Goal: Transaction & Acquisition: Purchase product/service

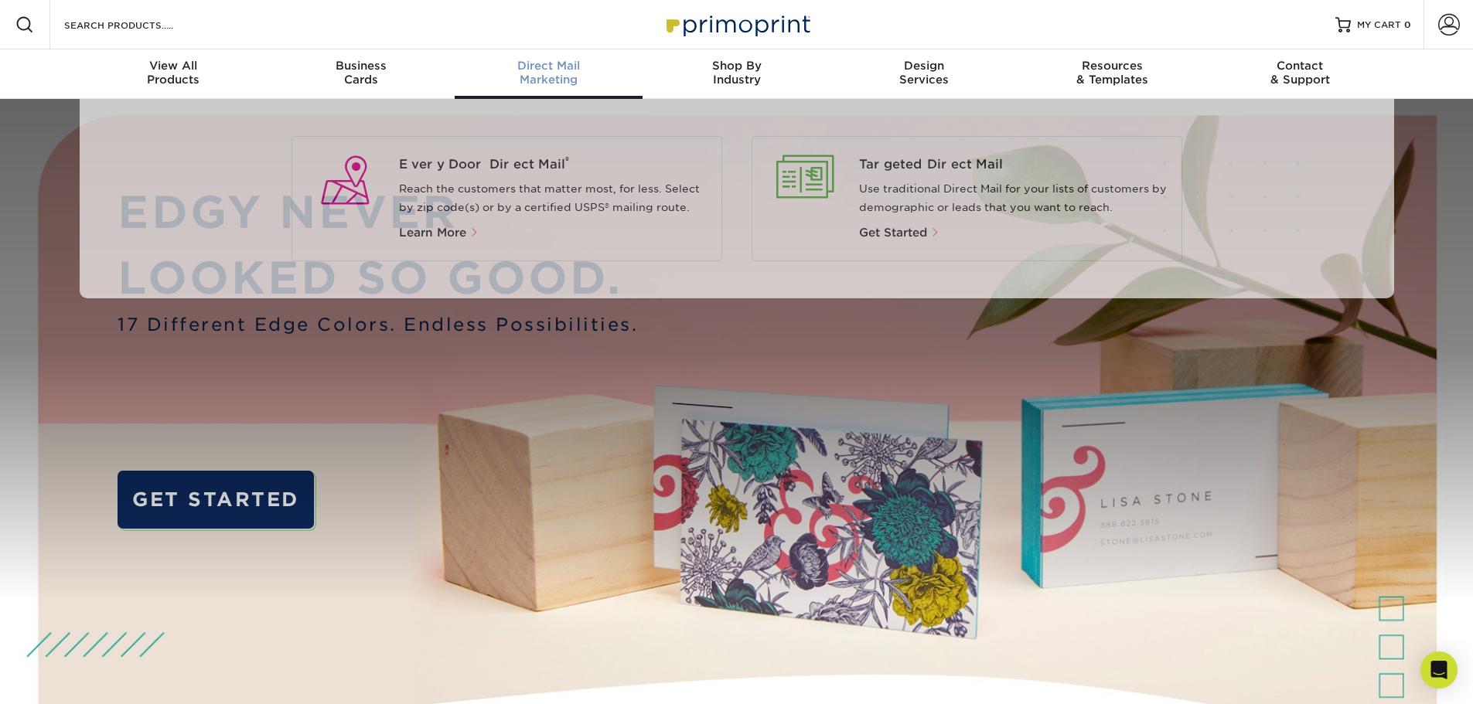
click at [551, 63] on span "Direct Mail" at bounding box center [549, 66] width 188 height 14
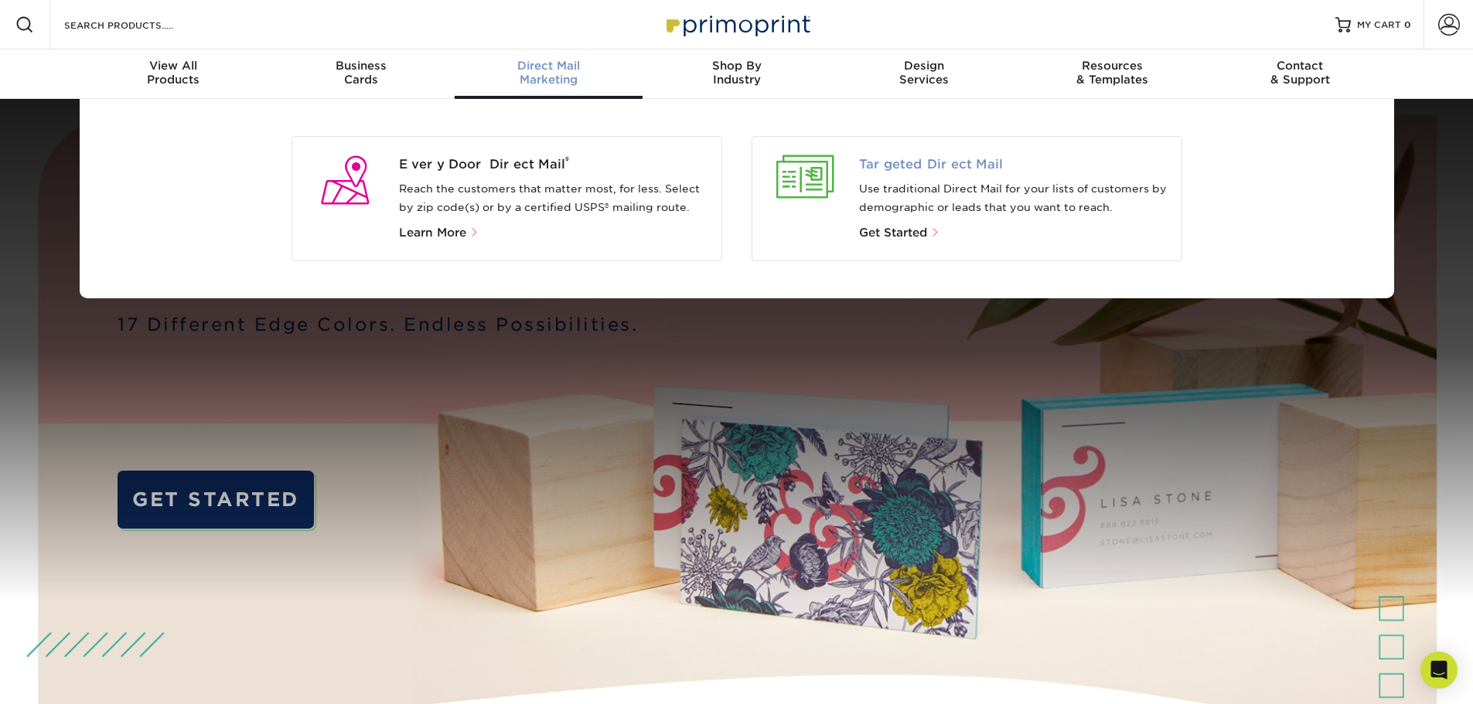
click at [731, 169] on span "Targeted Direct Mail" at bounding box center [1014, 164] width 310 height 19
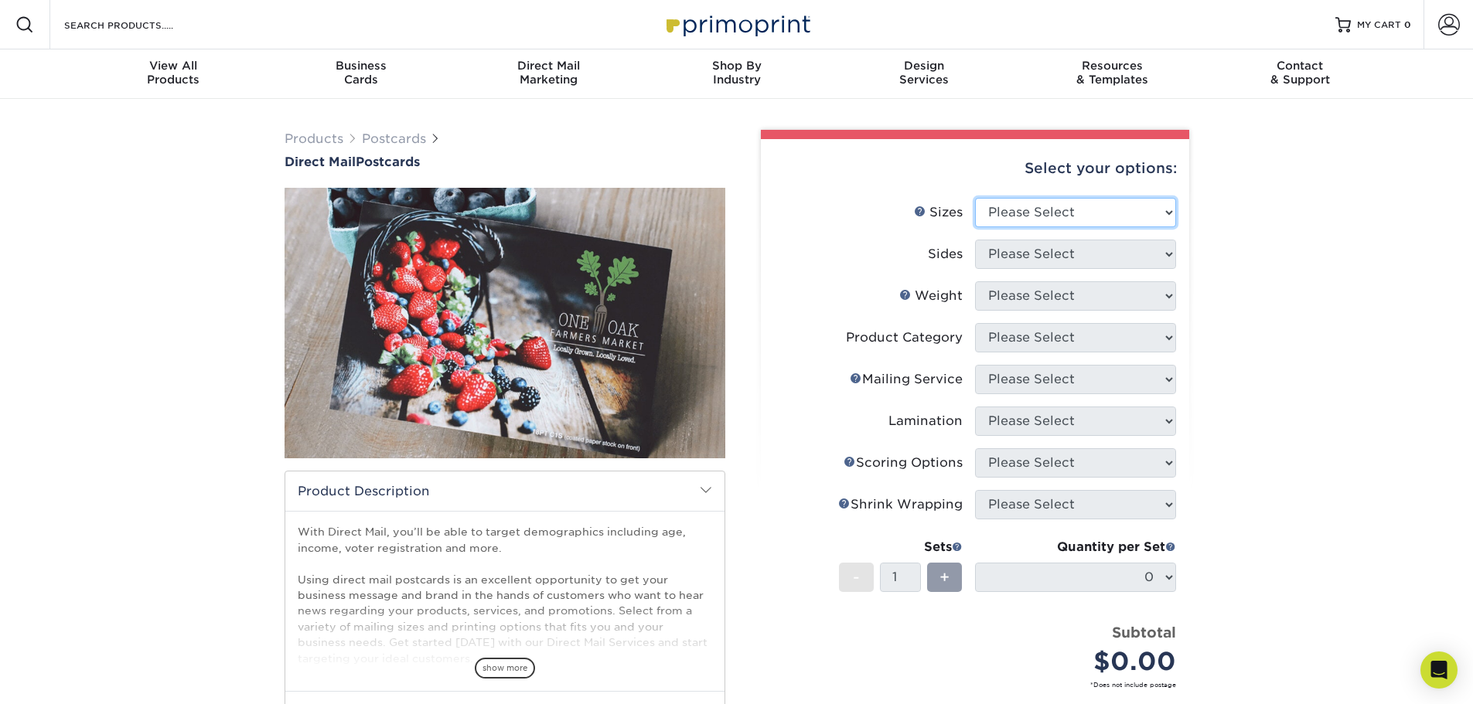
click at [1167, 209] on select "Please Select 1.5" x 7" 2" x 4" 2" x 6" 2" x 7" 2" x 8" 2.12" x 5.5" 2.12" x 5.…" at bounding box center [1075, 212] width 201 height 29
select select "5.50x8.50"
click at [975, 198] on select "Please Select 1.5" x 7" 2" x 4" 2" x 6" 2" x 7" 2" x 8" 2.12" x 5.5" 2.12" x 5.…" at bounding box center [1075, 212] width 201 height 29
click at [1116, 257] on select "Please Select Print Both Sides Print Front Only" at bounding box center [1075, 254] width 201 height 29
select select "13abbda7-1d64-4f25-8bb2-c179b224825d"
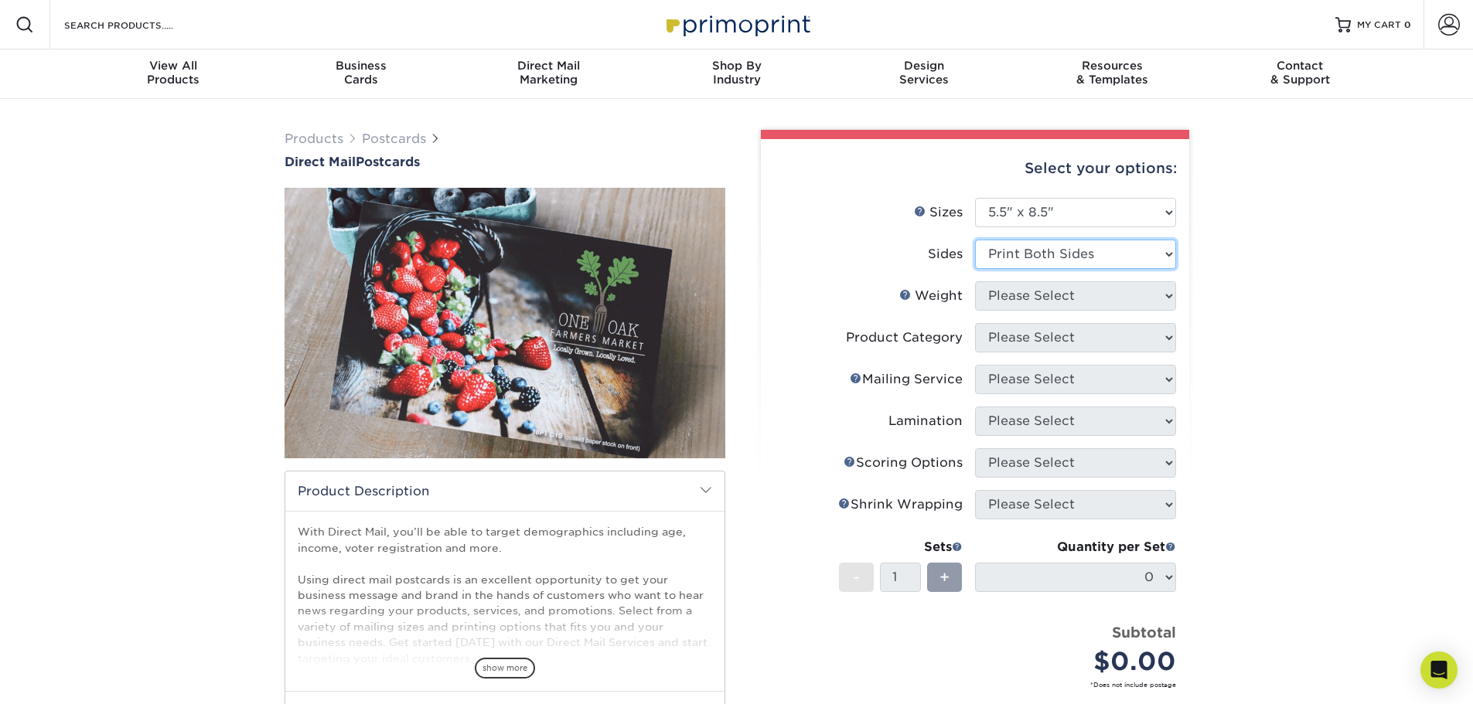
click at [975, 240] on select "Please Select Print Both Sides Print Front Only" at bounding box center [1075, 254] width 201 height 29
click at [1082, 301] on select "Please Select 16PT 100LB 14PT 14PT Uncoated" at bounding box center [1075, 295] width 201 height 29
select select "14PT"
click at [975, 281] on select "Please Select 16PT 100LB 14PT 14PT Uncoated" at bounding box center [1075, 295] width 201 height 29
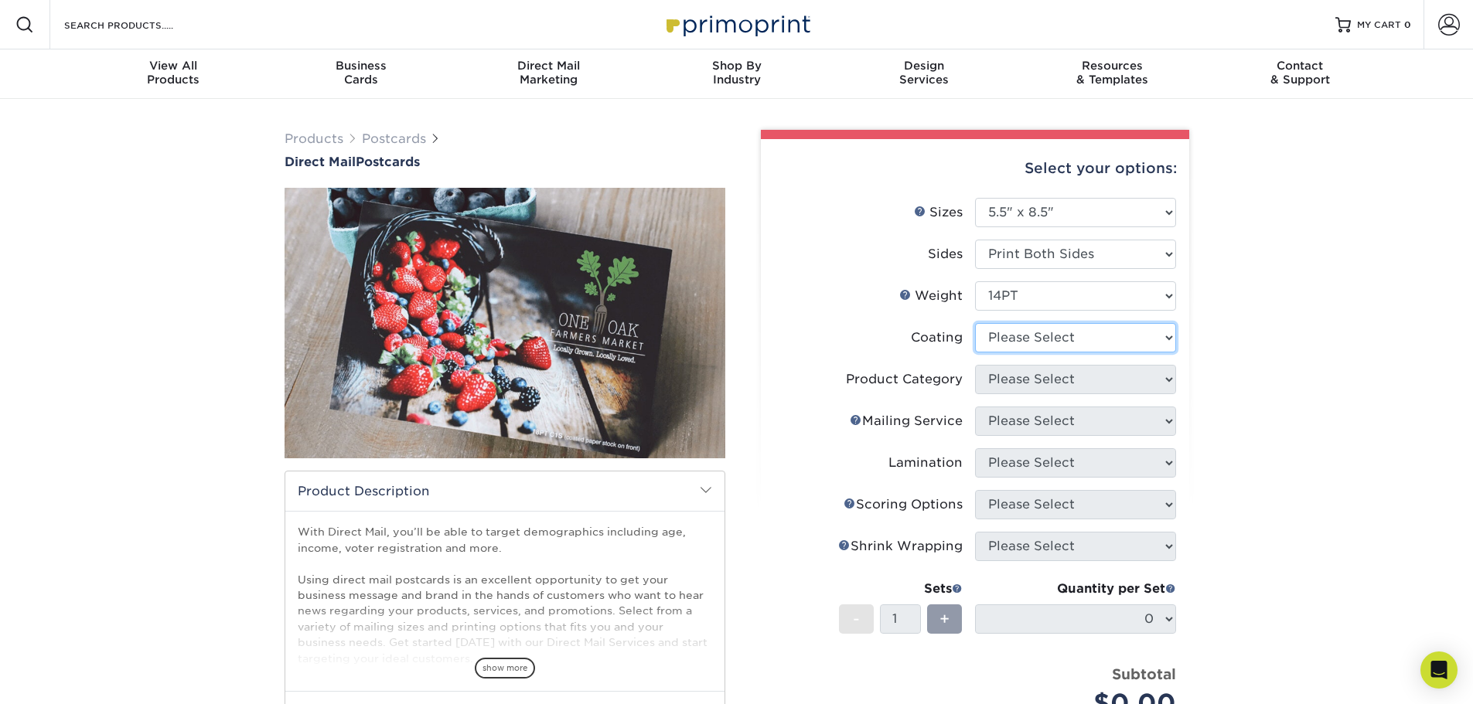
click at [1144, 340] on select at bounding box center [1075, 337] width 201 height 29
select select "1e8116af-acfc-44b1-83dc-8181aa338834"
click at [975, 323] on select at bounding box center [1075, 337] width 201 height 29
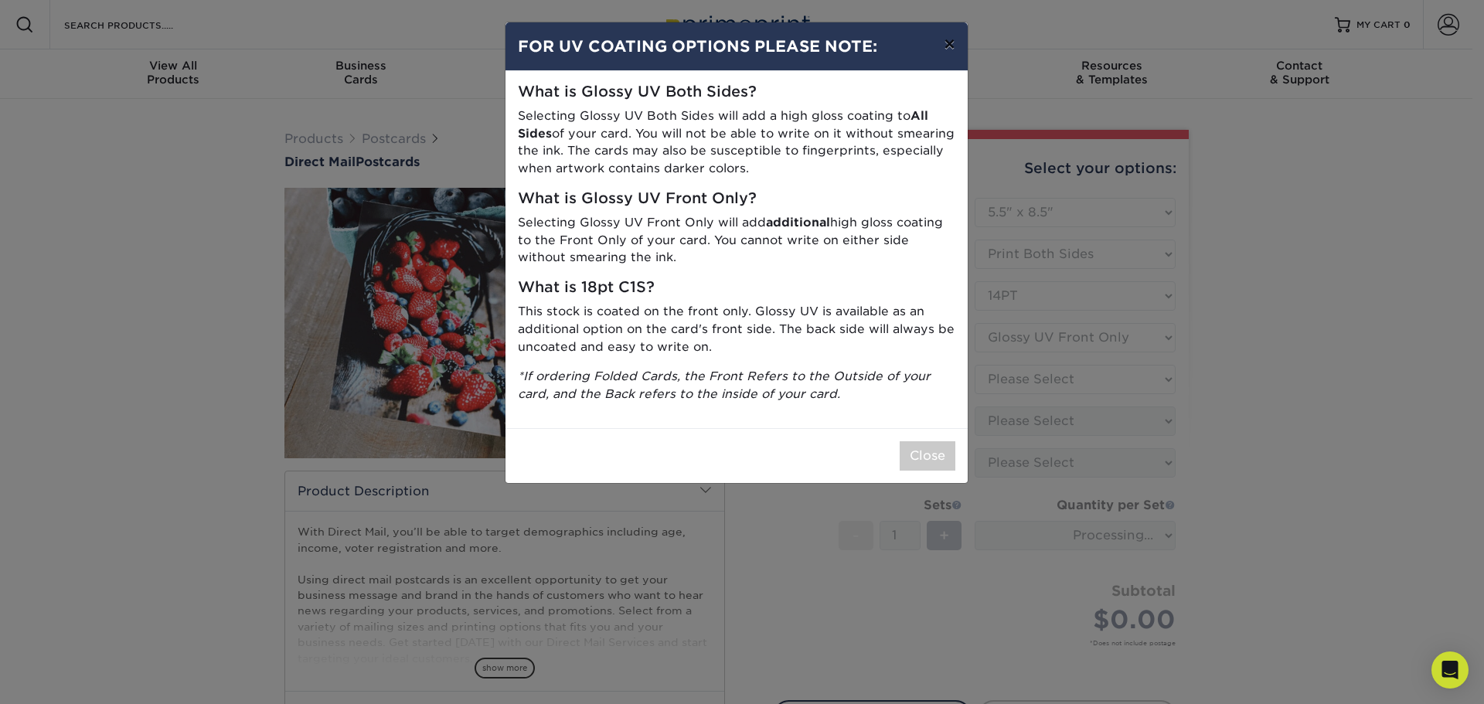
click at [951, 39] on button "×" at bounding box center [950, 43] width 36 height 43
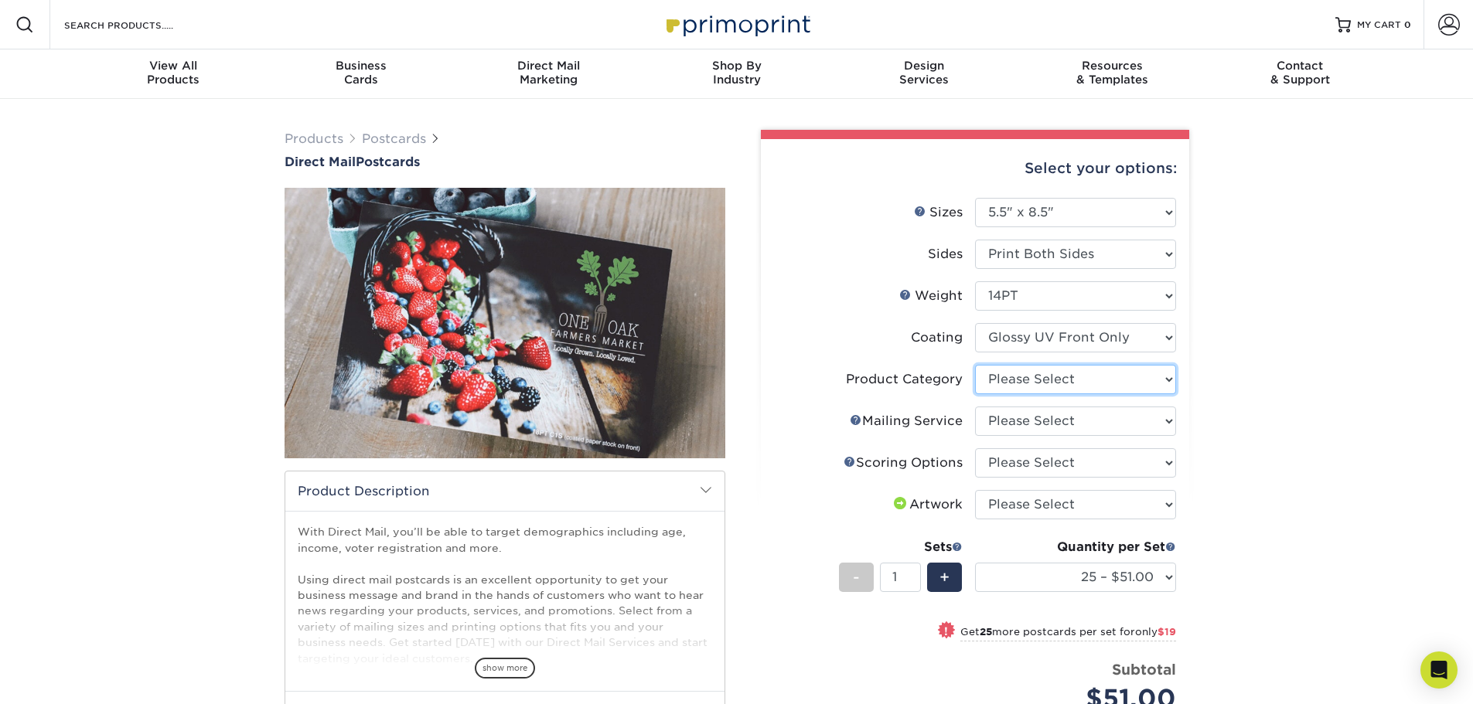
click at [1168, 378] on select "Please Select Postcards" at bounding box center [1075, 379] width 201 height 29
select select "9b7272e0-d6c8-4c3c-8e97-d3a1bcdab858"
click at [975, 365] on select "Please Select Postcards" at bounding box center [1075, 379] width 201 height 29
click at [1170, 419] on select "Please Select No Direct Mailing Service No, I will mail/stamp/imprint Direct Ma…" at bounding box center [1075, 421] width 201 height 29
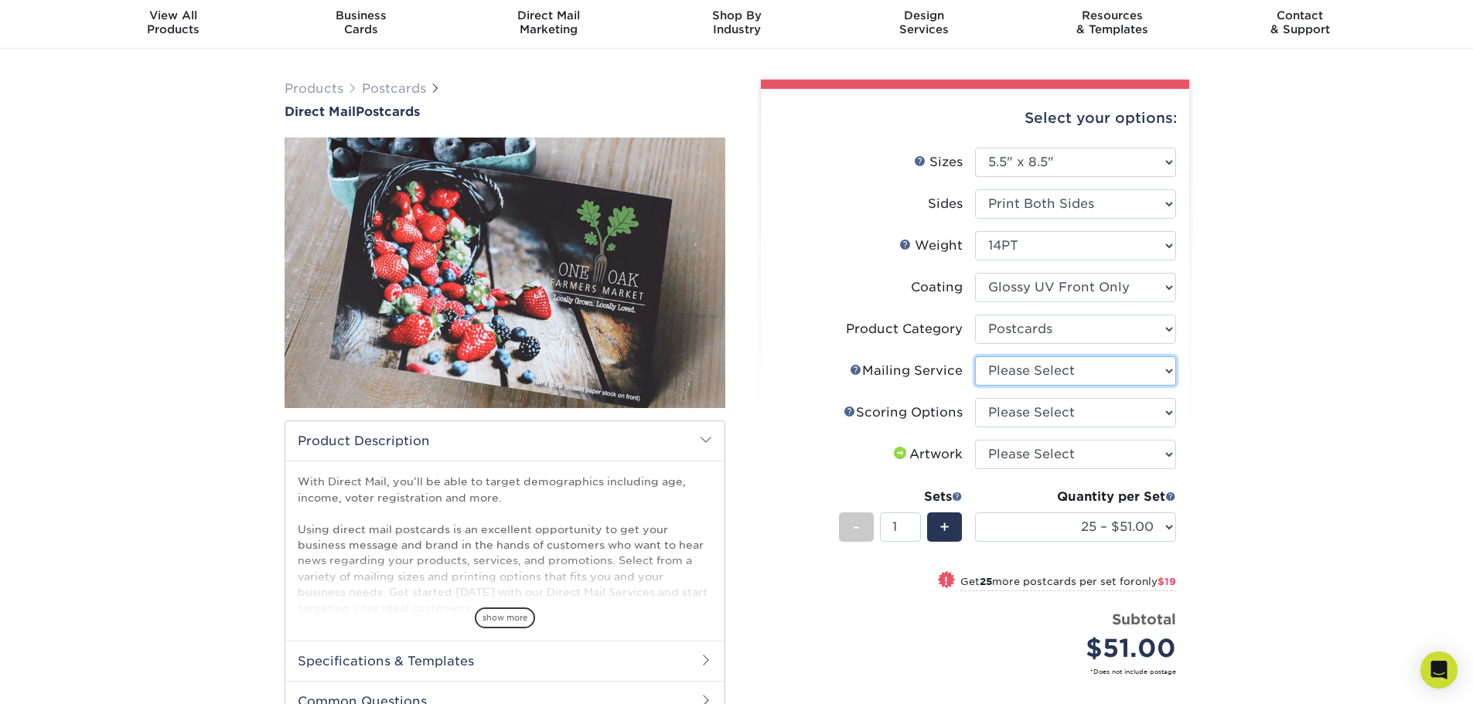
scroll to position [77, 0]
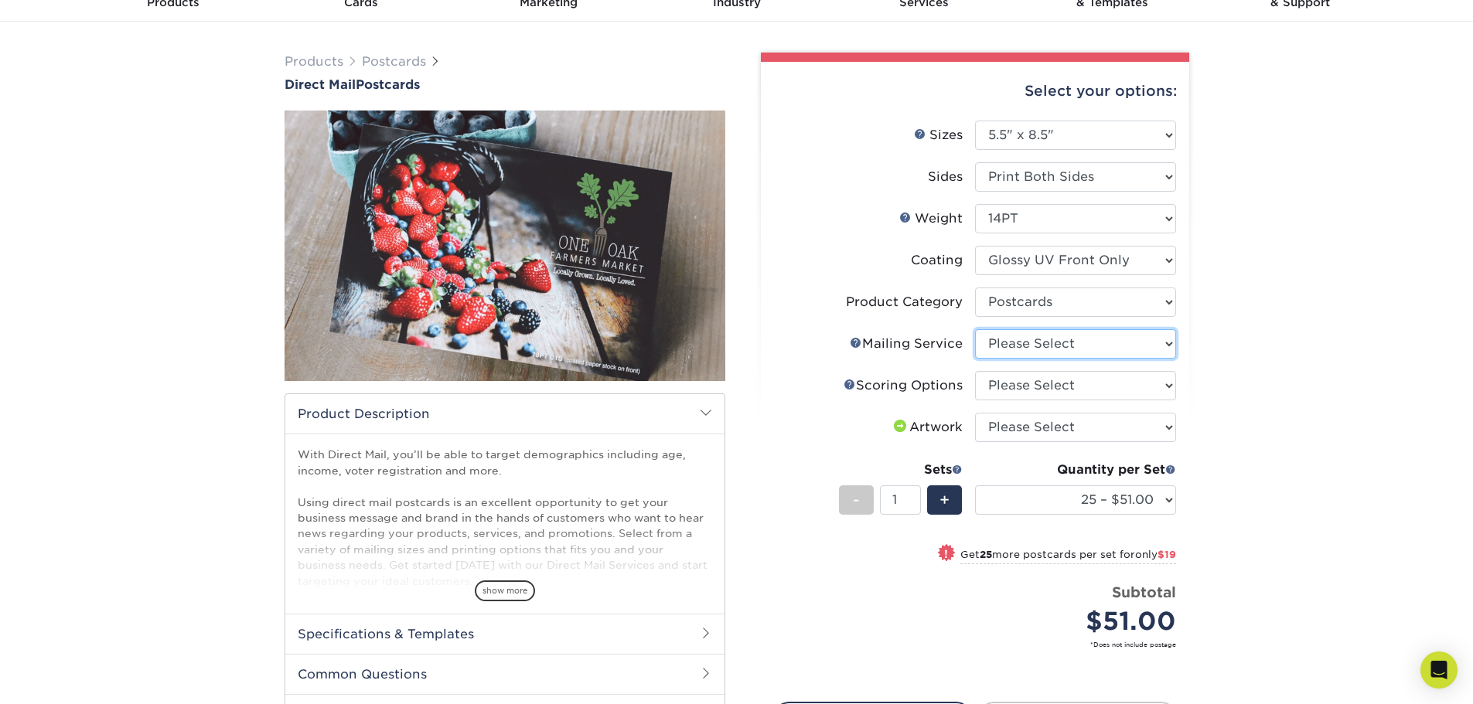
click at [1169, 346] on select "Please Select No Direct Mailing Service No, I will mail/stamp/imprint Direct Ma…" at bounding box center [1075, 343] width 201 height 29
select select "3359c49b-ecae-4694-8901-edec09a31a0d"
click at [975, 329] on select "Please Select No Direct Mailing Service No, I will mail/stamp/imprint Direct Ma…" at bounding box center [1075, 343] width 201 height 29
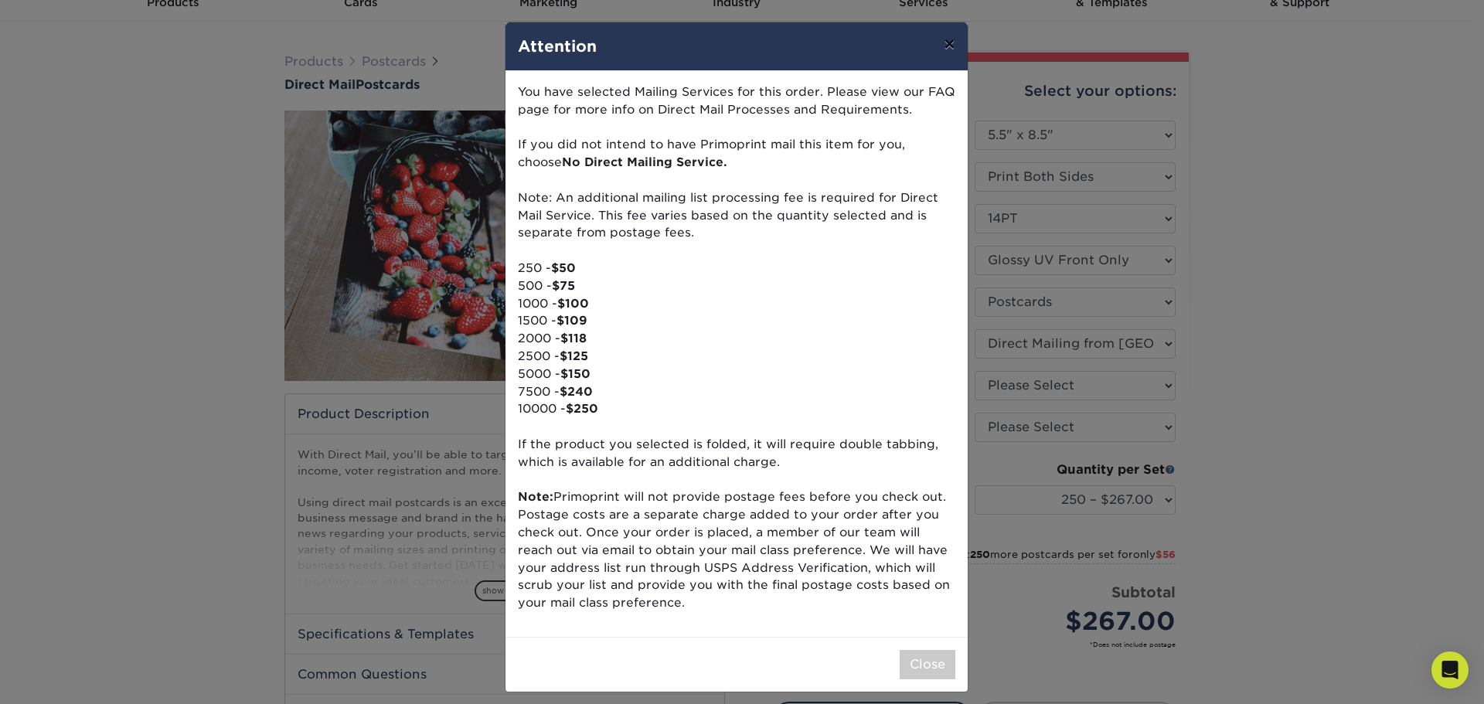
click at [942, 46] on button "×" at bounding box center [950, 43] width 36 height 43
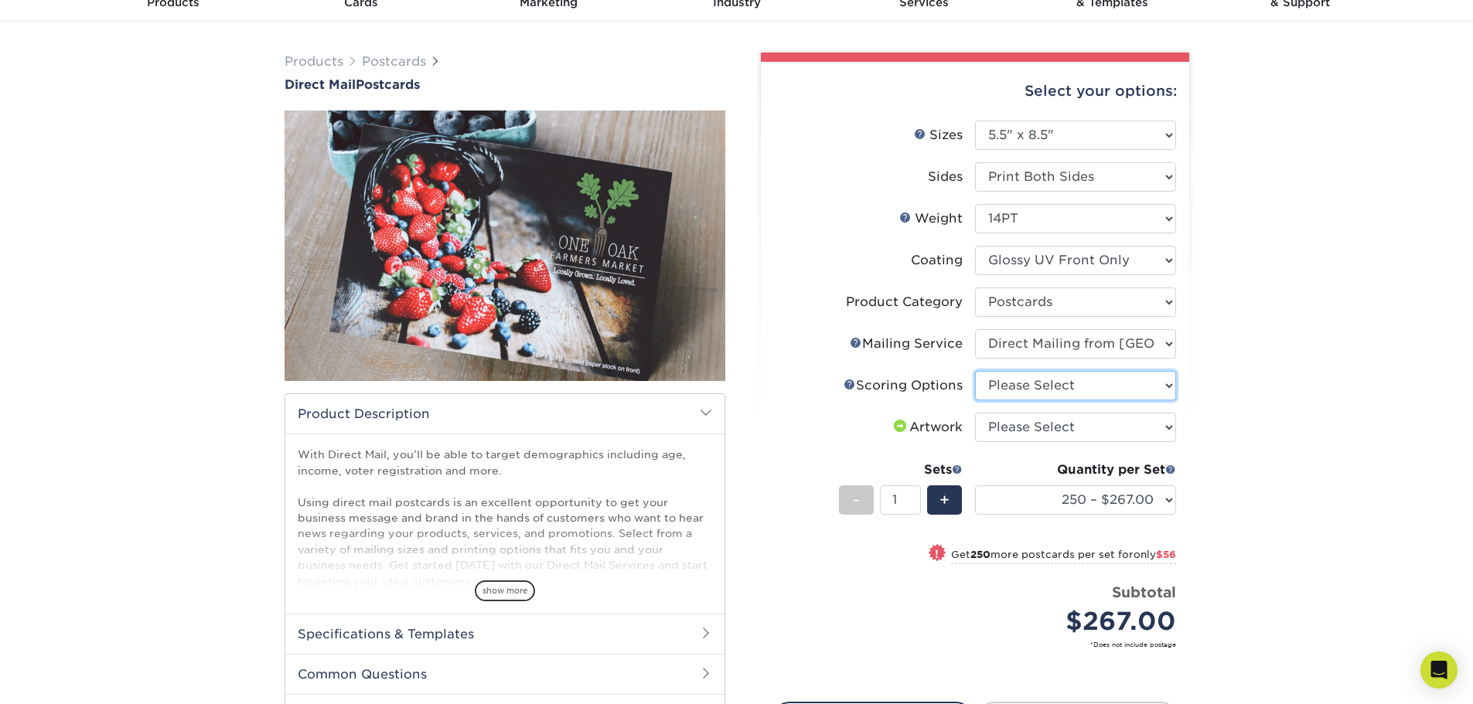
click at [1171, 383] on select "Please Select No Scoring One Score Score in Half Two Scores" at bounding box center [1075, 385] width 201 height 29
select select "16ebe401-5398-422d-8cb0-f3adbb82deb5"
click at [975, 371] on select "Please Select No Scoring One Score Score in Half Two Scores" at bounding box center [1075, 385] width 201 height 29
click at [1159, 430] on select "Please Select I will upload files I need a design - $150" at bounding box center [1075, 427] width 201 height 29
select select "upload"
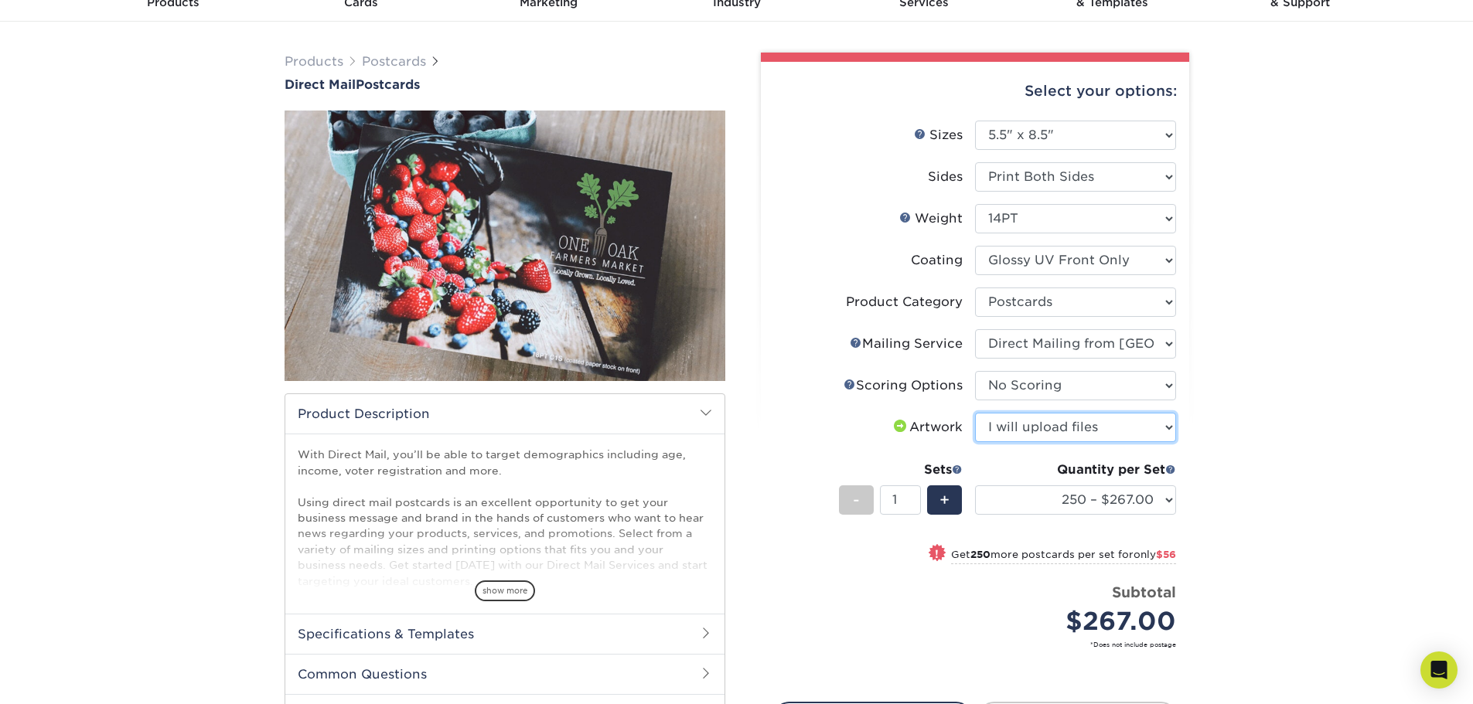
click at [975, 413] on select "Please Select I will upload files I need a design - $150" at bounding box center [1075, 427] width 201 height 29
click at [1167, 497] on select "250 – $267.00 500 – $323.00 1000 – $426.00 2500 – $619.00 5000 – $875.00 7500 –…" at bounding box center [1075, 500] width 201 height 29
click at [975, 486] on select "250 – $267.00 500 – $323.00 1000 – $426.00 2500 – $619.00 5000 – $875.00 7500 –…" at bounding box center [1075, 500] width 201 height 29
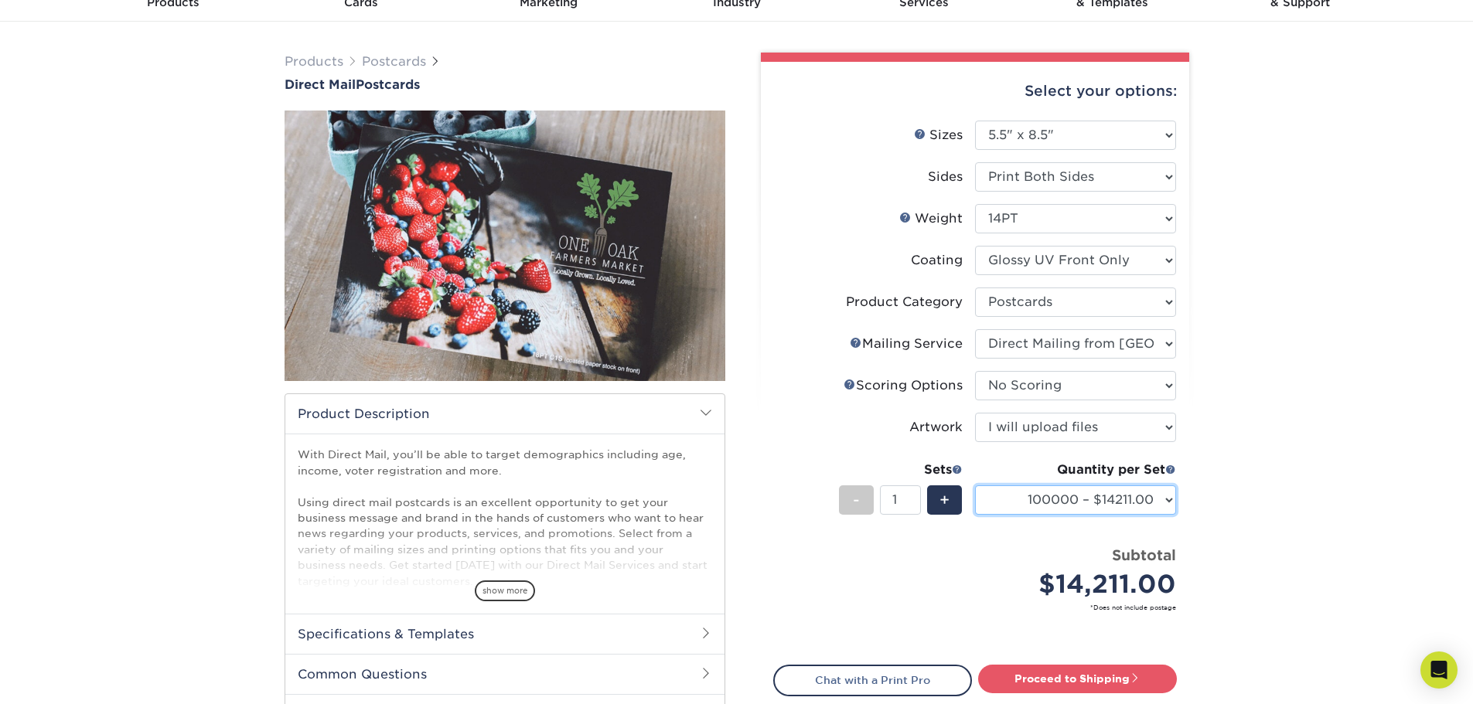
click at [1168, 499] on select "250 – $267.00 500 – $323.00 1000 – $426.00 2500 – $619.00 5000 – $875.00 7500 –…" at bounding box center [1075, 500] width 201 height 29
select select "10000 – $1701.00"
click at [975, 486] on select "250 – $267.00 500 – $323.00 1000 – $426.00 2500 – $619.00 5000 – $875.00 7500 –…" at bounding box center [1075, 500] width 201 height 29
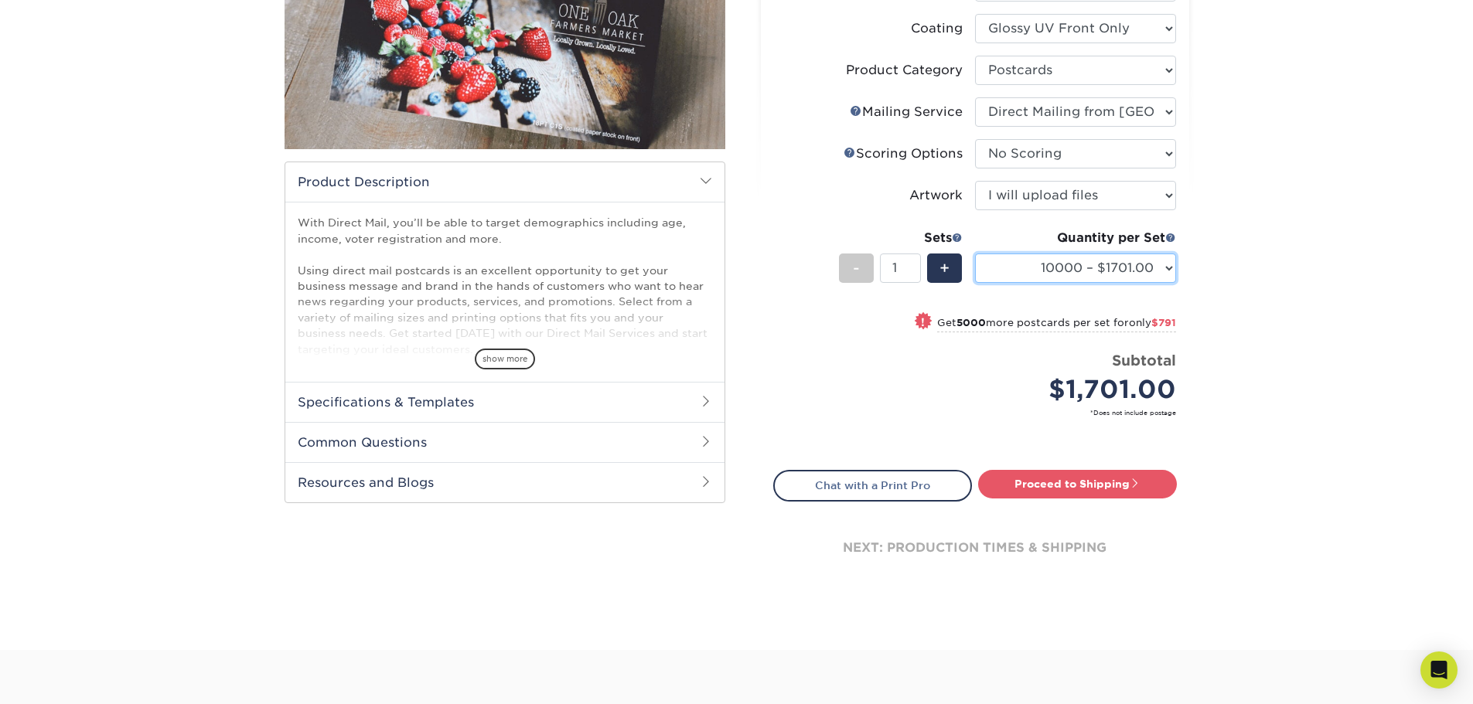
scroll to position [232, 0]
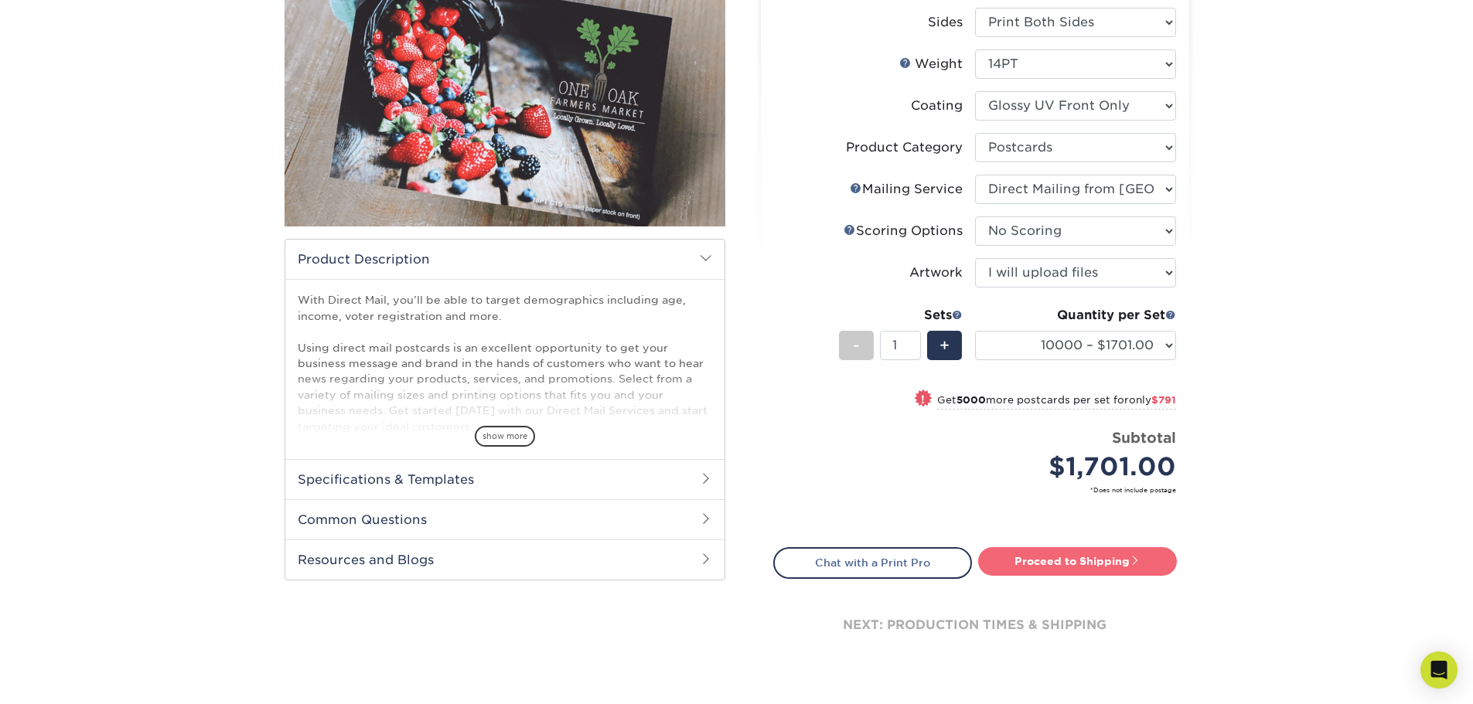
click at [1068, 555] on link "Proceed to Shipping" at bounding box center [1077, 561] width 199 height 28
type input "Set 1"
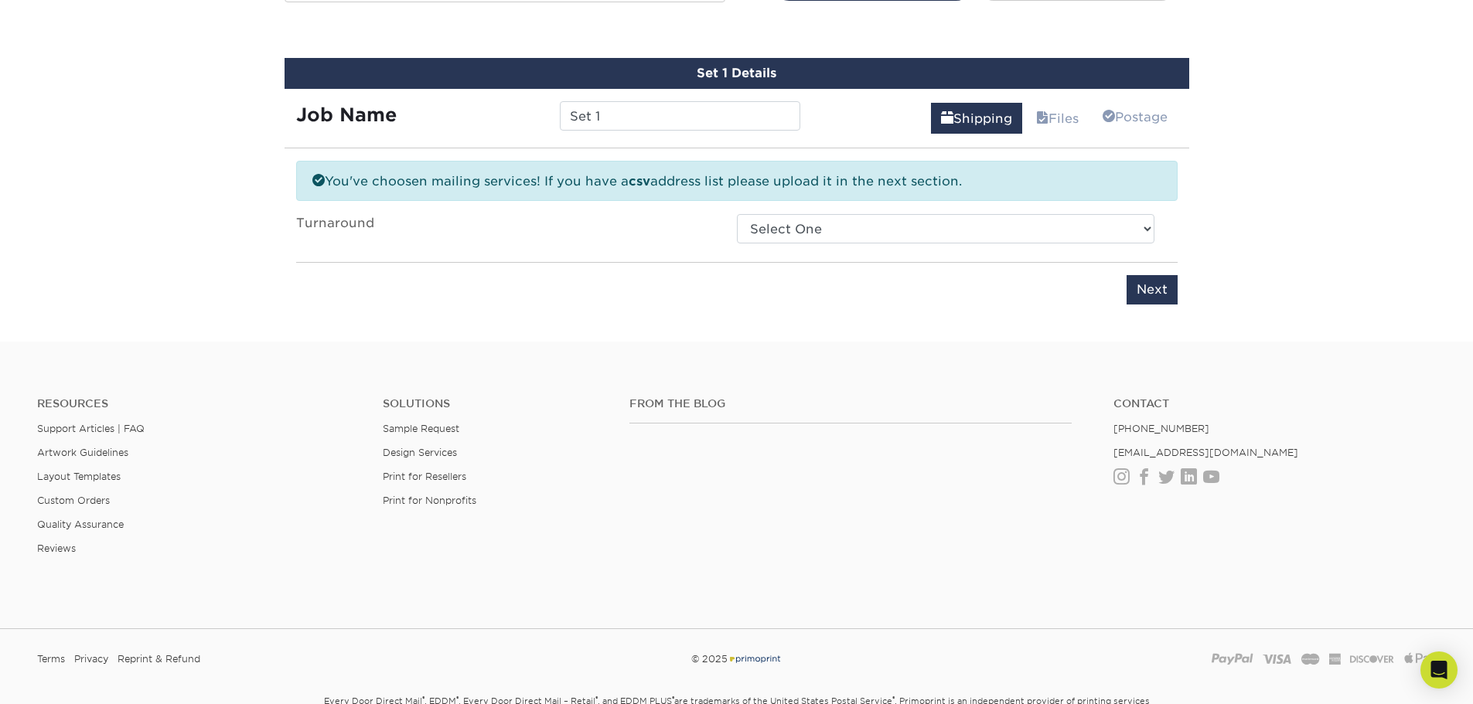
scroll to position [822, 0]
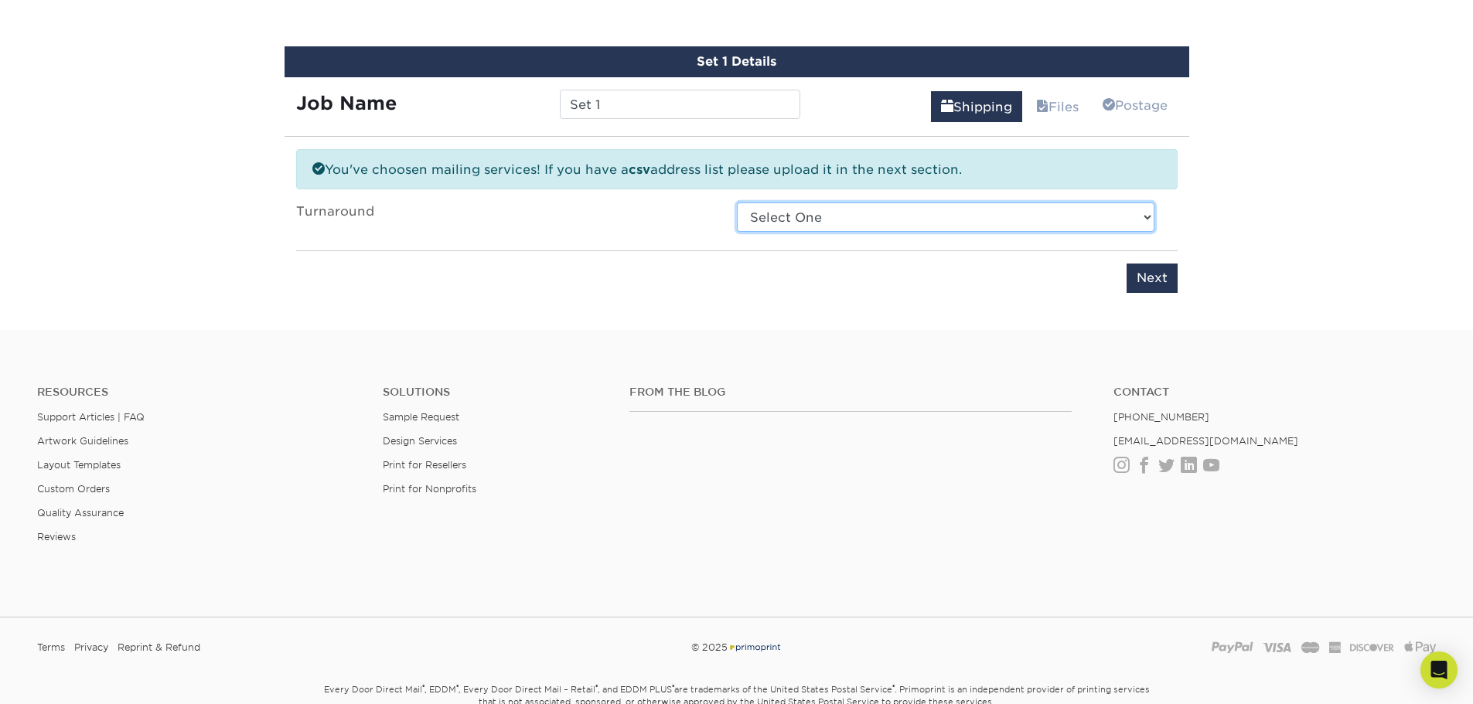
click at [1142, 220] on select "Select One 2-4 Business Days 2 Day Next Business Day" at bounding box center [945, 217] width 417 height 29
select select "65fe7edc-018d-4703-b6af-48c91830eed6"
click at [737, 203] on select "Select One 2-4 Business Days 2 Day Next Business Day" at bounding box center [945, 217] width 417 height 29
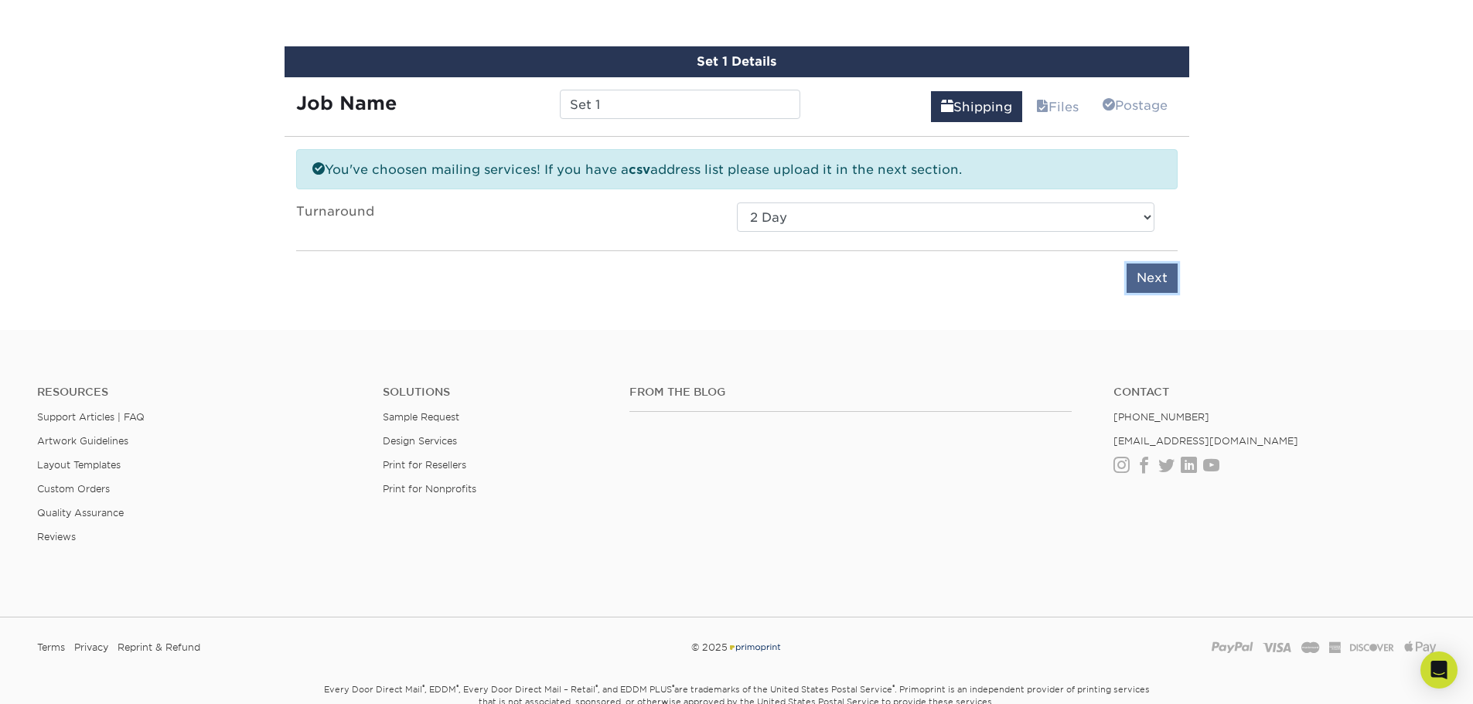
click at [1149, 281] on input "Next" at bounding box center [1151, 278] width 51 height 29
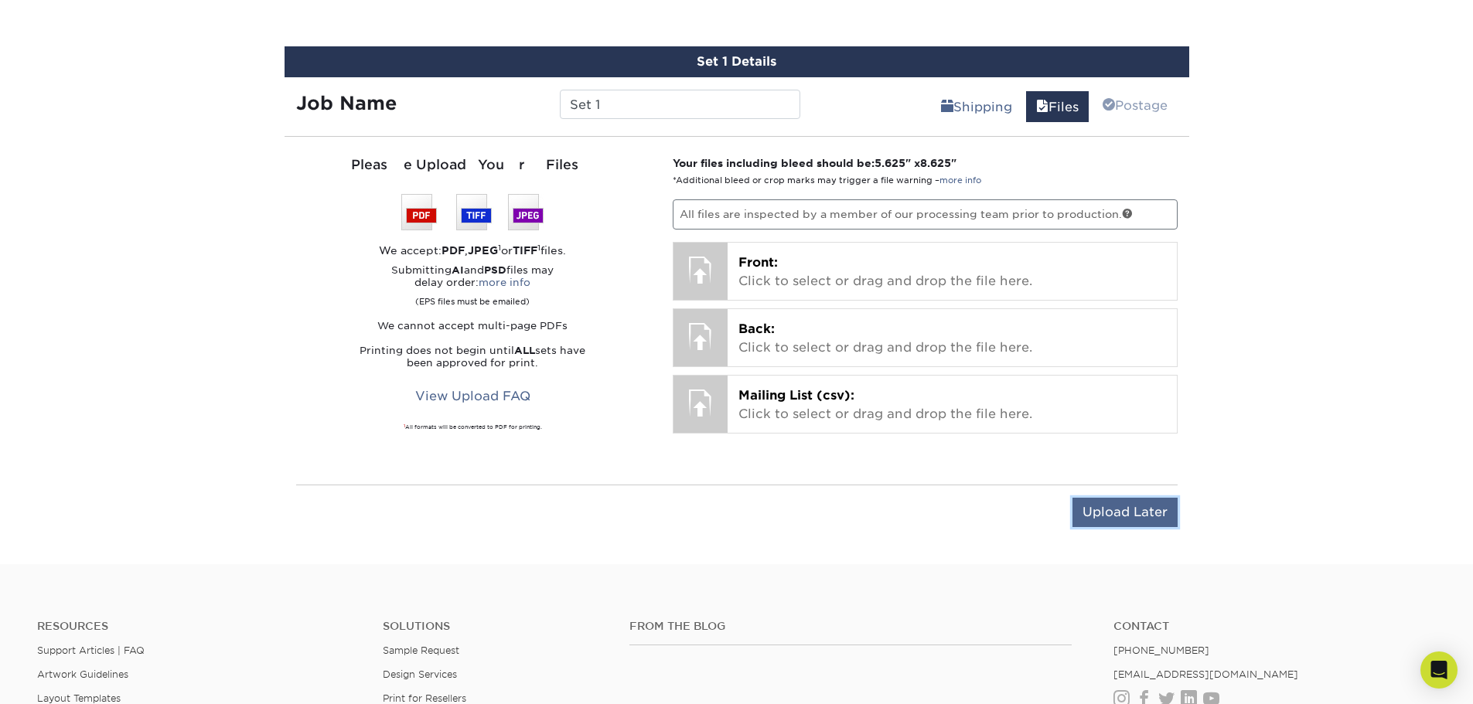
drag, startPoint x: 1127, startPoint y: 506, endPoint x: 1135, endPoint y: 504, distance: 7.9
click at [1127, 505] on input "Upload Later" at bounding box center [1124, 512] width 105 height 29
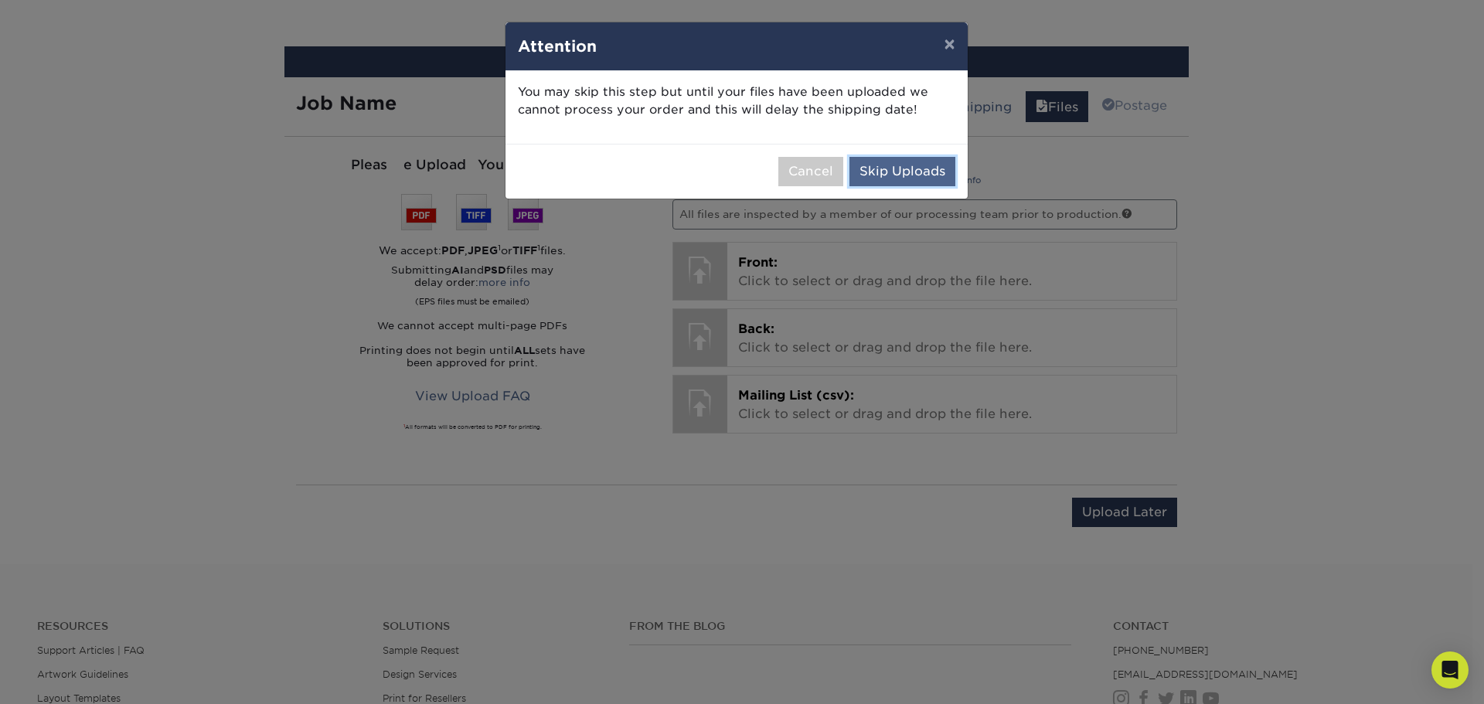
click at [895, 172] on button "Skip Uploads" at bounding box center [903, 171] width 106 height 29
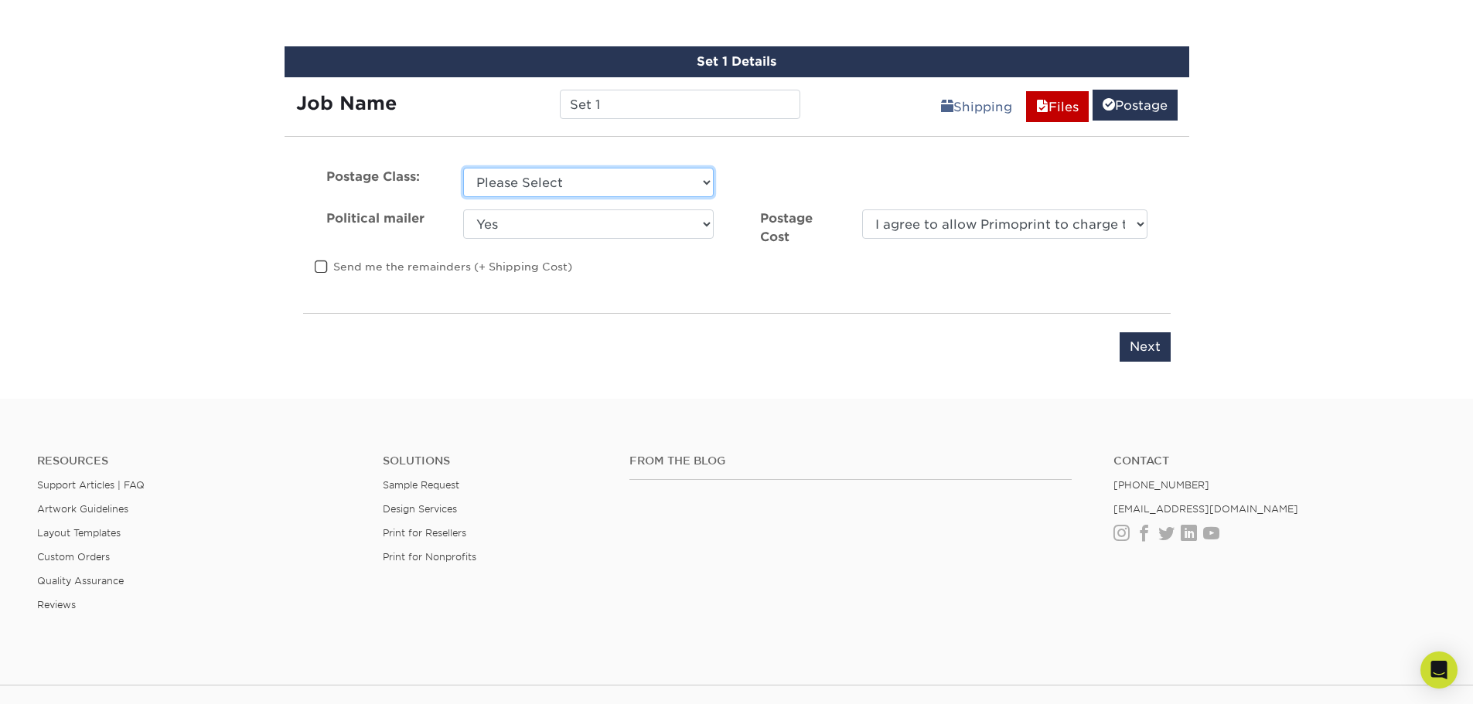
click at [613, 176] on select "Please Select First Class Standard Class Non Profit" at bounding box center [588, 182] width 250 height 29
select select "standard"
click at [463, 168] on select "Please Select First Class Standard Class Non Profit" at bounding box center [588, 182] width 250 height 29
click at [562, 220] on select "Yes No" at bounding box center [588, 224] width 250 height 29
select select "0"
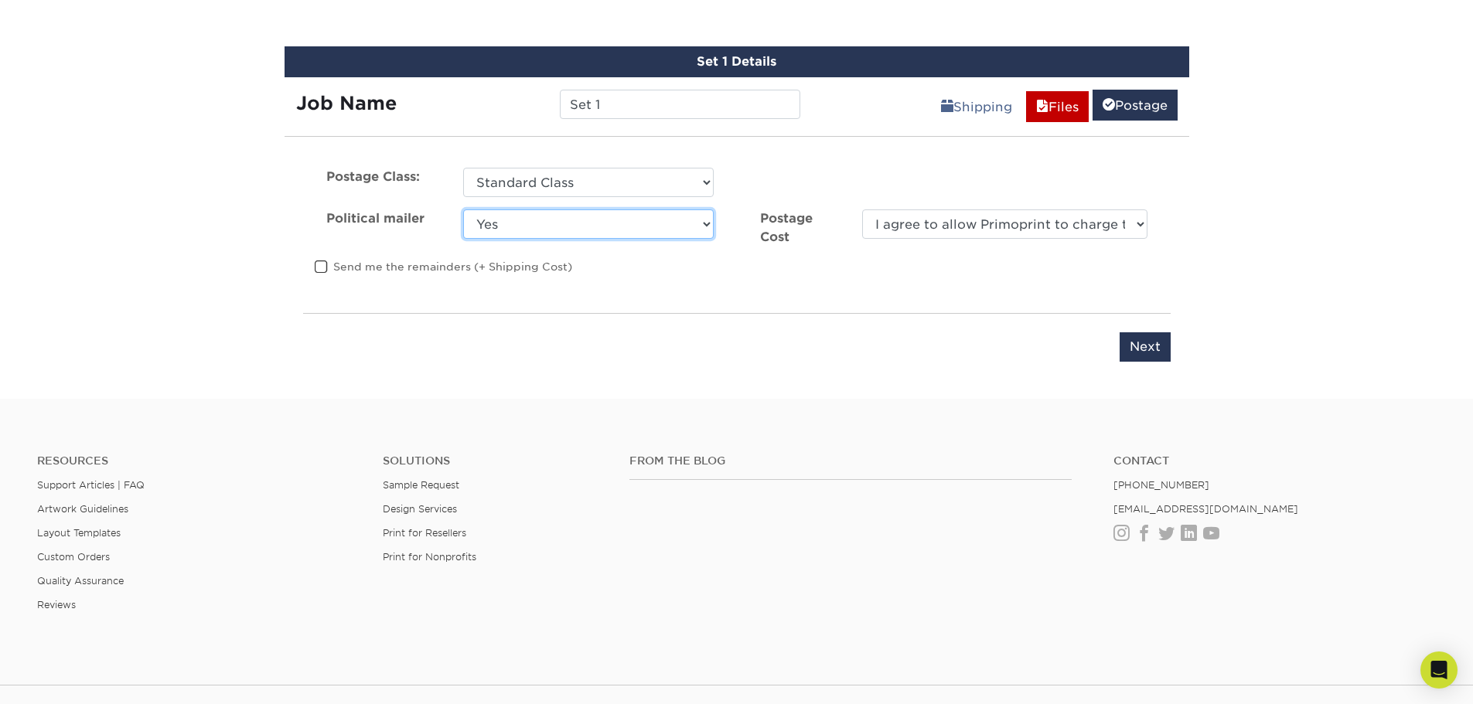
click at [463, 210] on select "Yes No" at bounding box center [588, 224] width 250 height 29
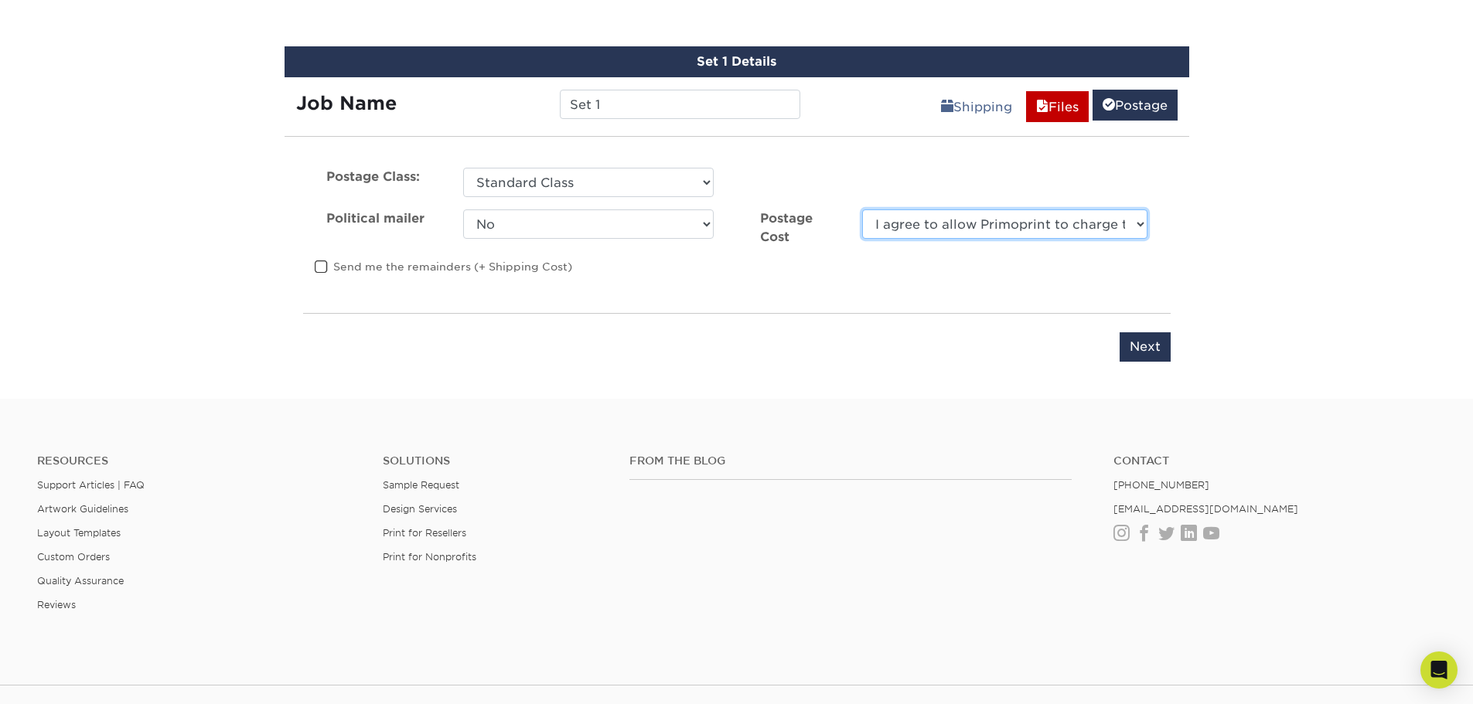
click at [1140, 220] on select "I agree to allow Primoprint to charge the card on file for the final postage co…" at bounding box center [1004, 224] width 285 height 29
click at [1150, 344] on input "Next" at bounding box center [1144, 346] width 51 height 29
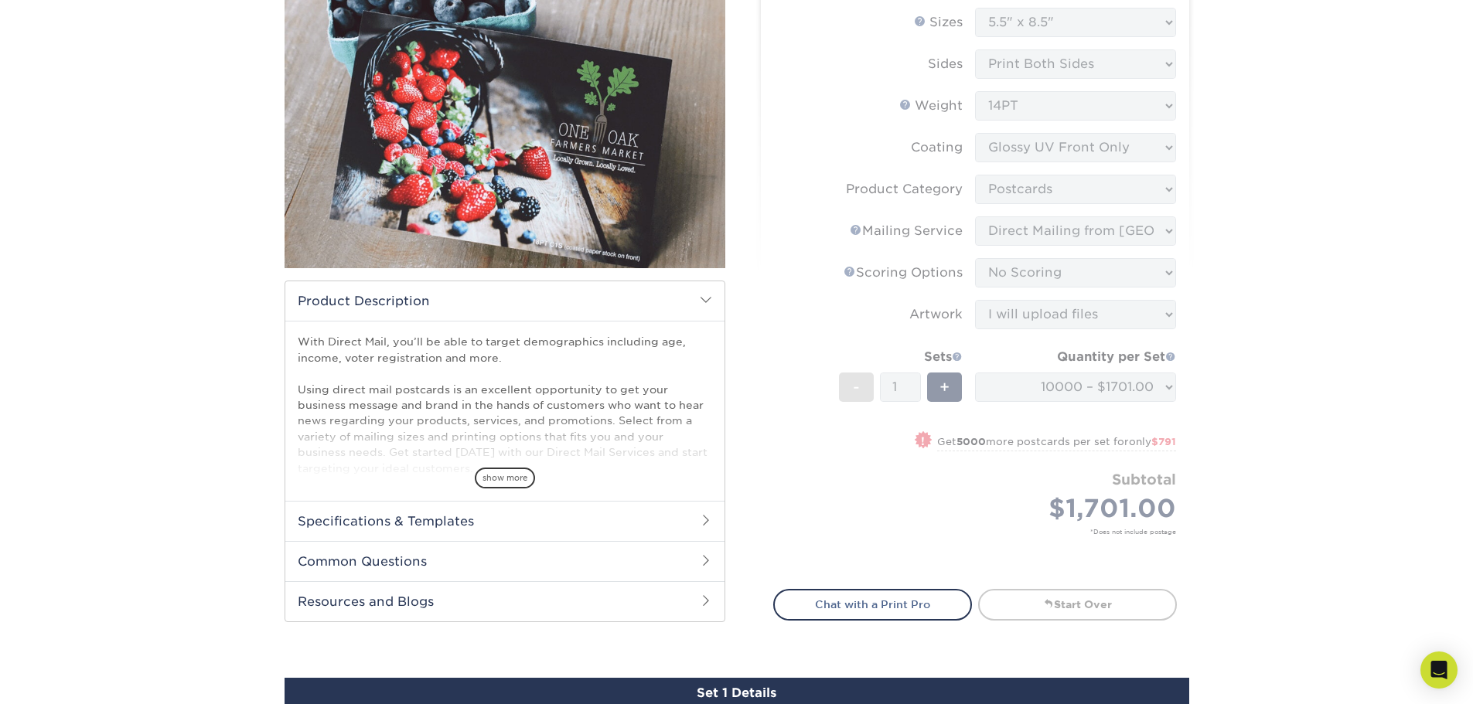
scroll to position [181, 0]
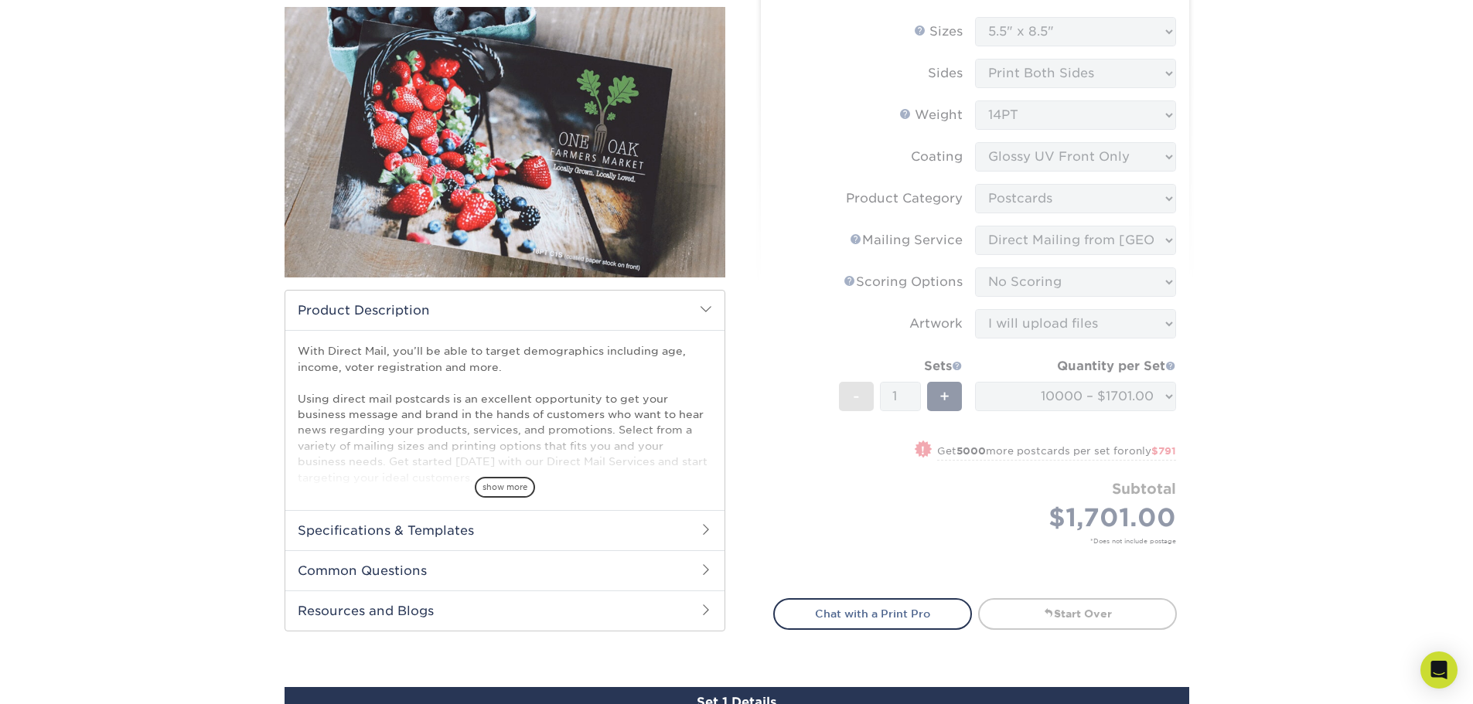
click at [1370, 214] on div "Products Postcards Direct Mail Postcards $" at bounding box center [736, 489] width 1473 height 1143
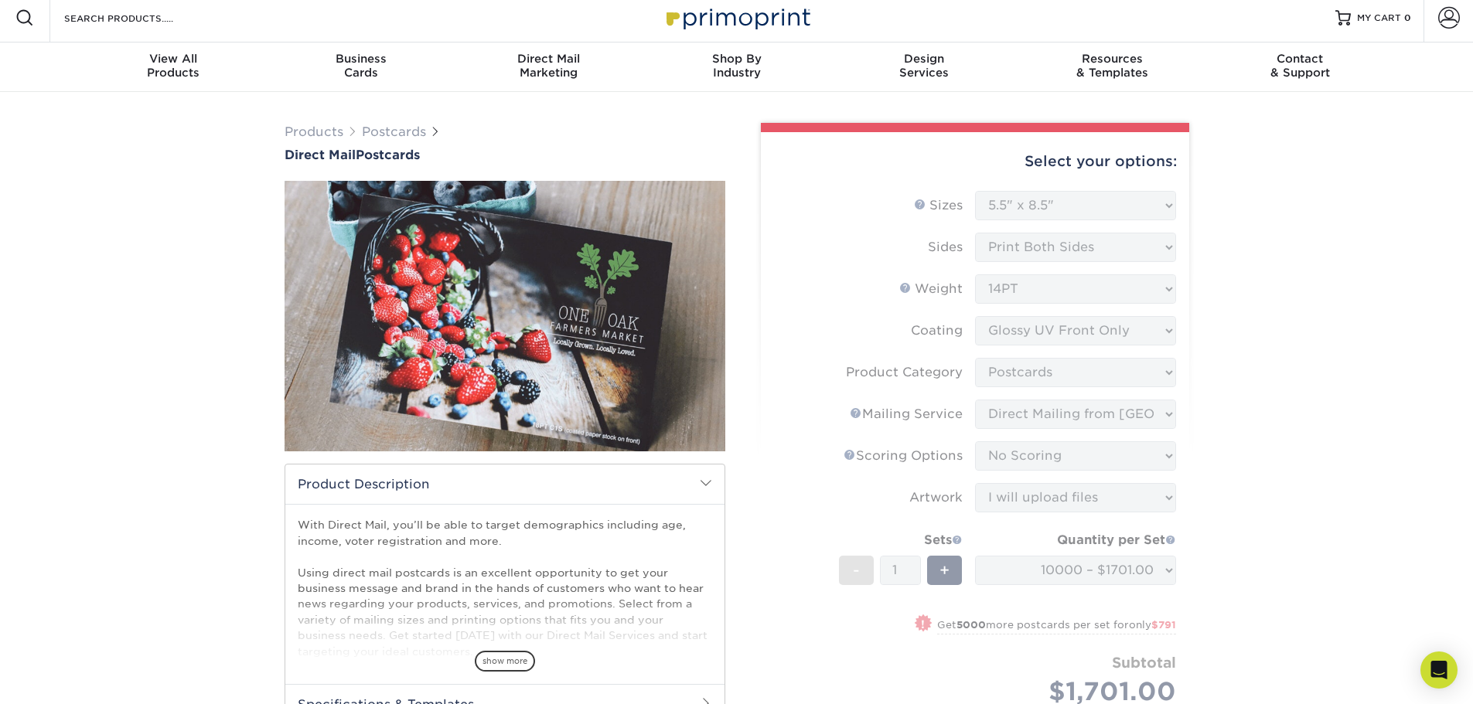
scroll to position [0, 0]
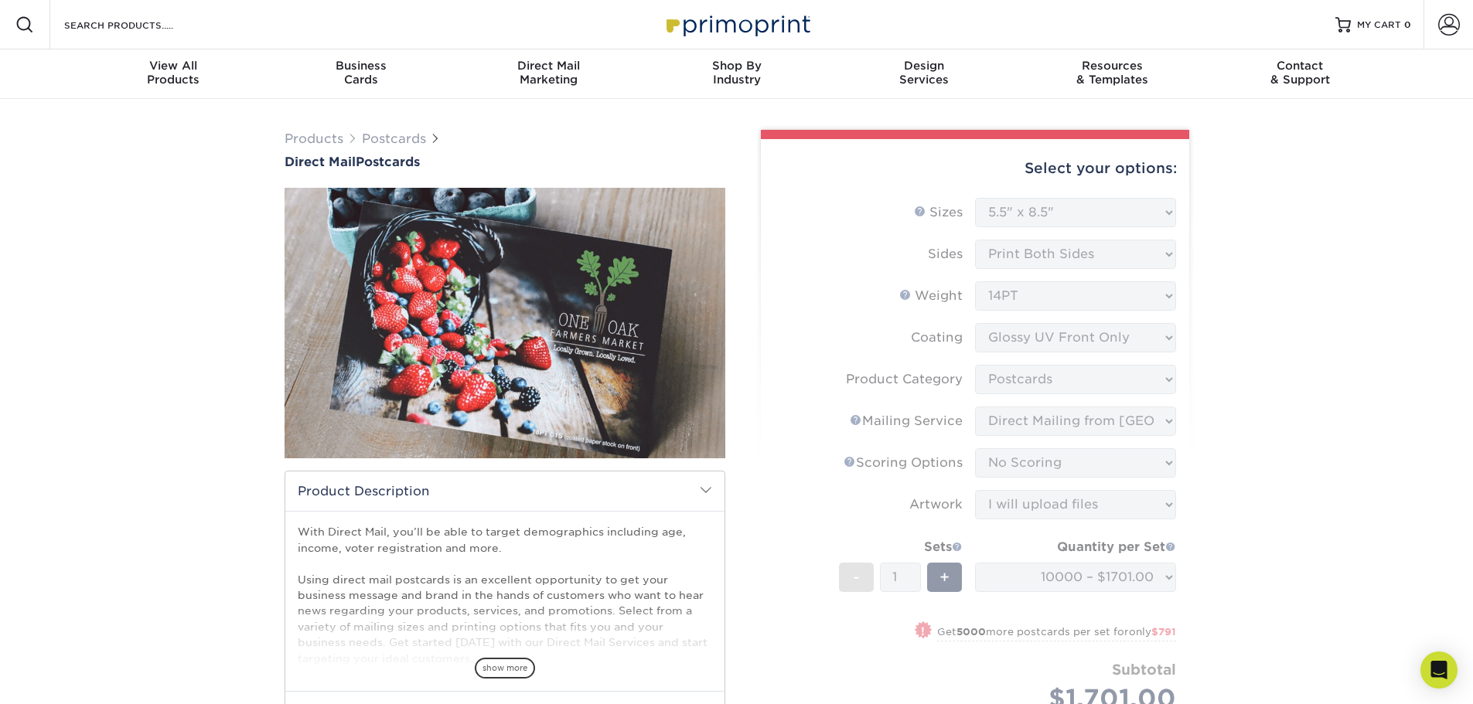
click at [1017, 214] on form "Sizes Help Sizes Please Select 1.5" x 7" 2" x 4" 2" x 6" 2" x 7" 2" x 8" 2.12" …" at bounding box center [975, 480] width 404 height 564
click at [1050, 370] on form "Sizes Help Sizes Please Select 1.5" x 7" 2" x 4" 2" x 6" 2" x 7" 2" x 8" 2.12" …" at bounding box center [975, 480] width 404 height 564
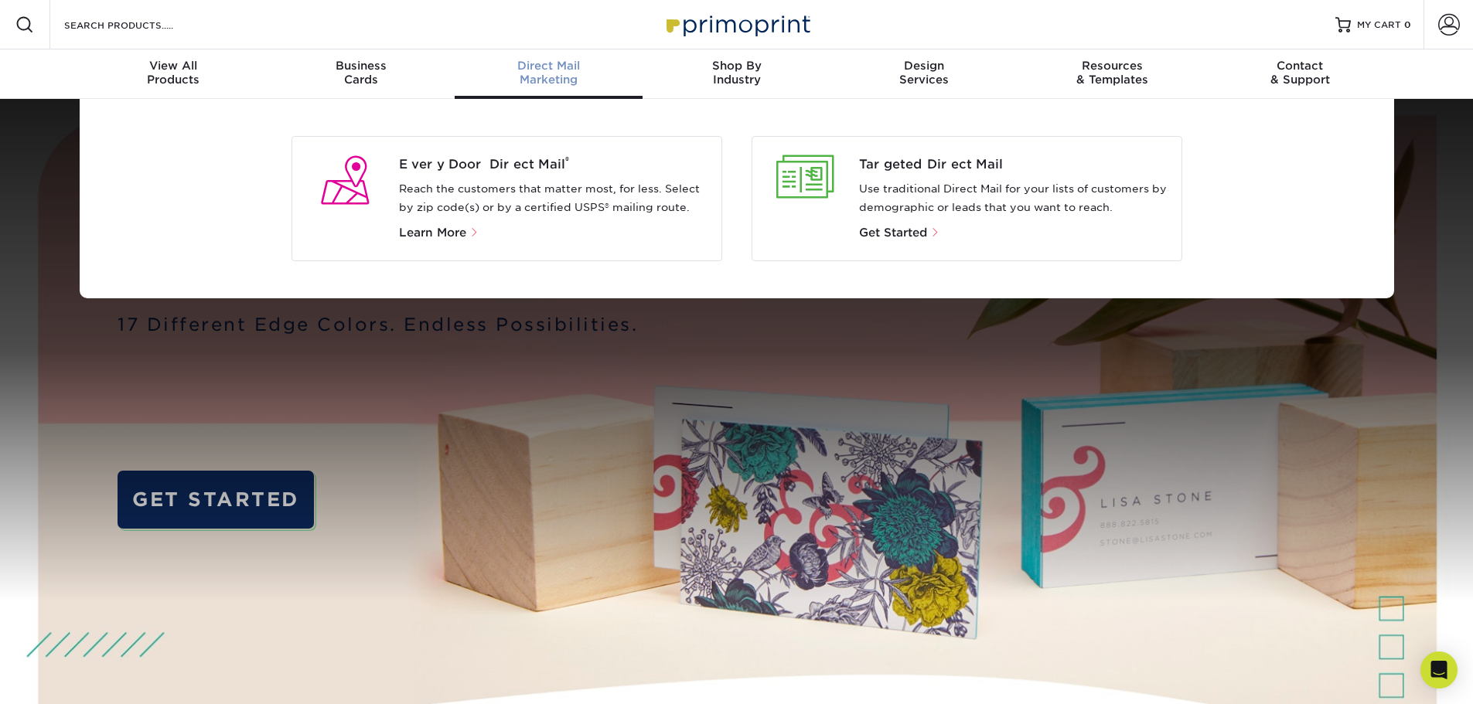
click at [909, 183] on p "Use traditional Direct Mail for your lists of customers by demographic or leads…" at bounding box center [1014, 198] width 310 height 37
click at [876, 163] on span "Targeted Direct Mail" at bounding box center [1014, 164] width 310 height 19
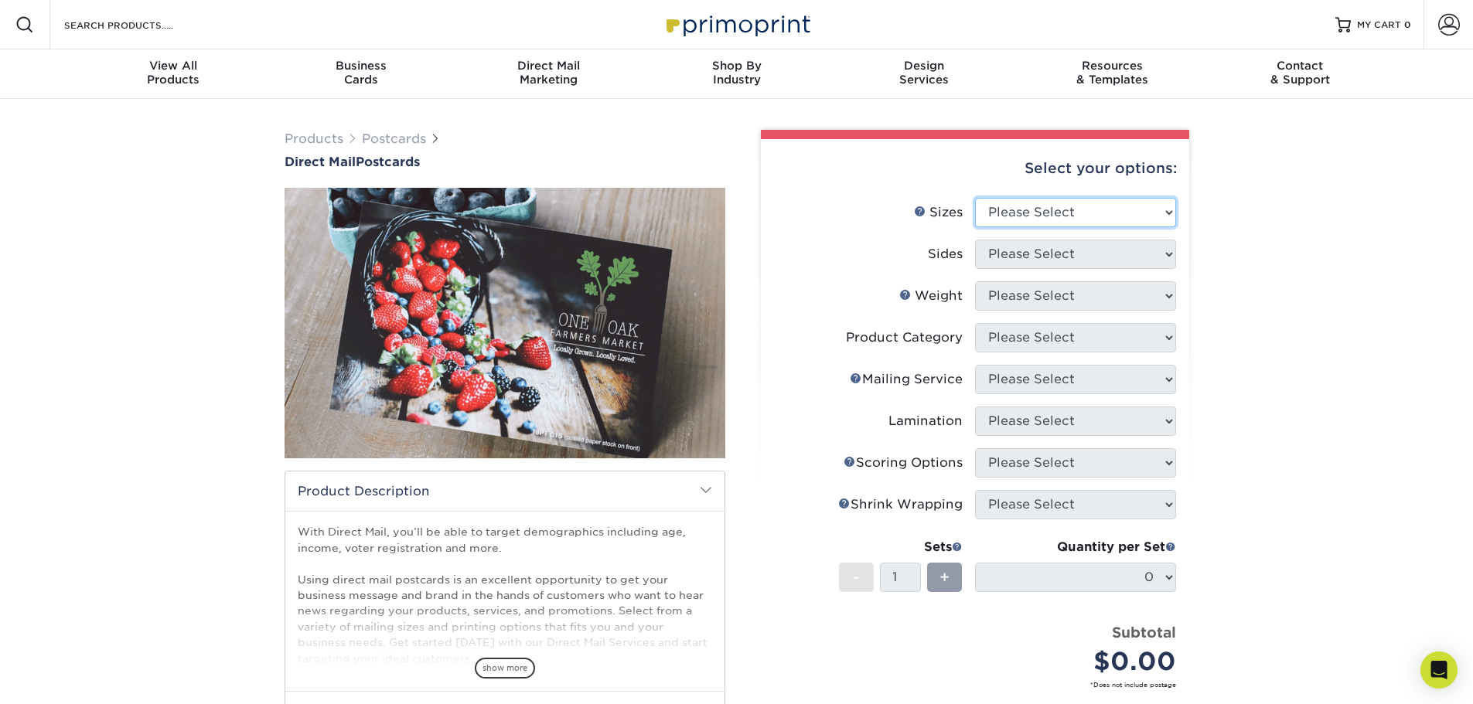
click at [1139, 209] on select "Please Select 1.5" x 7" 2" x 4" 2" x 6" 2" x 7" 2" x 8" 2.12" x 5.5" 2.12" x 5.…" at bounding box center [1075, 212] width 201 height 29
select select "5.50x8.50"
click at [975, 198] on select "Please Select 1.5" x 7" 2" x 4" 2" x 6" 2" x 7" 2" x 8" 2.12" x 5.5" 2.12" x 5.…" at bounding box center [1075, 212] width 201 height 29
click at [1068, 254] on select "Please Select Print Both Sides Print Front Only" at bounding box center [1075, 254] width 201 height 29
select select "13abbda7-1d64-4f25-8bb2-c179b224825d"
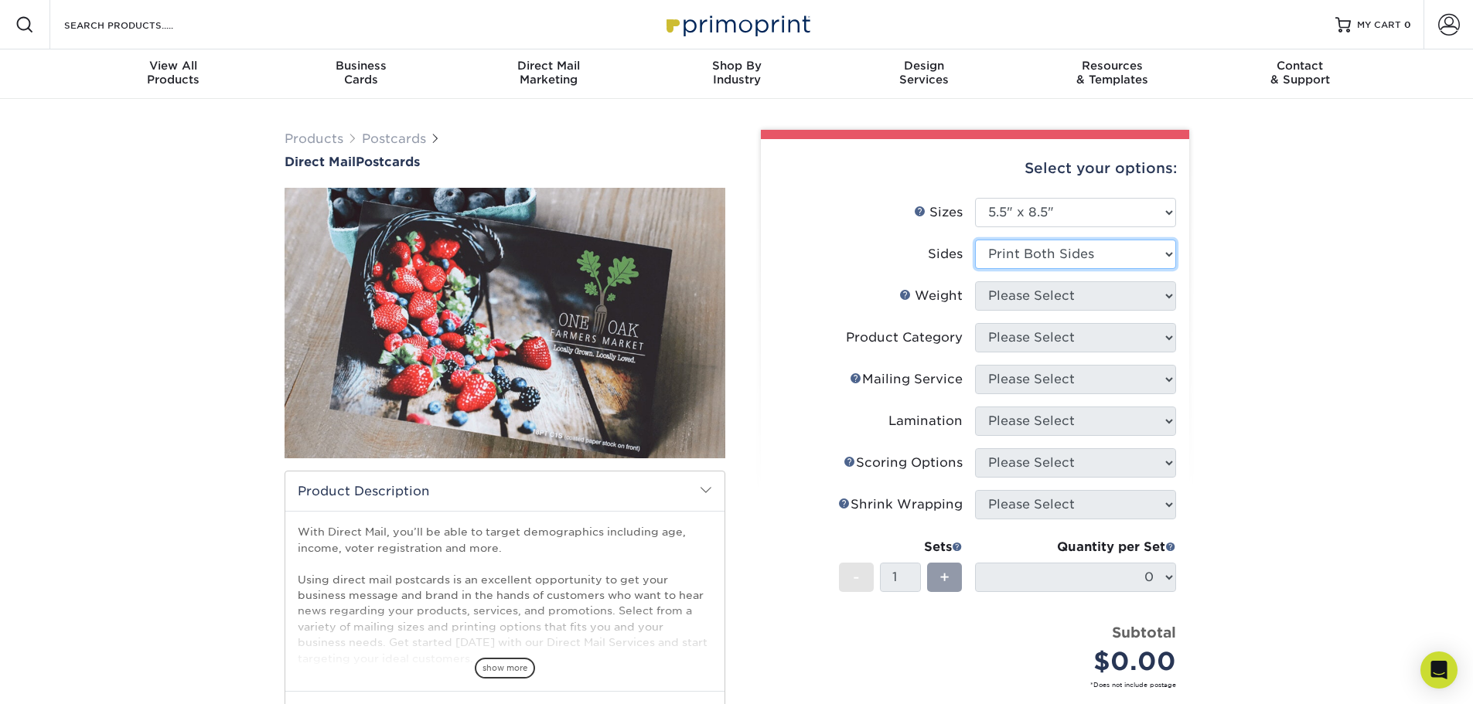
click at [975, 240] on select "Please Select Print Both Sides Print Front Only" at bounding box center [1075, 254] width 201 height 29
click at [1042, 300] on select "Please Select 16PT 100LB 14PT 14PT Uncoated" at bounding box center [1075, 295] width 201 height 29
select select "14PT"
click at [975, 281] on select "Please Select 16PT 100LB 14PT 14PT Uncoated" at bounding box center [1075, 295] width 201 height 29
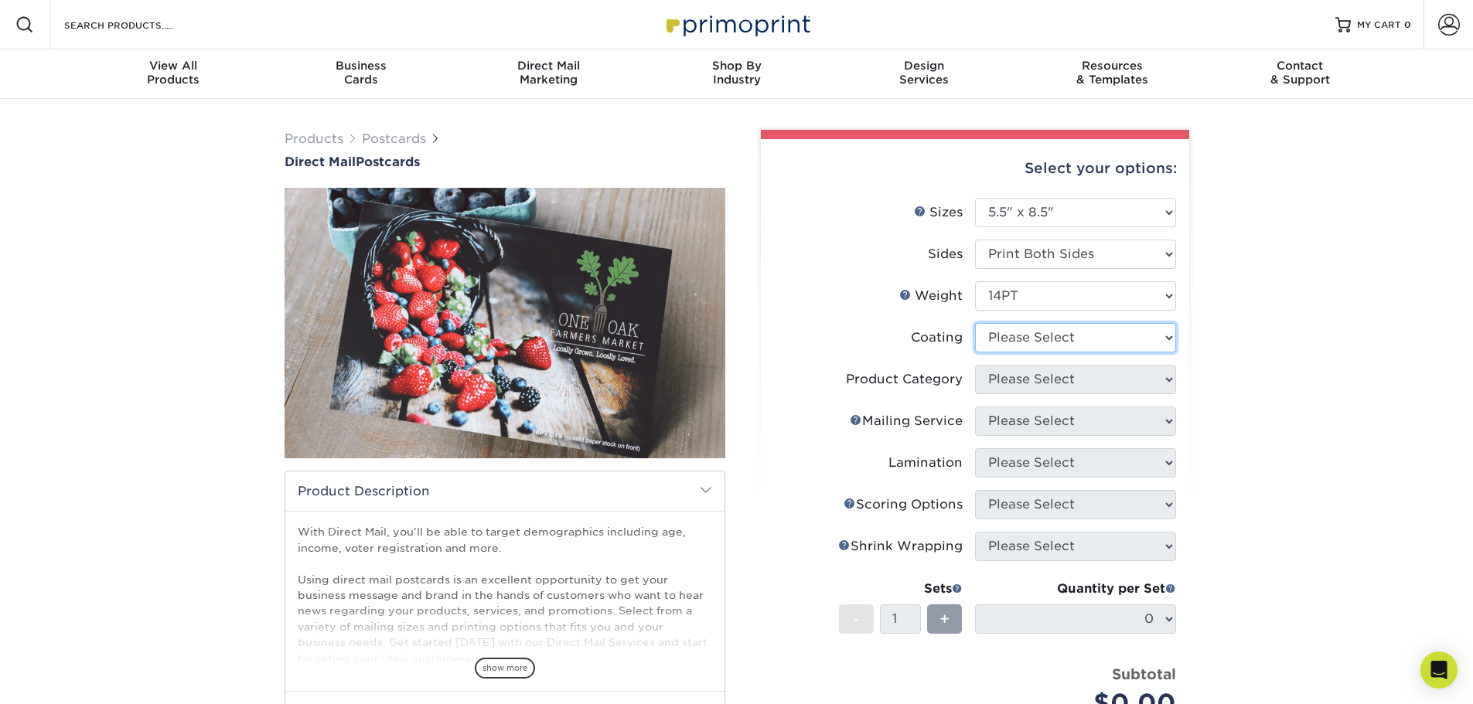
click at [1055, 340] on select at bounding box center [1075, 337] width 201 height 29
select select "1e8116af-acfc-44b1-83dc-8181aa338834"
click at [975, 323] on select at bounding box center [1075, 337] width 201 height 29
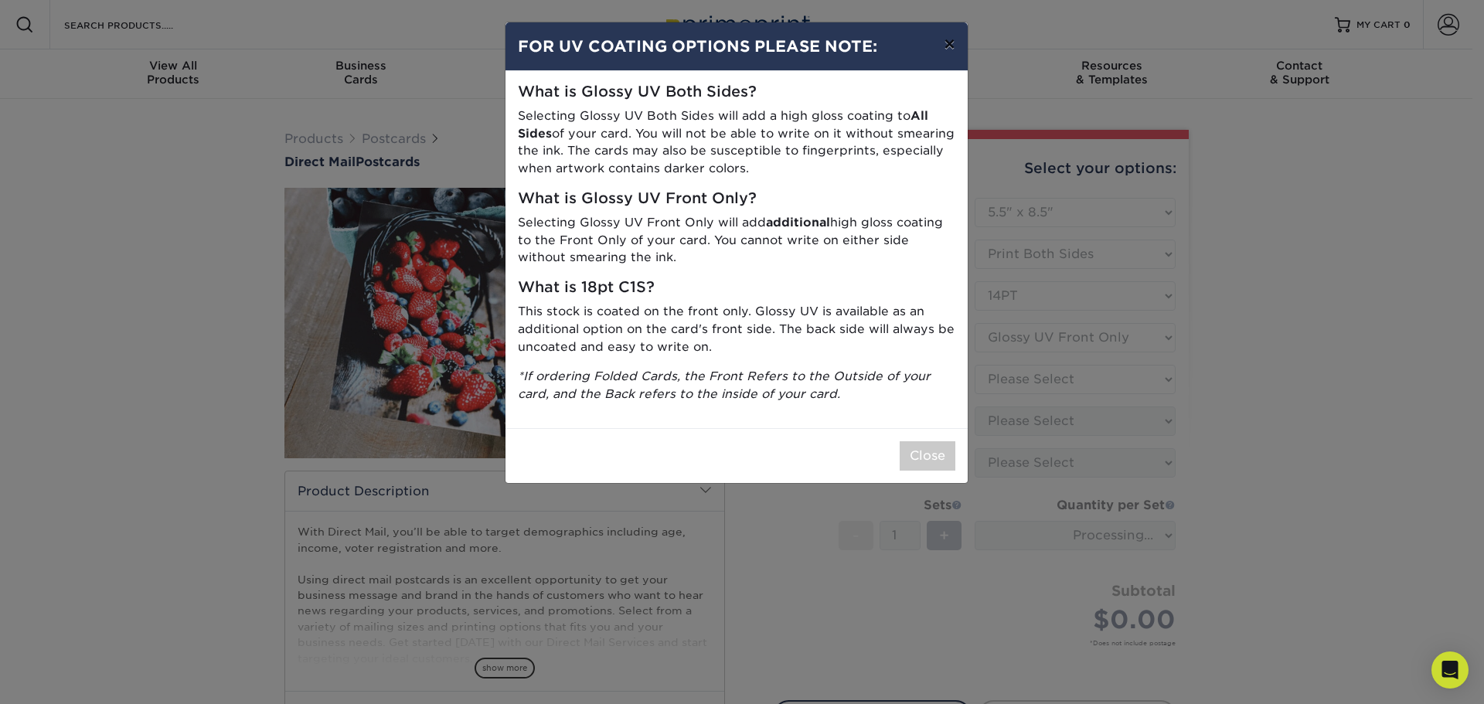
click at [952, 43] on button "×" at bounding box center [950, 43] width 36 height 43
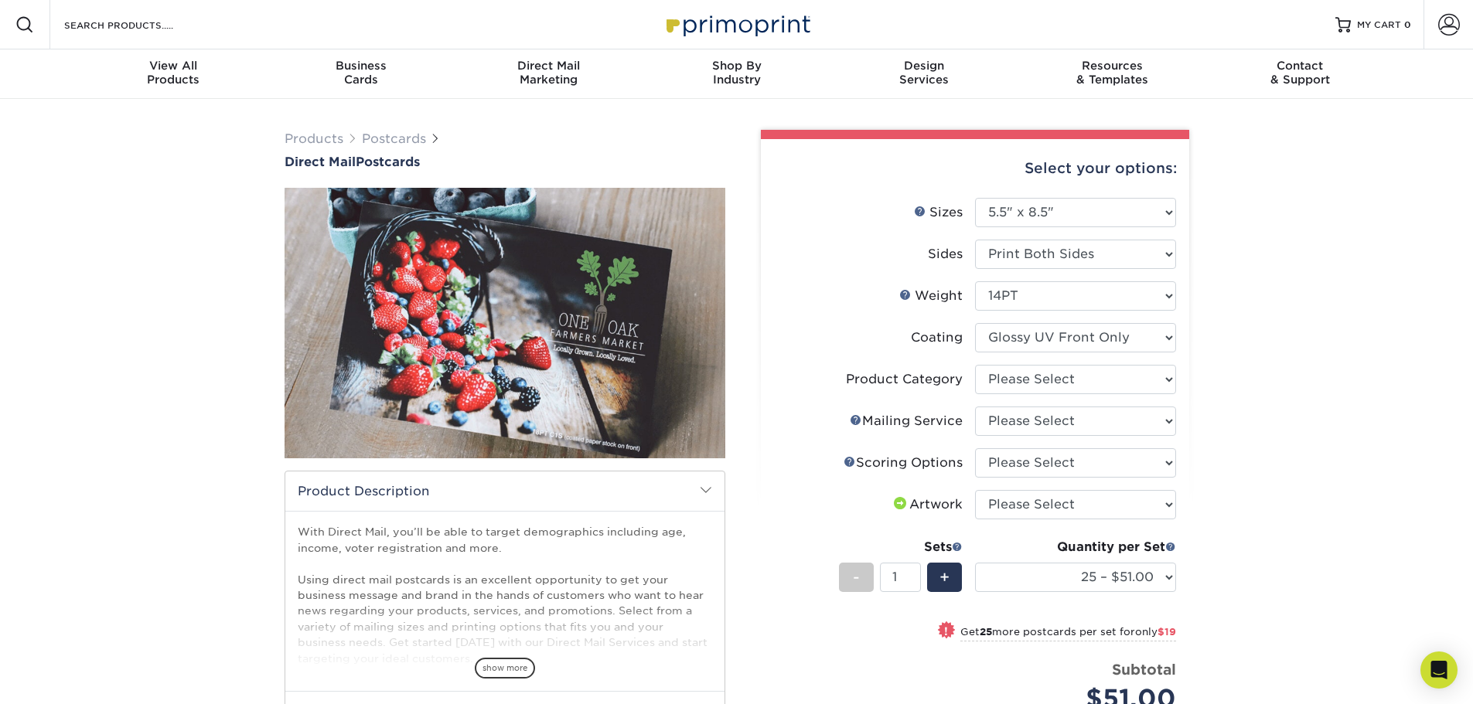
scroll to position [77, 0]
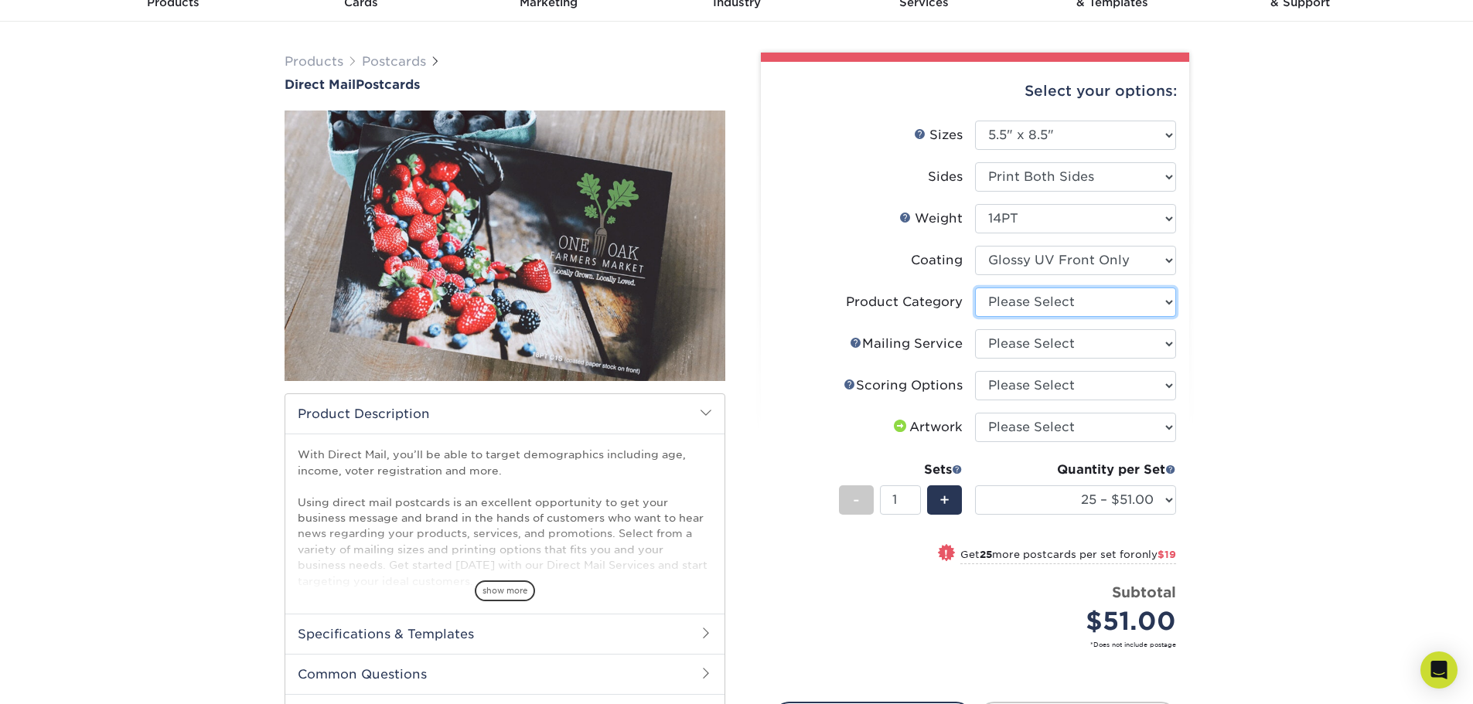
click at [1107, 291] on select "Please Select Postcards" at bounding box center [1075, 302] width 201 height 29
select select "9b7272e0-d6c8-4c3c-8e97-d3a1bcdab858"
click at [975, 288] on select "Please Select Postcards" at bounding box center [1075, 302] width 201 height 29
click at [1023, 344] on select "Please Select No Direct Mailing Service No, I will mail/stamp/imprint Direct Ma…" at bounding box center [1075, 343] width 201 height 29
select select "3359c49b-ecae-4694-8901-edec09a31a0d"
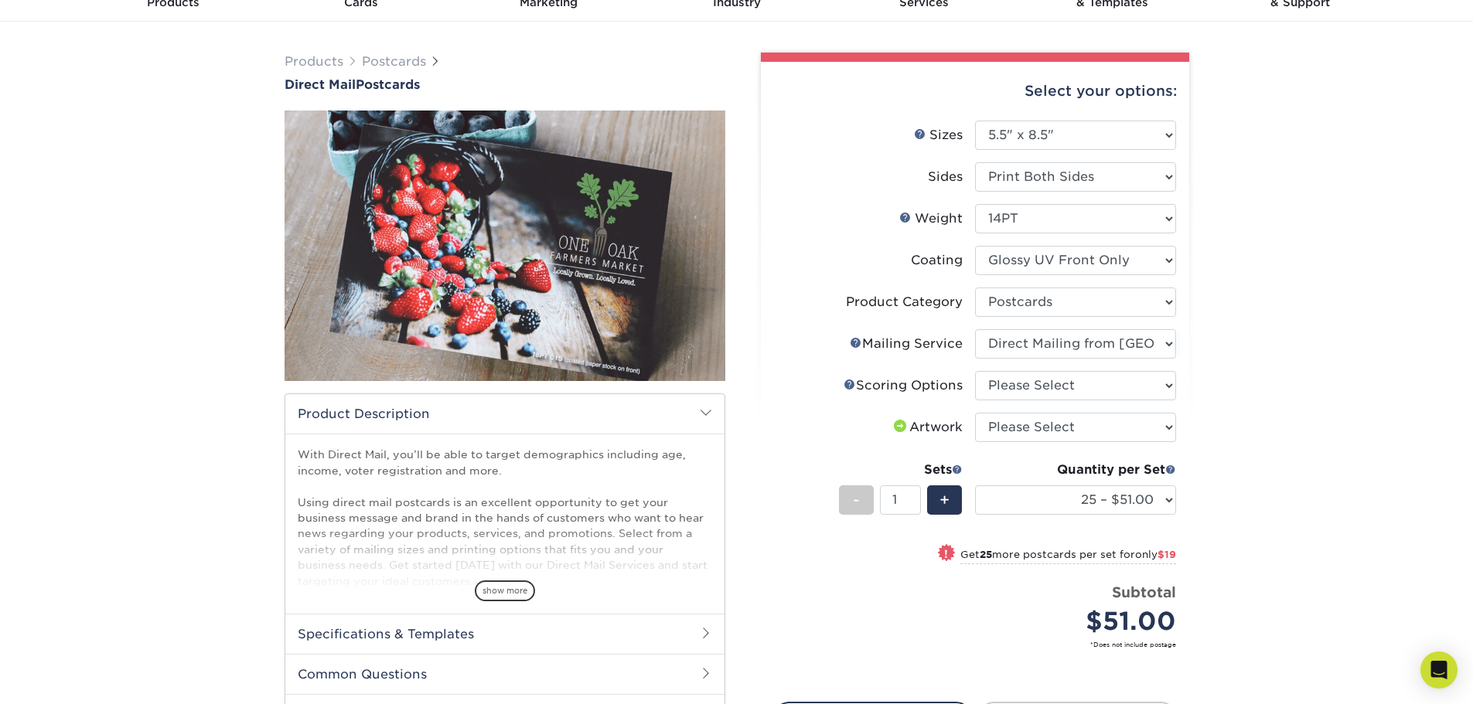
click at [975, 329] on select "Please Select No Direct Mailing Service No, I will mail/stamp/imprint Direct Ma…" at bounding box center [1075, 343] width 201 height 29
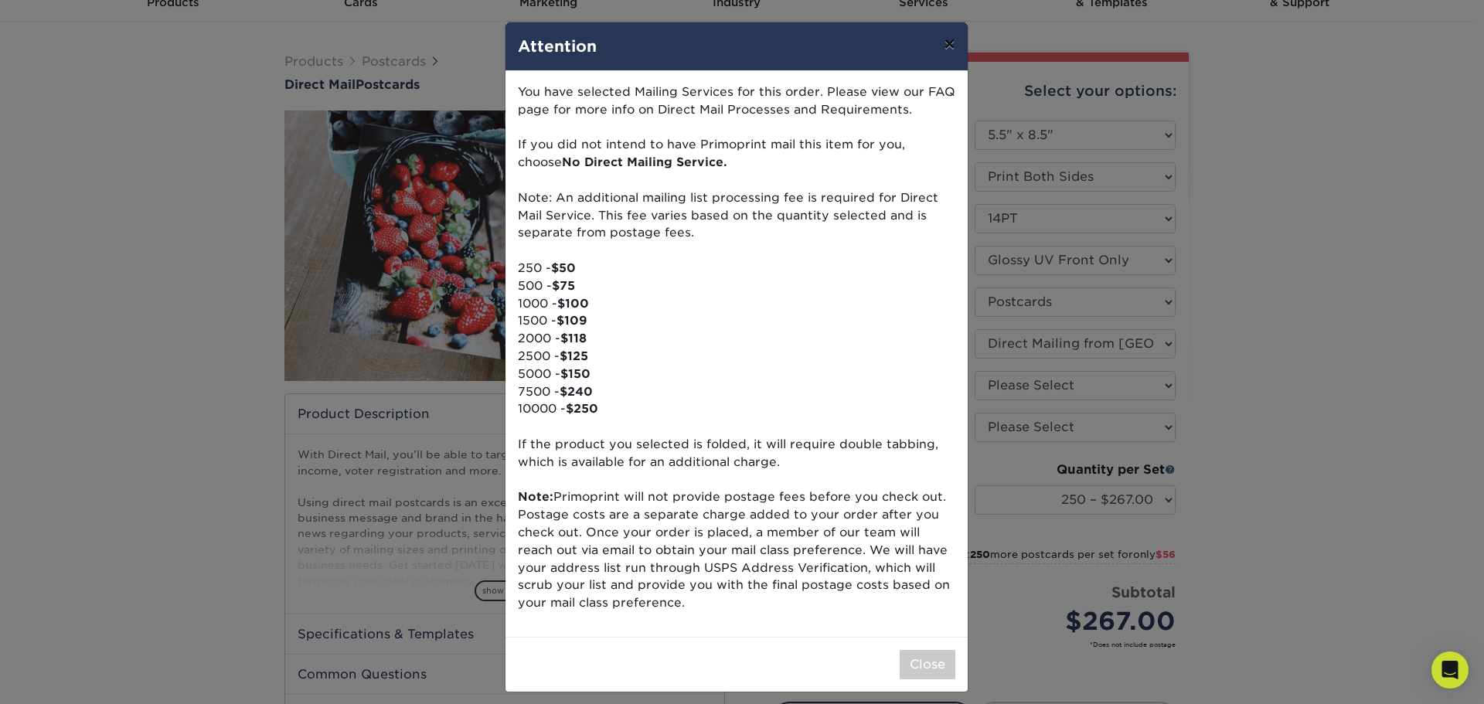
click at [947, 43] on button "×" at bounding box center [950, 43] width 36 height 43
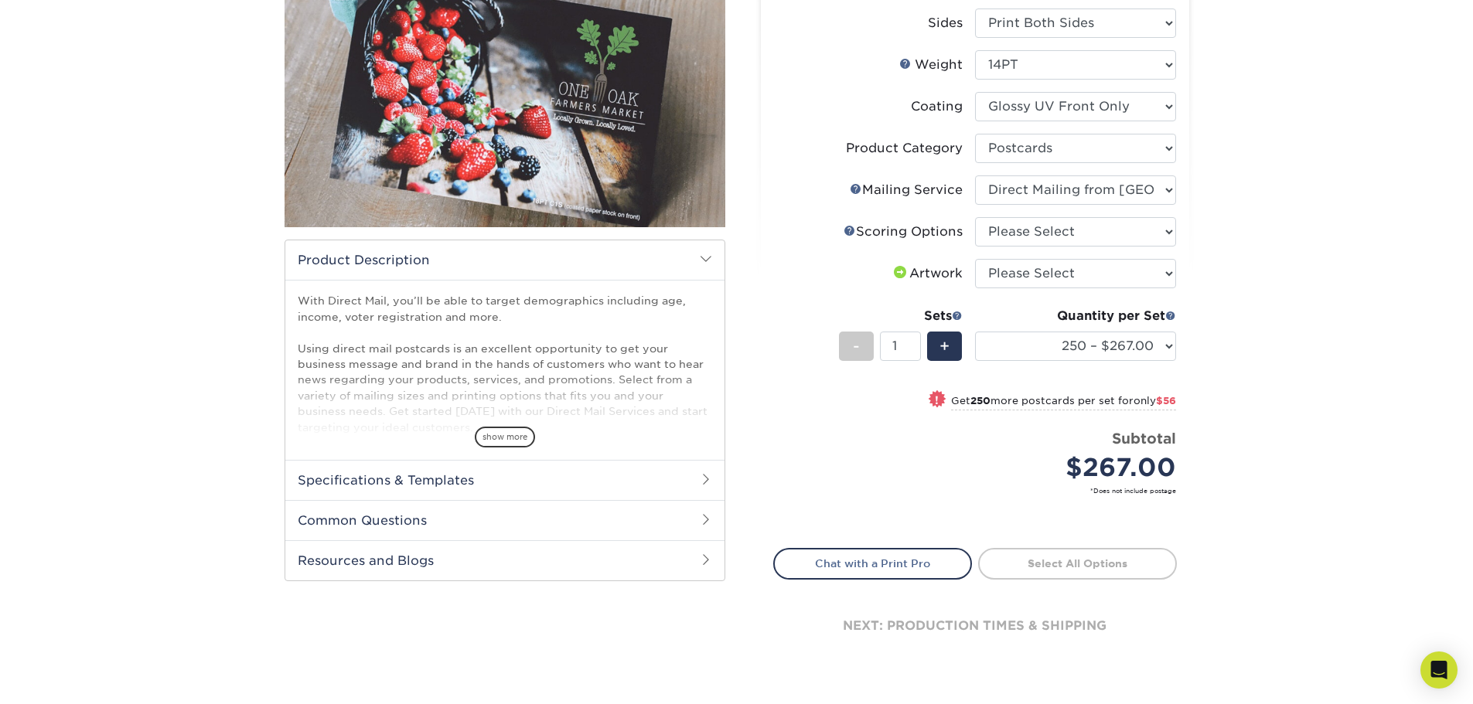
scroll to position [232, 0]
click at [1163, 231] on select "Please Select No Scoring One Score Score in Half Two Scores" at bounding box center [1075, 230] width 201 height 29
select select "16ebe401-5398-422d-8cb0-f3adbb82deb5"
click at [975, 216] on select "Please Select No Scoring One Score Score in Half Two Scores" at bounding box center [1075, 230] width 201 height 29
click at [1086, 274] on select "Please Select I will upload files I need a design - $150" at bounding box center [1075, 272] width 201 height 29
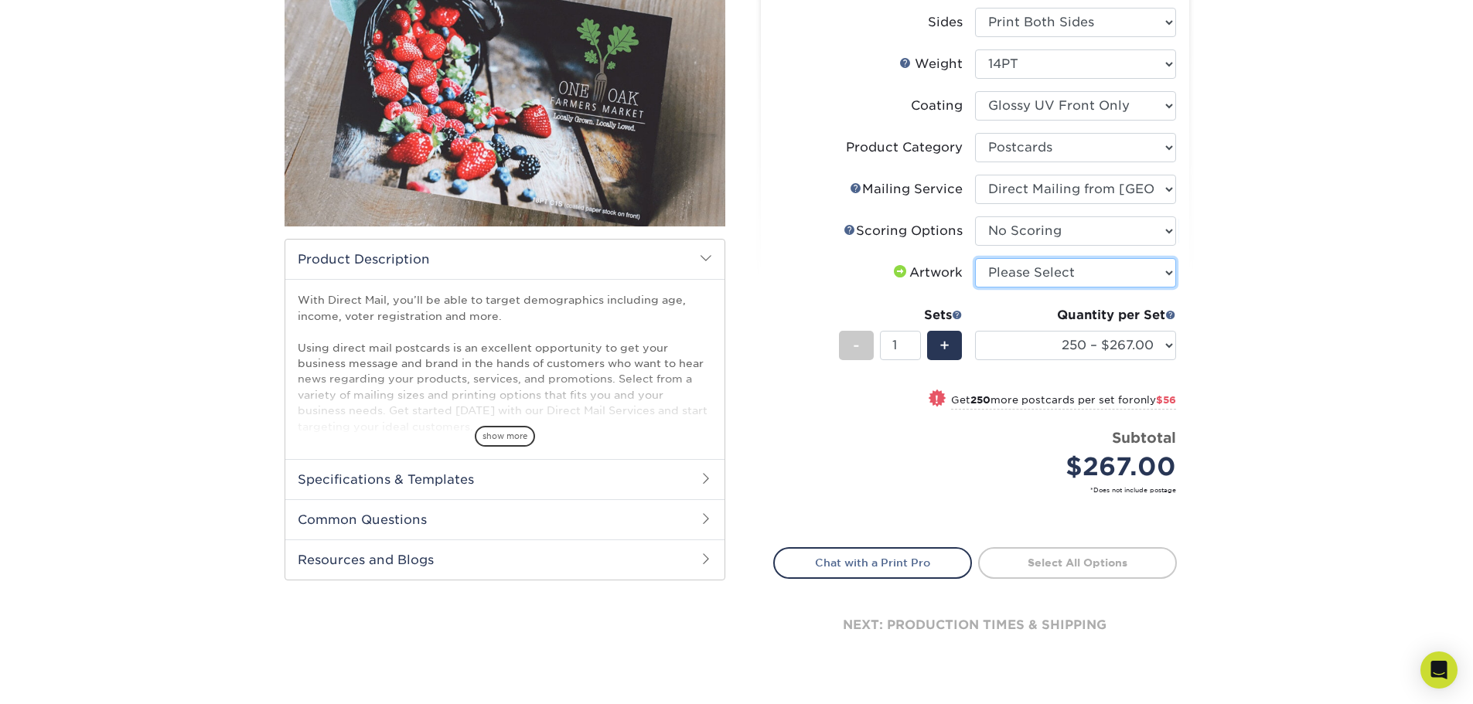
select select "upload"
click at [975, 258] on select "Please Select I will upload files I need a design - $150" at bounding box center [1075, 272] width 201 height 29
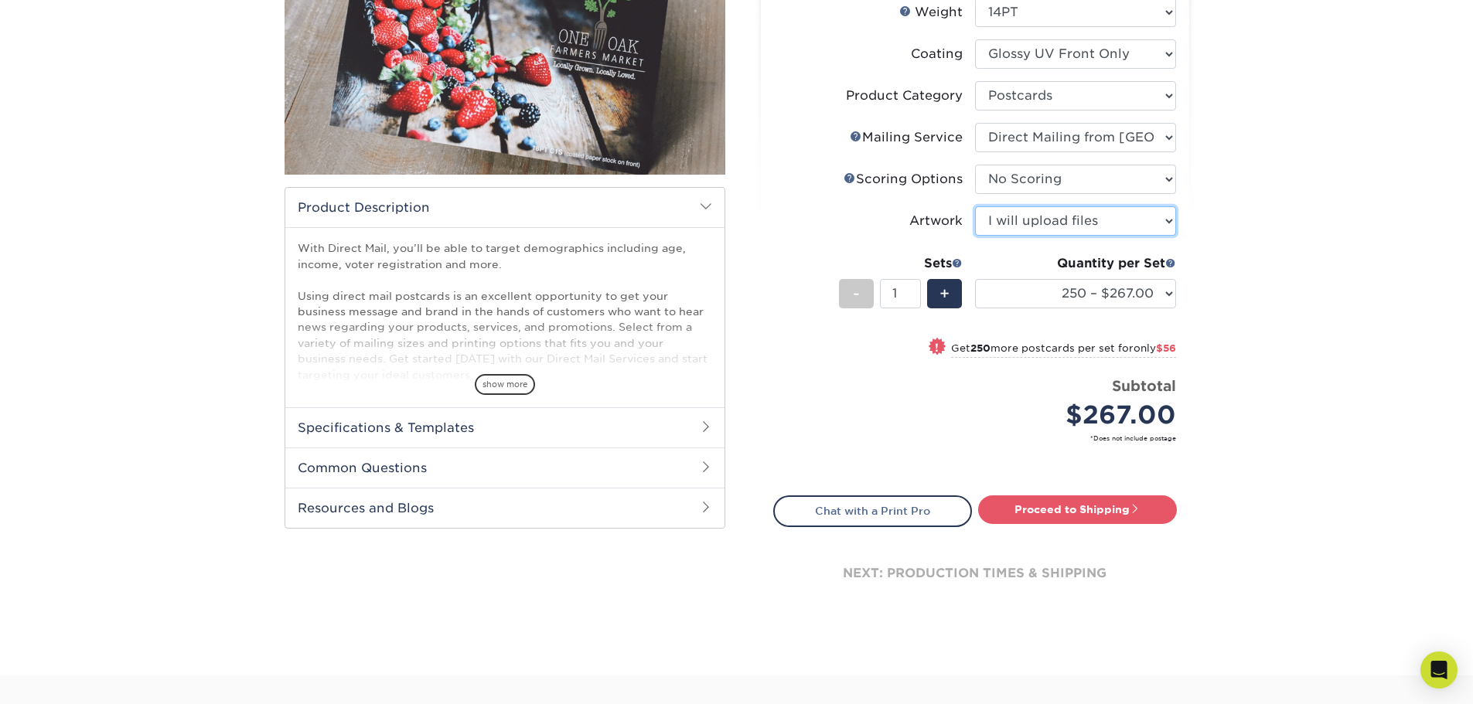
scroll to position [309, 0]
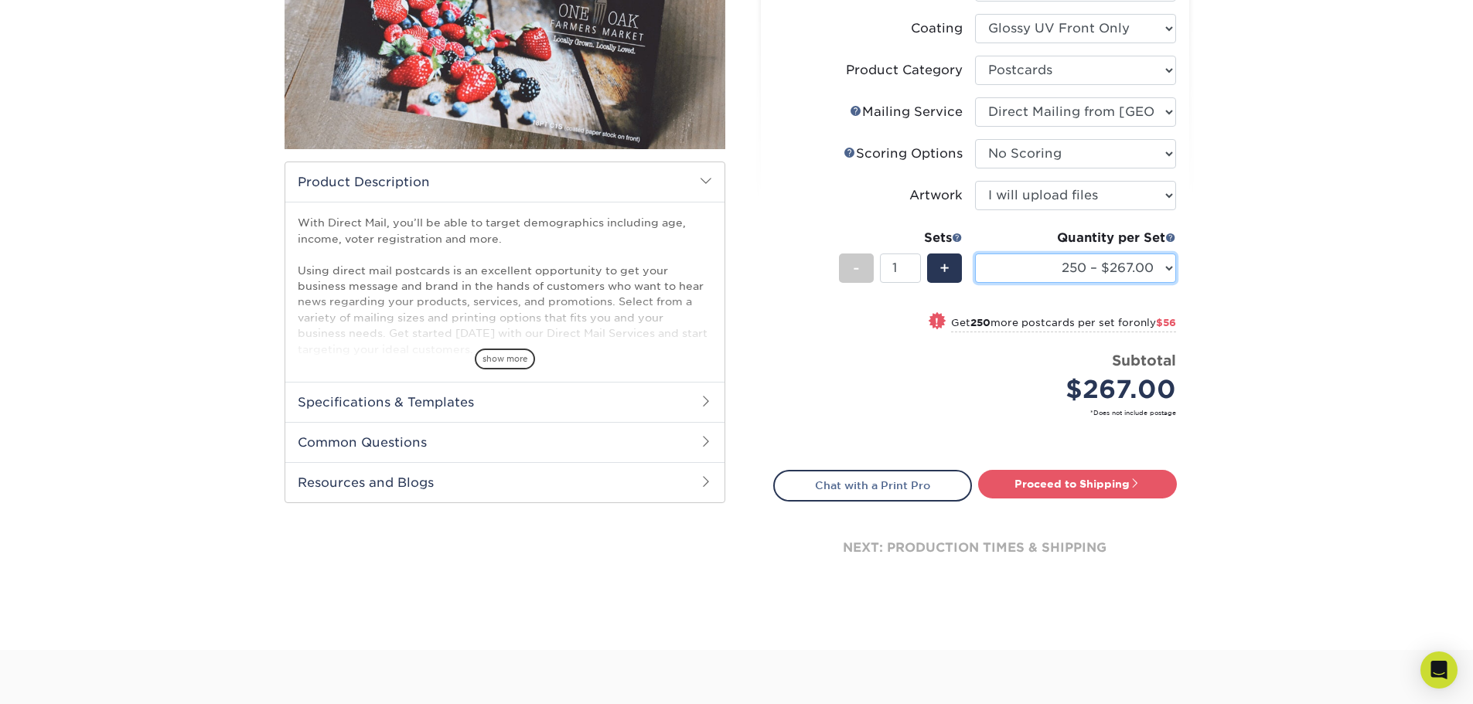
click at [1170, 268] on select "250 – $267.00 500 – $323.00 1000 – $426.00 2500 – $619.00 5000 – $875.00 7500 –…" at bounding box center [1075, 268] width 201 height 29
select select "10000 – $1701.00"
click at [975, 254] on select "250 – $267.00 500 – $323.00 1000 – $426.00 2500 – $619.00 5000 – $875.00 7500 –…" at bounding box center [1075, 268] width 201 height 29
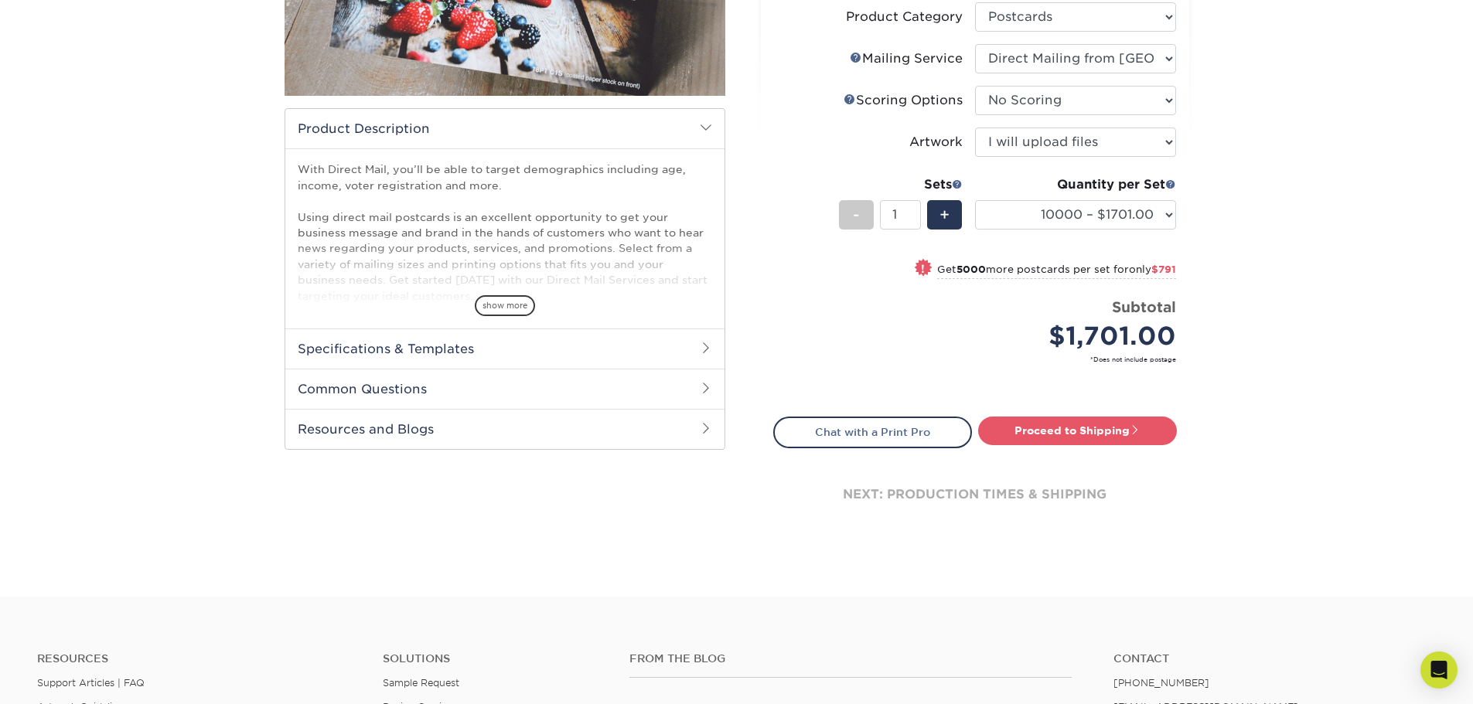
scroll to position [387, 0]
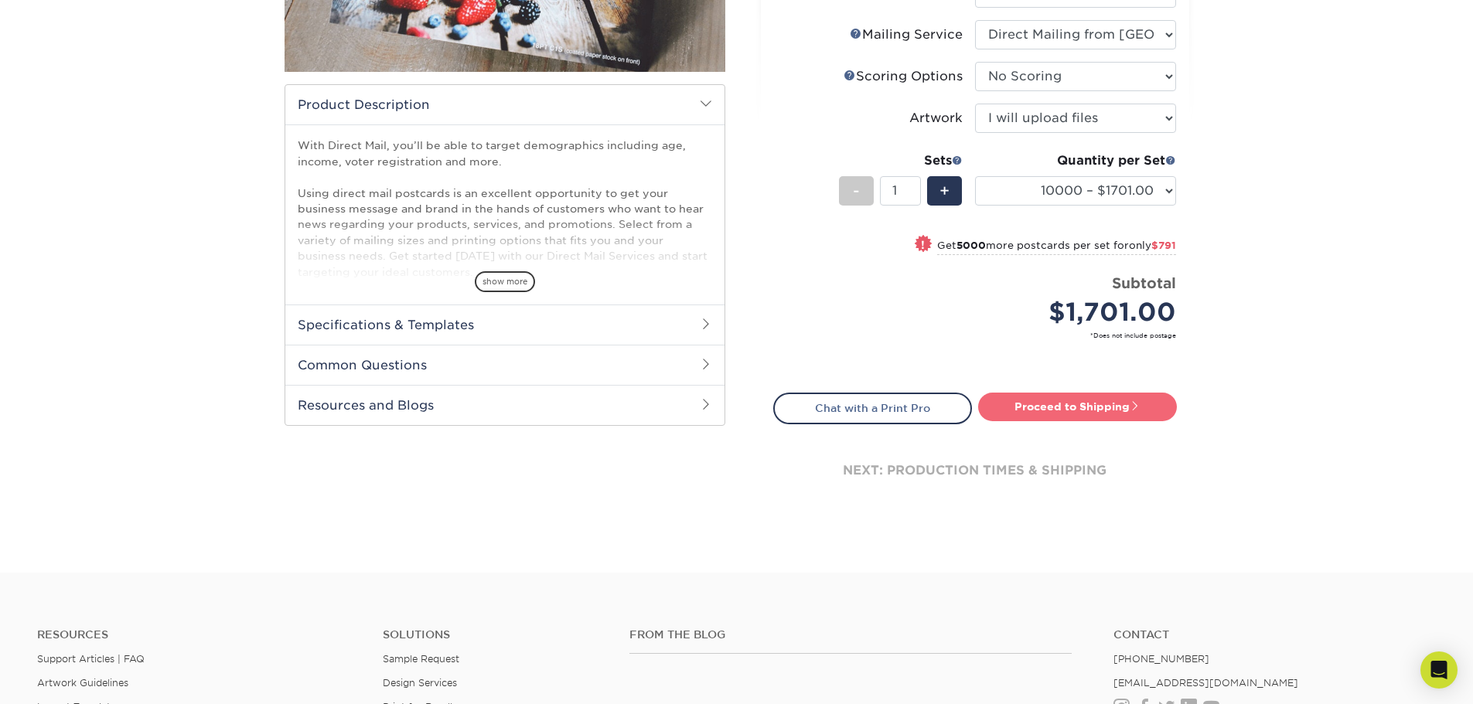
click at [1037, 410] on link "Proceed to Shipping" at bounding box center [1077, 407] width 199 height 28
type input "Set 1"
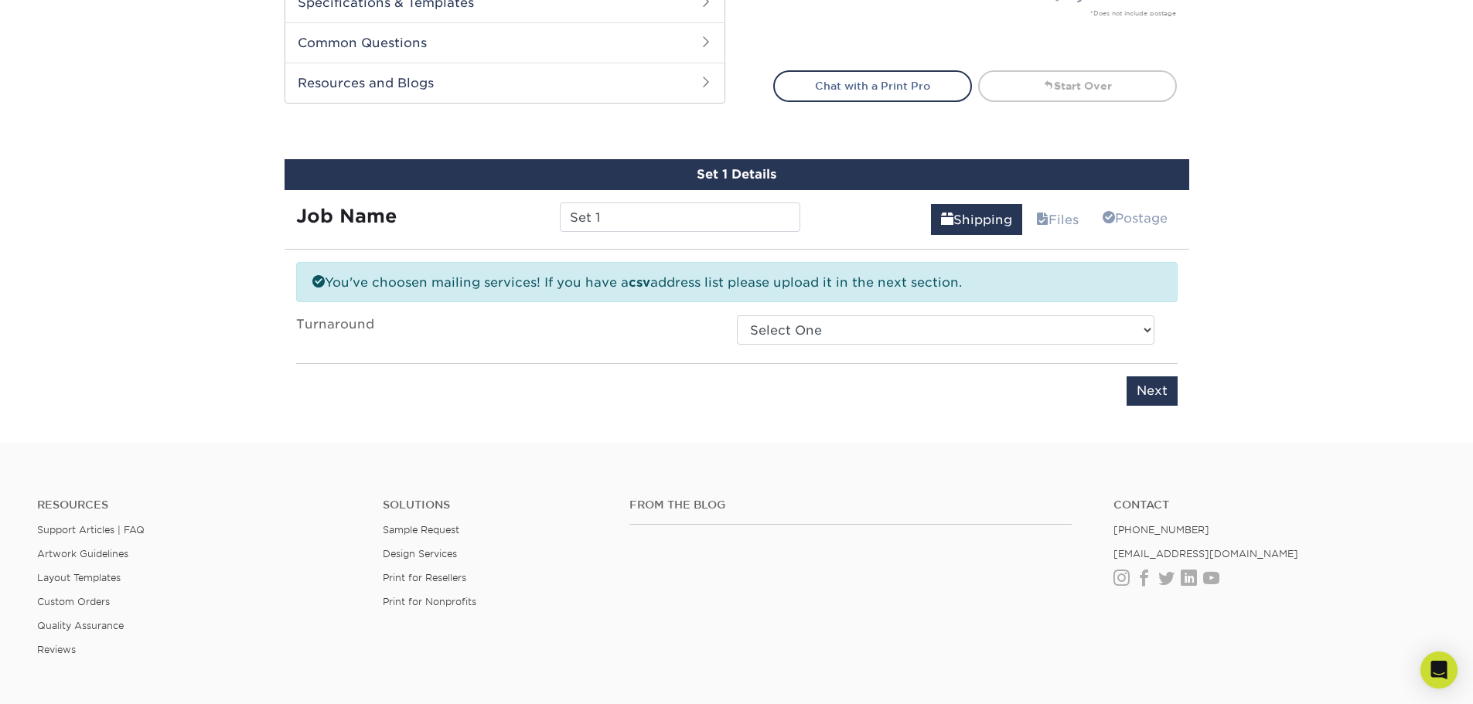
scroll to position [667, 0]
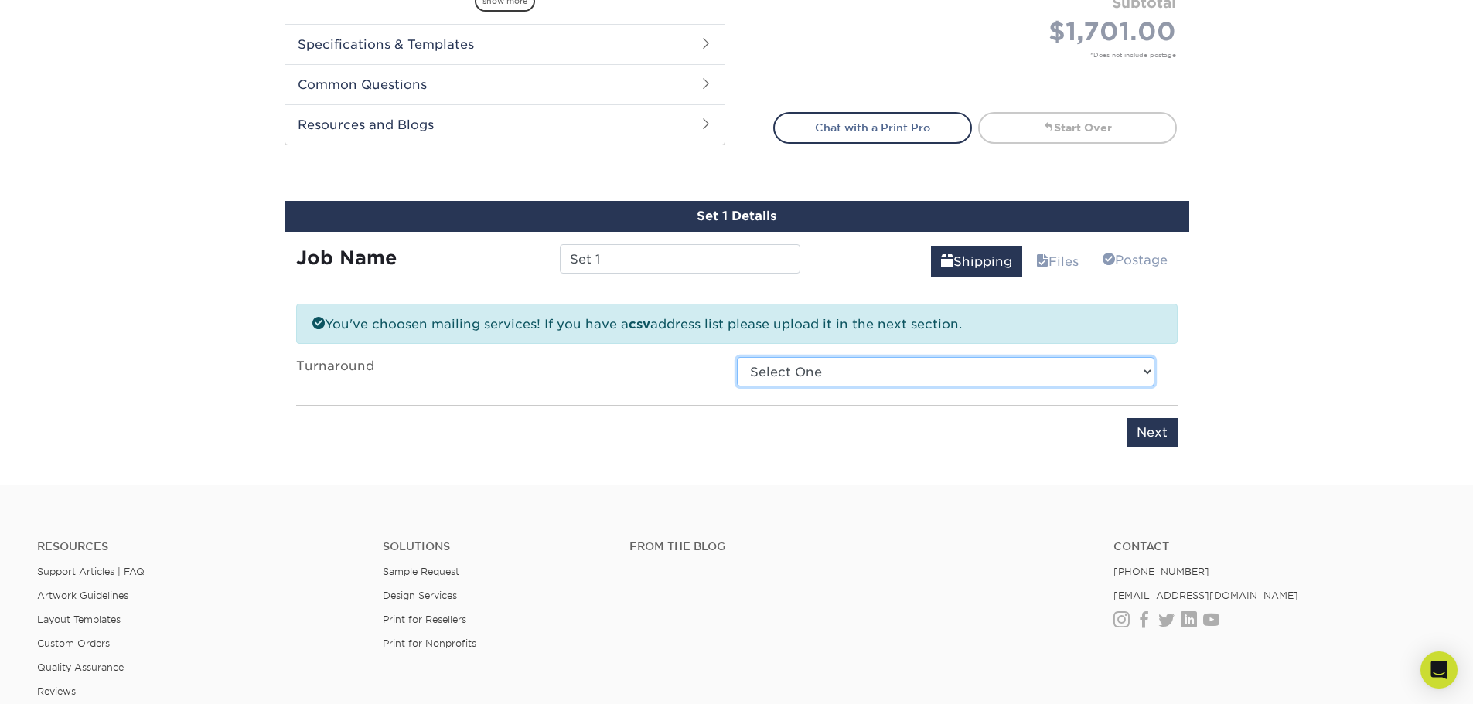
click at [1106, 370] on select "Select One 2-4 Business Days 2 Day Next Business Day" at bounding box center [945, 371] width 417 height 29
select select "65fe7edc-018d-4703-b6af-48c91830eed6"
click at [737, 357] on select "Select One 2-4 Business Days 2 Day Next Business Day" at bounding box center [945, 371] width 417 height 29
click at [1153, 435] on input "Next" at bounding box center [1151, 432] width 51 height 29
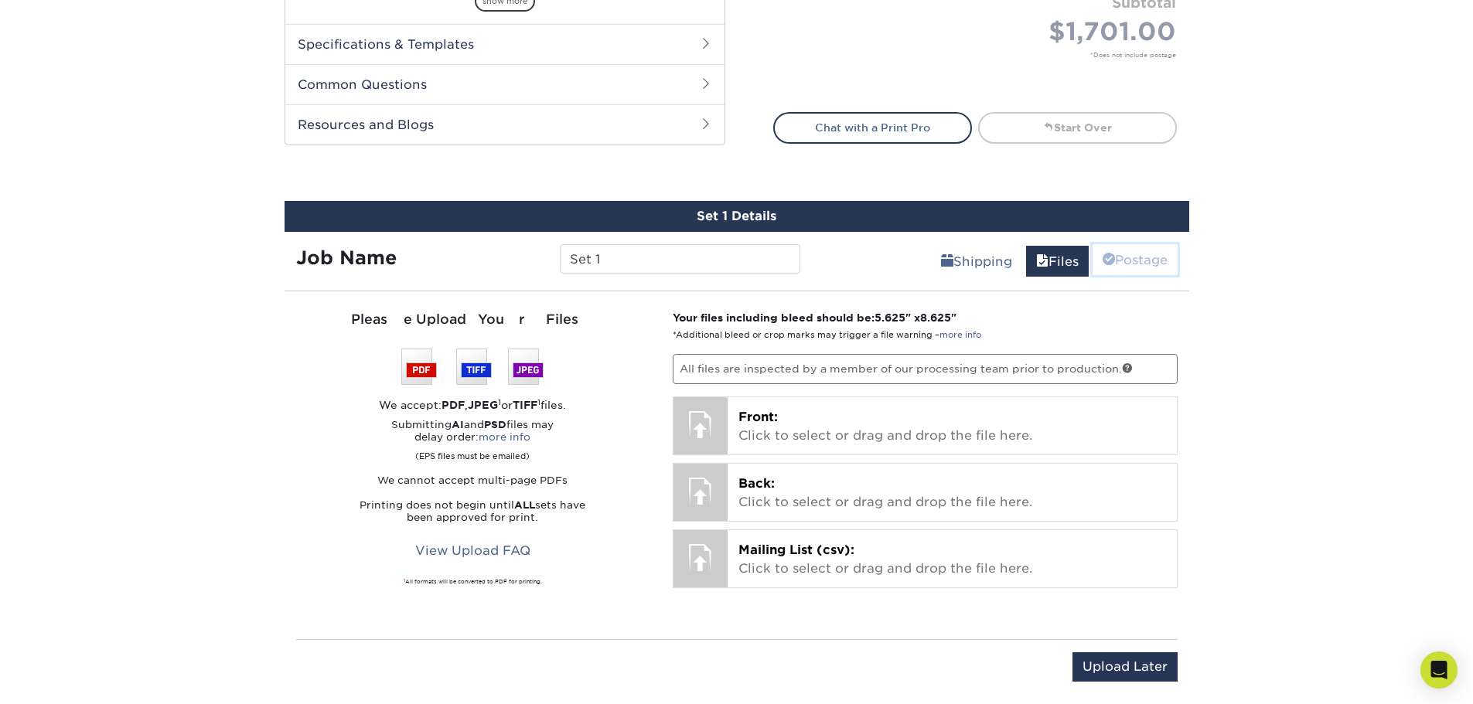
click at [1115, 261] on link "Postage" at bounding box center [1134, 259] width 85 height 31
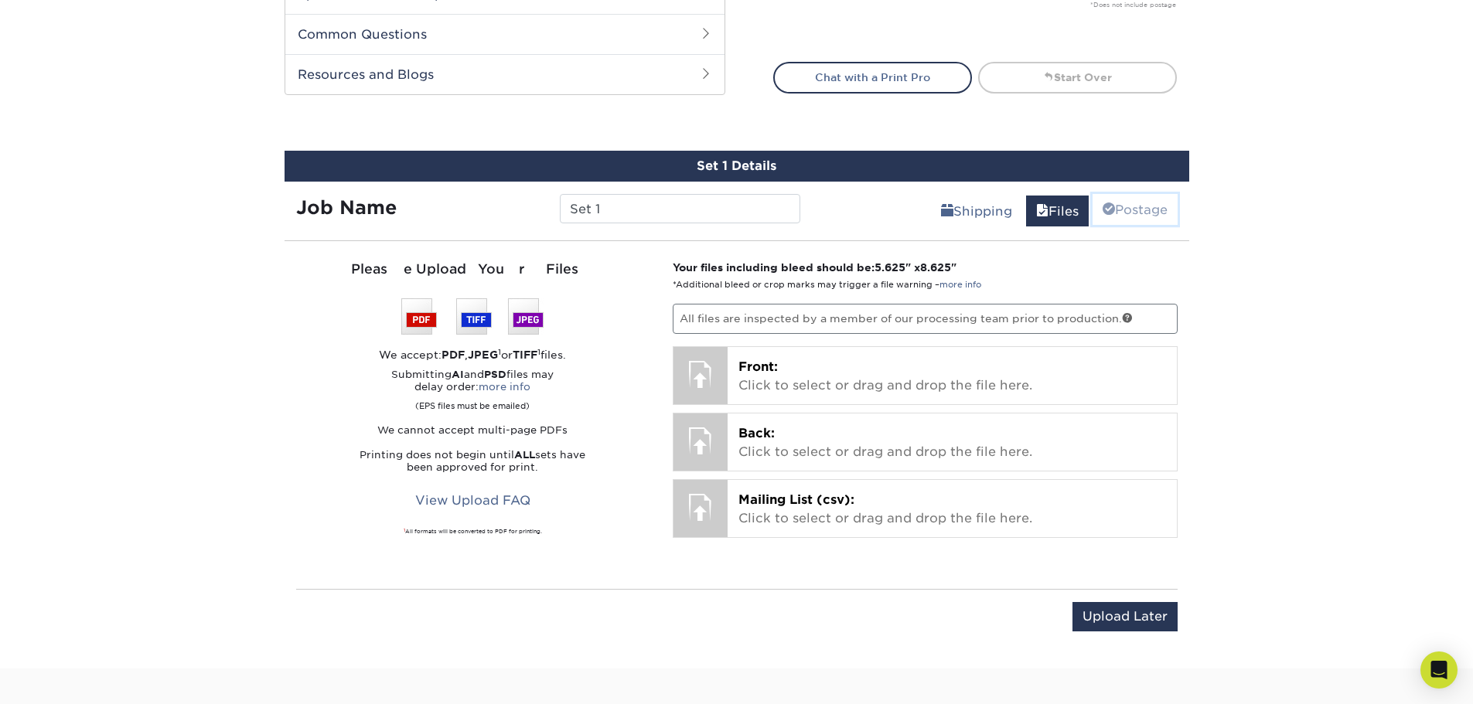
scroll to position [745, 0]
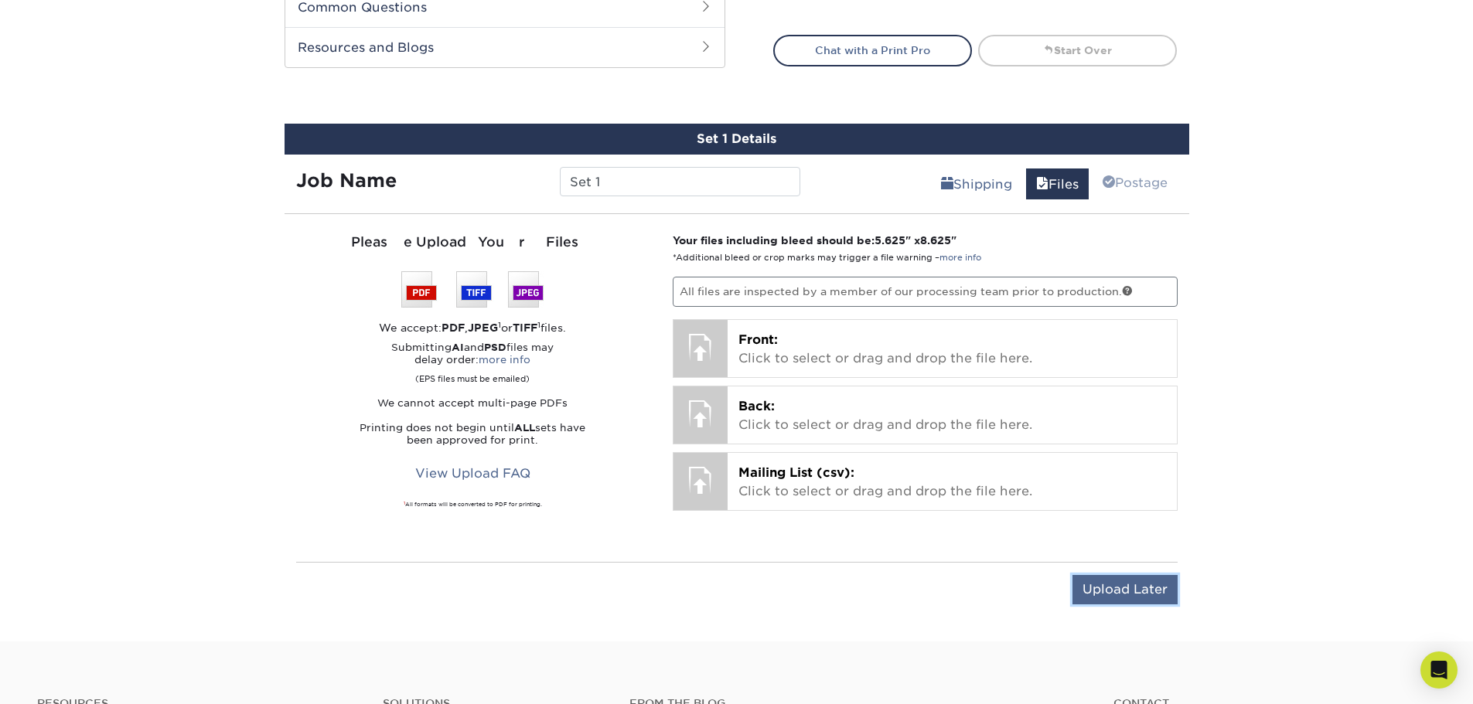
click at [1116, 588] on input "Upload Later" at bounding box center [1124, 589] width 105 height 29
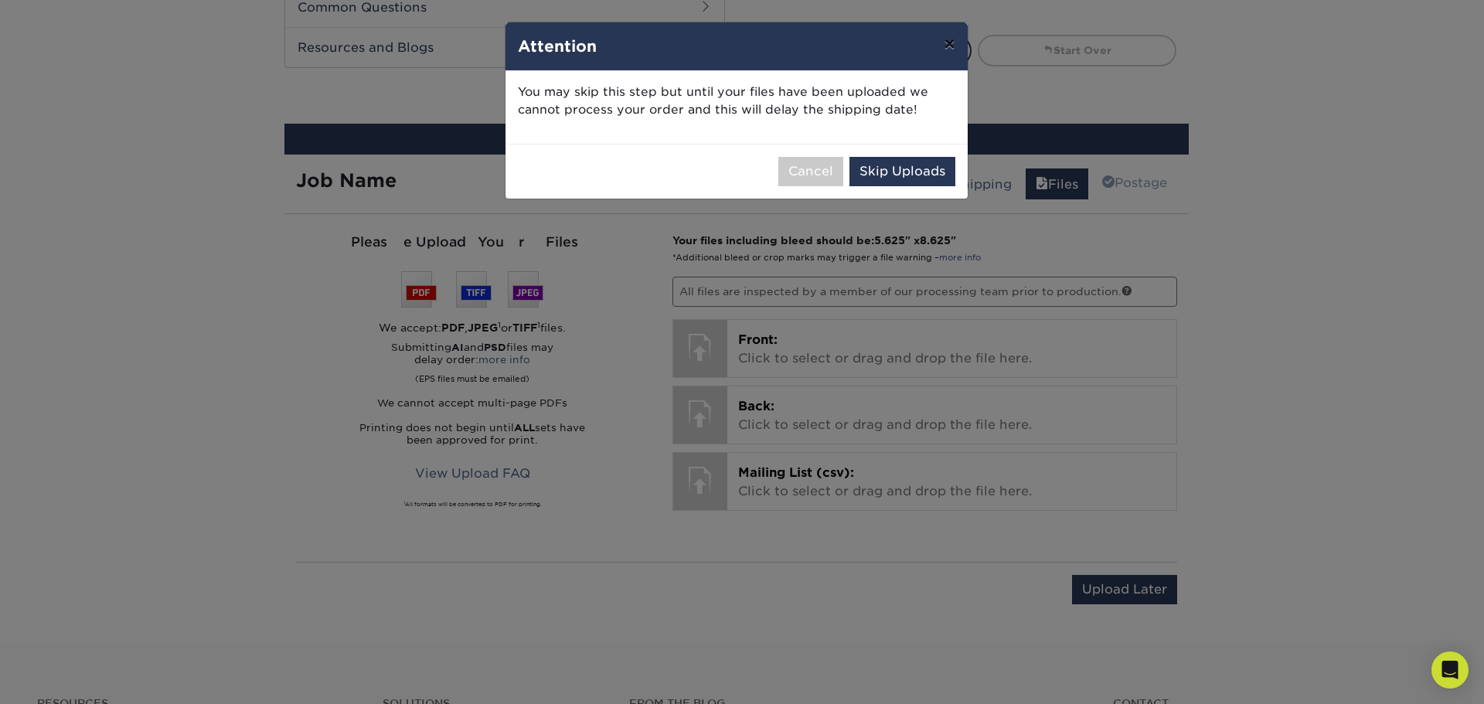
click at [943, 43] on button "×" at bounding box center [950, 43] width 36 height 43
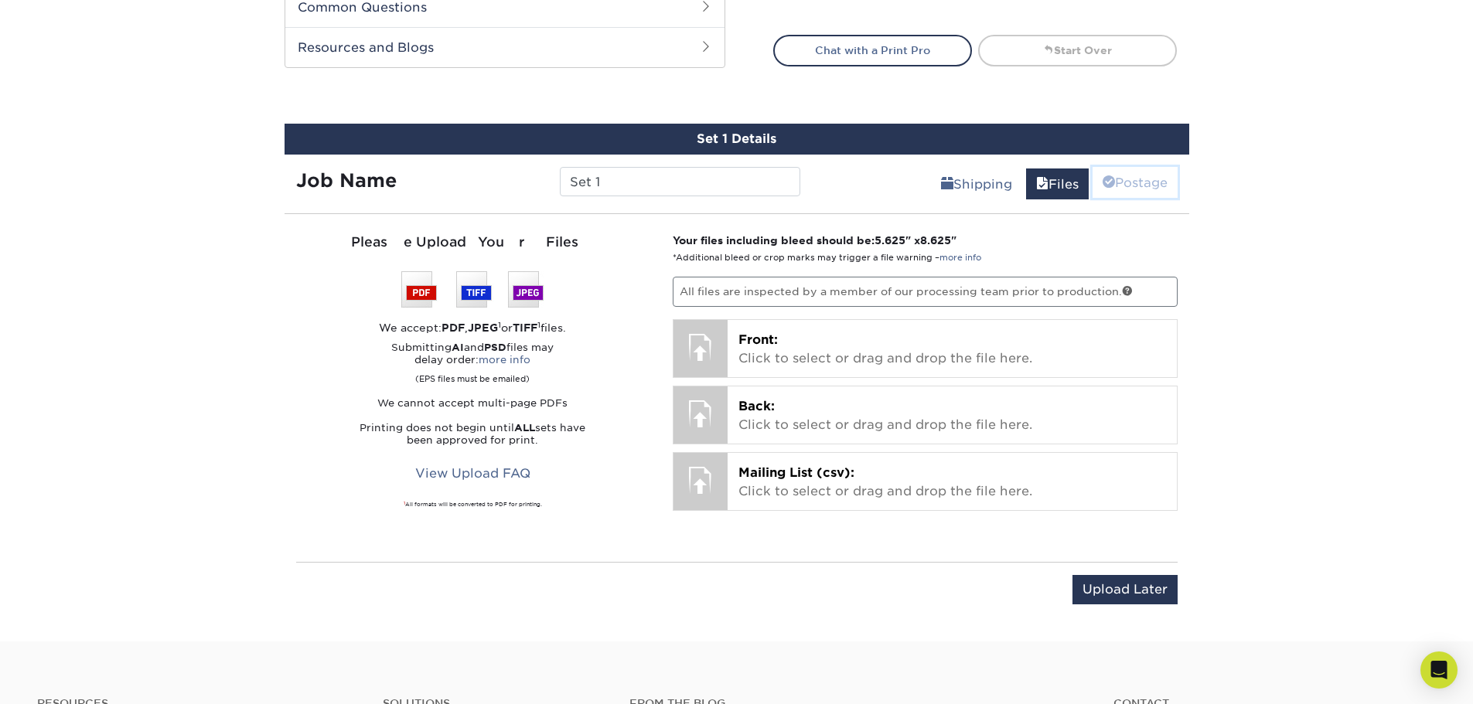
click at [1119, 187] on link "Postage" at bounding box center [1134, 182] width 85 height 31
click at [1144, 184] on link "Postage" at bounding box center [1134, 182] width 85 height 31
click at [1121, 590] on input "Upload Later" at bounding box center [1124, 589] width 105 height 29
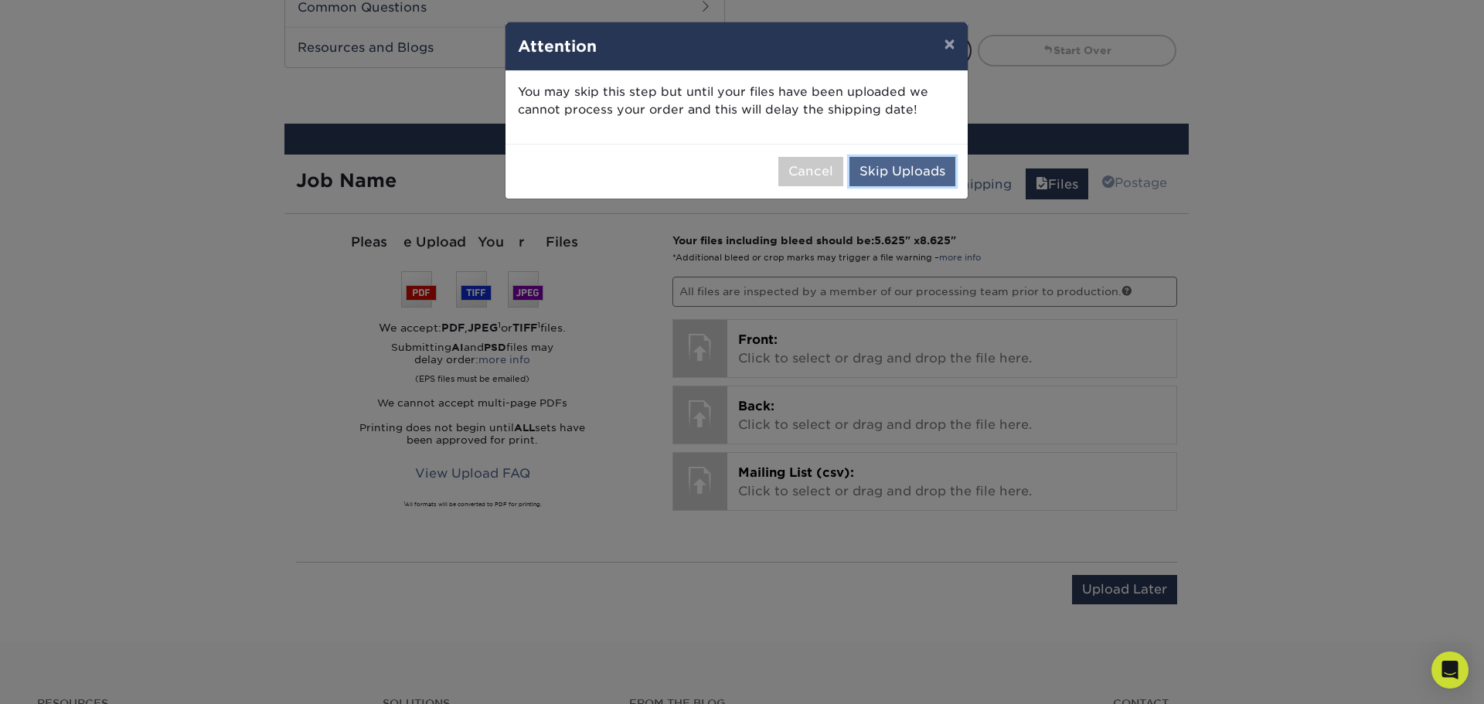
click at [863, 168] on button "Skip Uploads" at bounding box center [903, 171] width 106 height 29
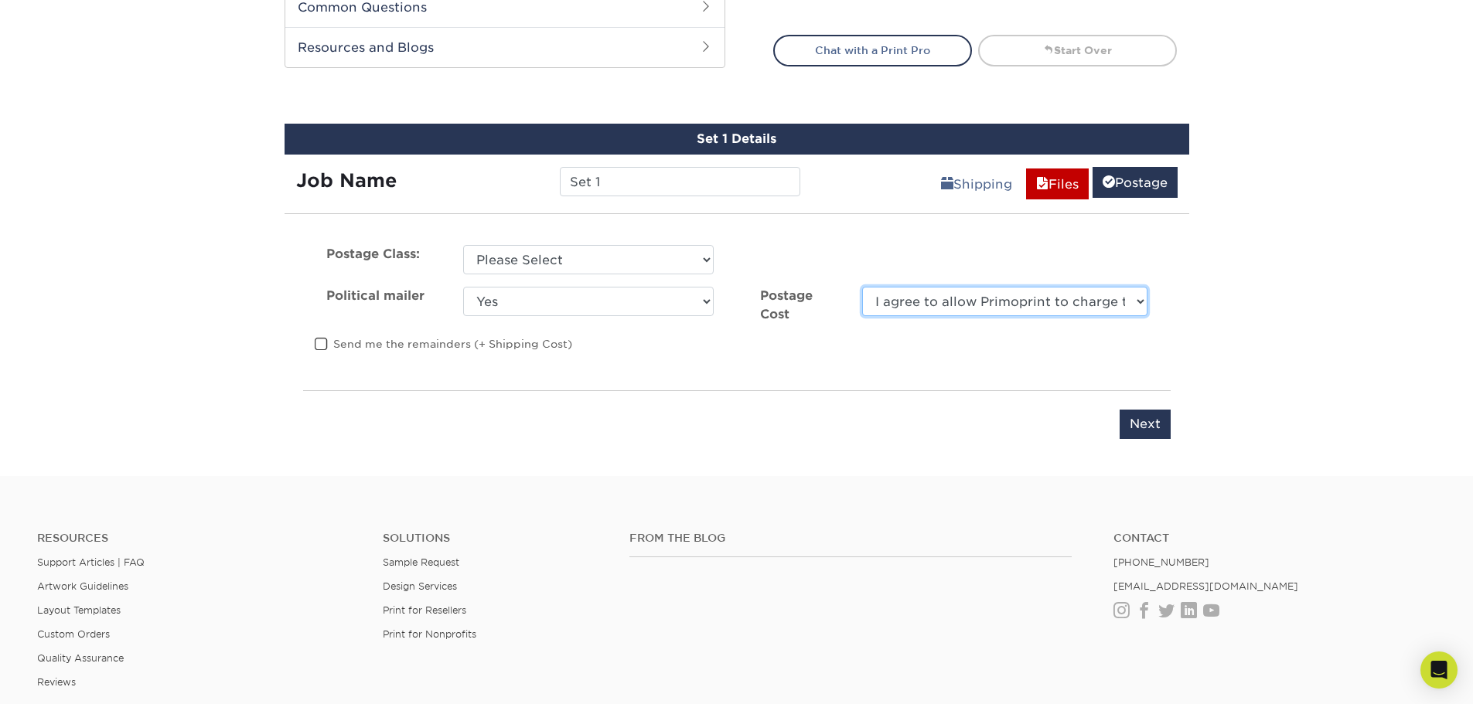
click at [1139, 303] on select "I agree to allow Primoprint to charge the card on file for the final postage co…" at bounding box center [1004, 301] width 285 height 29
click at [702, 257] on select "Please Select First Class Standard Class Non Profit" at bounding box center [588, 259] width 250 height 29
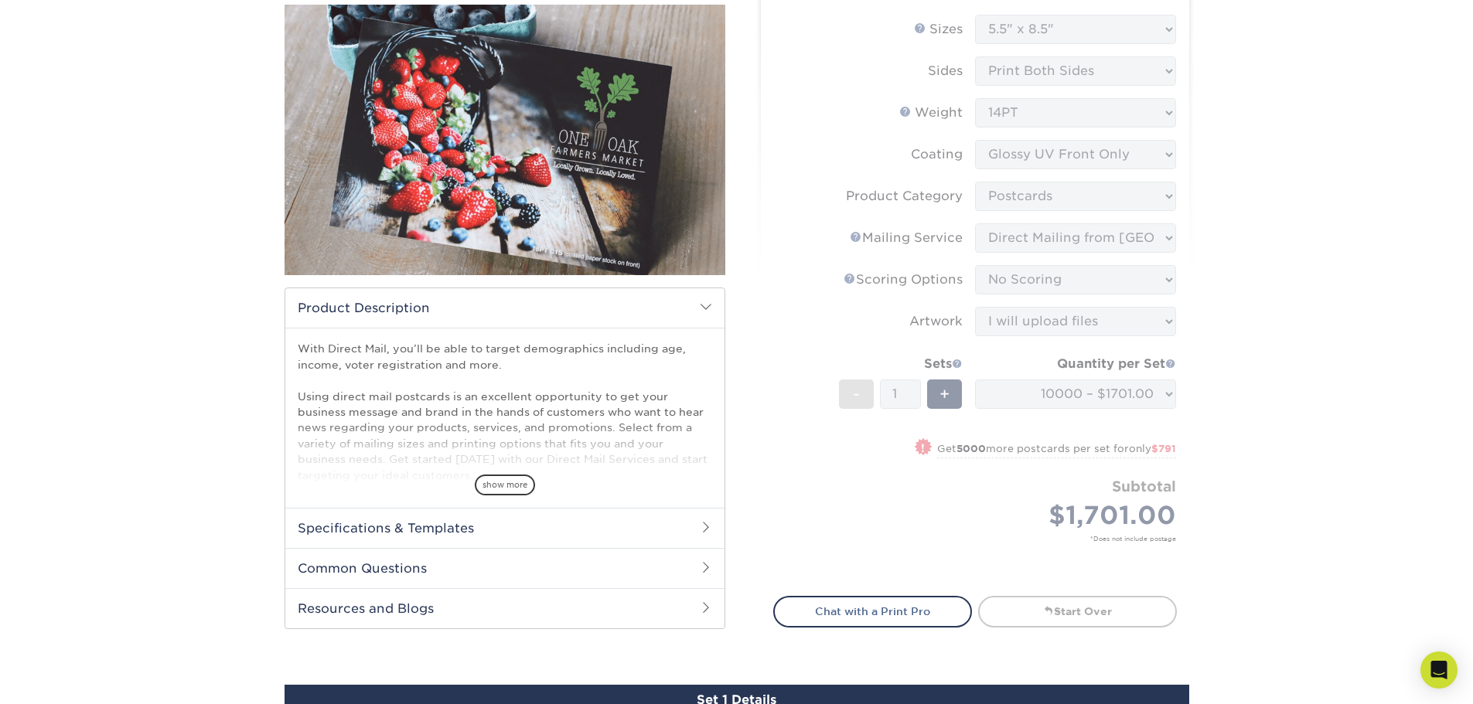
scroll to position [49, 0]
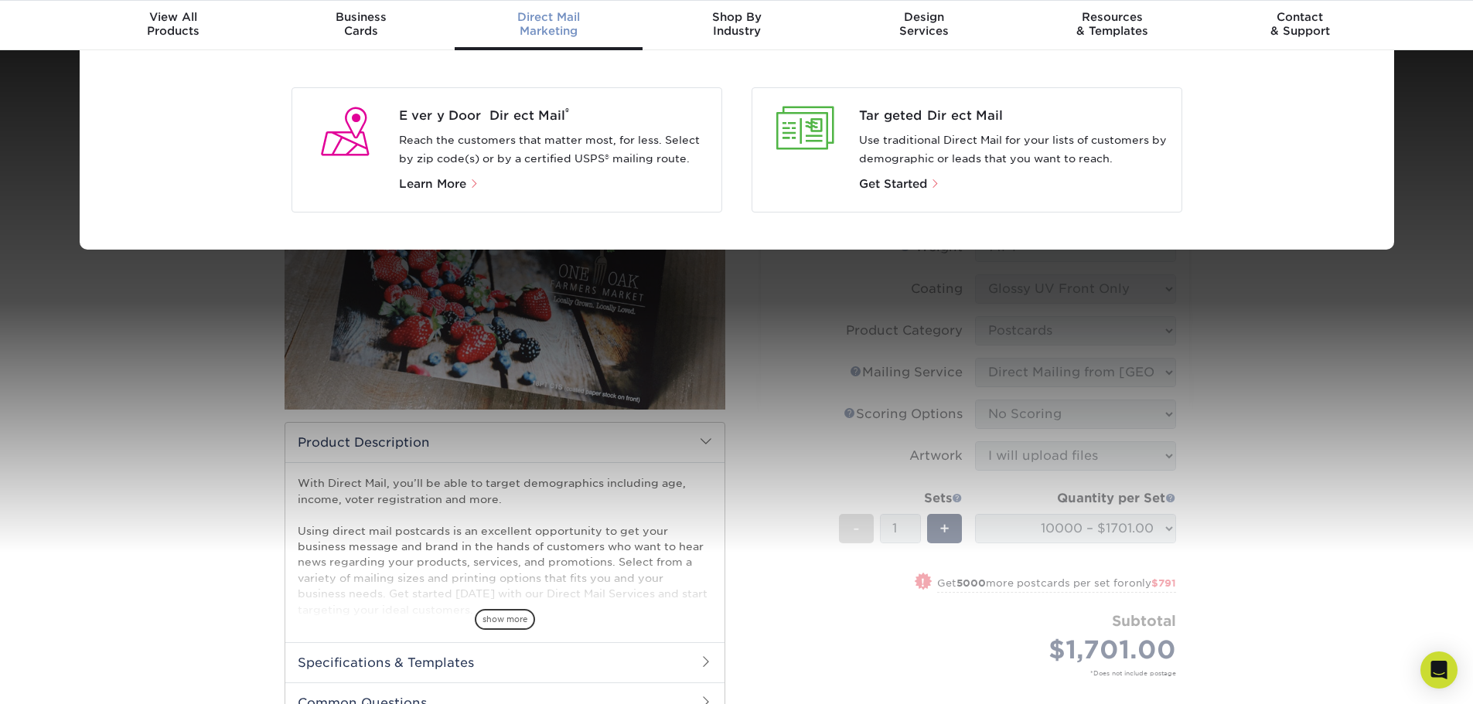
click at [564, 28] on div "Direct Mail Marketing" at bounding box center [549, 24] width 188 height 28
click at [544, 15] on span "Direct Mail" at bounding box center [549, 17] width 188 height 14
click at [889, 114] on span "Targeted Direct Mail" at bounding box center [1014, 116] width 310 height 19
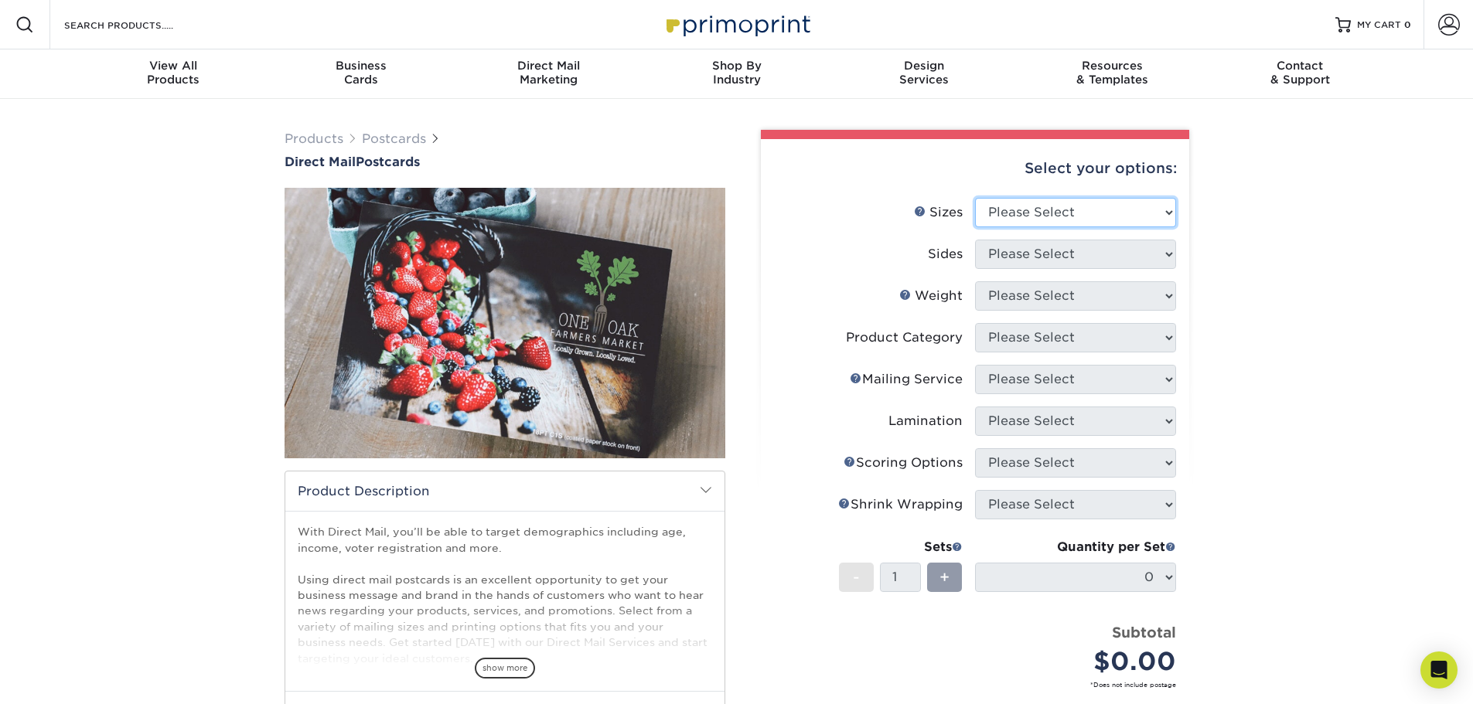
click at [1157, 213] on select "Please Select 1.5" x 7" 2" x 4" 2" x 6" 2" x 7" 2" x 8" 2.12" x 5.5" 2.12" x 5.…" at bounding box center [1075, 212] width 201 height 29
select select "5.50x8.50"
click at [975, 198] on select "Please Select 1.5" x 7" 2" x 4" 2" x 6" 2" x 7" 2" x 8" 2.12" x 5.5" 2.12" x 5.…" at bounding box center [1075, 212] width 201 height 29
click at [1283, 278] on div "Products Postcards Direct Mail Postcards $" at bounding box center [736, 510] width 1473 height 823
click at [1130, 253] on select "Please Select Print Both Sides Print Front Only" at bounding box center [1075, 254] width 201 height 29
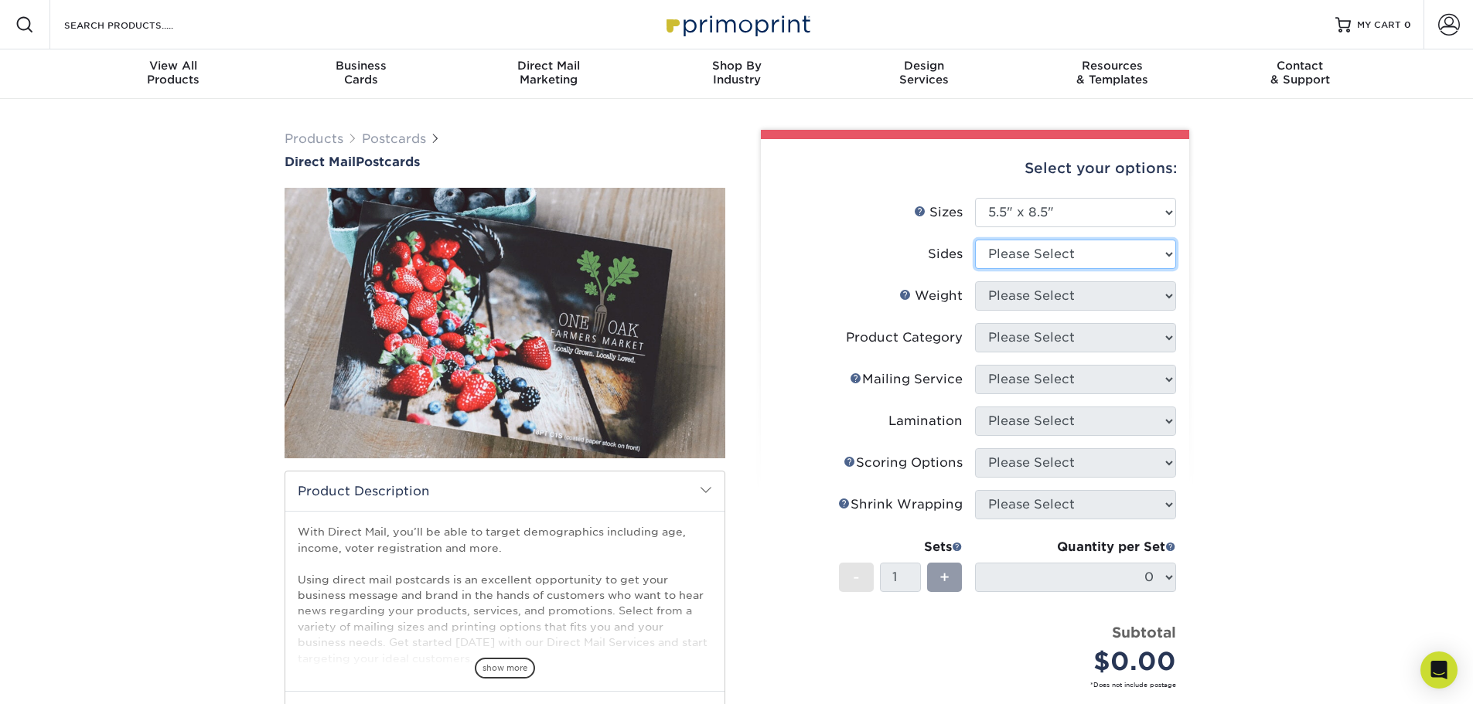
select select "13abbda7-1d64-4f25-8bb2-c179b224825d"
click at [975, 240] on select "Please Select Print Both Sides Print Front Only" at bounding box center [1075, 254] width 201 height 29
click at [1072, 293] on select "Please Select 16PT 100LB 14PT 14PT Uncoated" at bounding box center [1075, 295] width 201 height 29
select select "14PT"
click at [975, 281] on select "Please Select 16PT 100LB 14PT 14PT Uncoated" at bounding box center [1075, 295] width 201 height 29
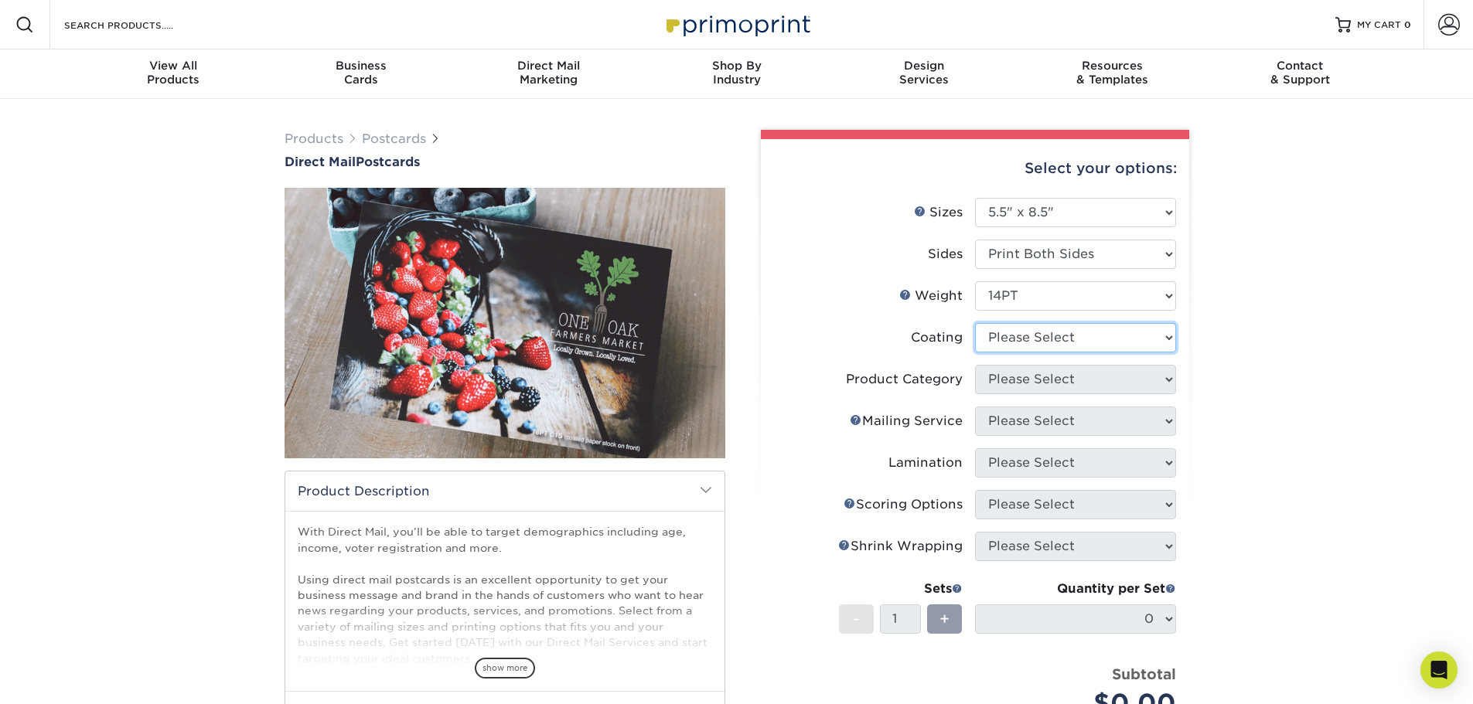
click at [1105, 333] on select at bounding box center [1075, 337] width 201 height 29
select select "1e8116af-acfc-44b1-83dc-8181aa338834"
click at [975, 323] on select at bounding box center [1075, 337] width 201 height 29
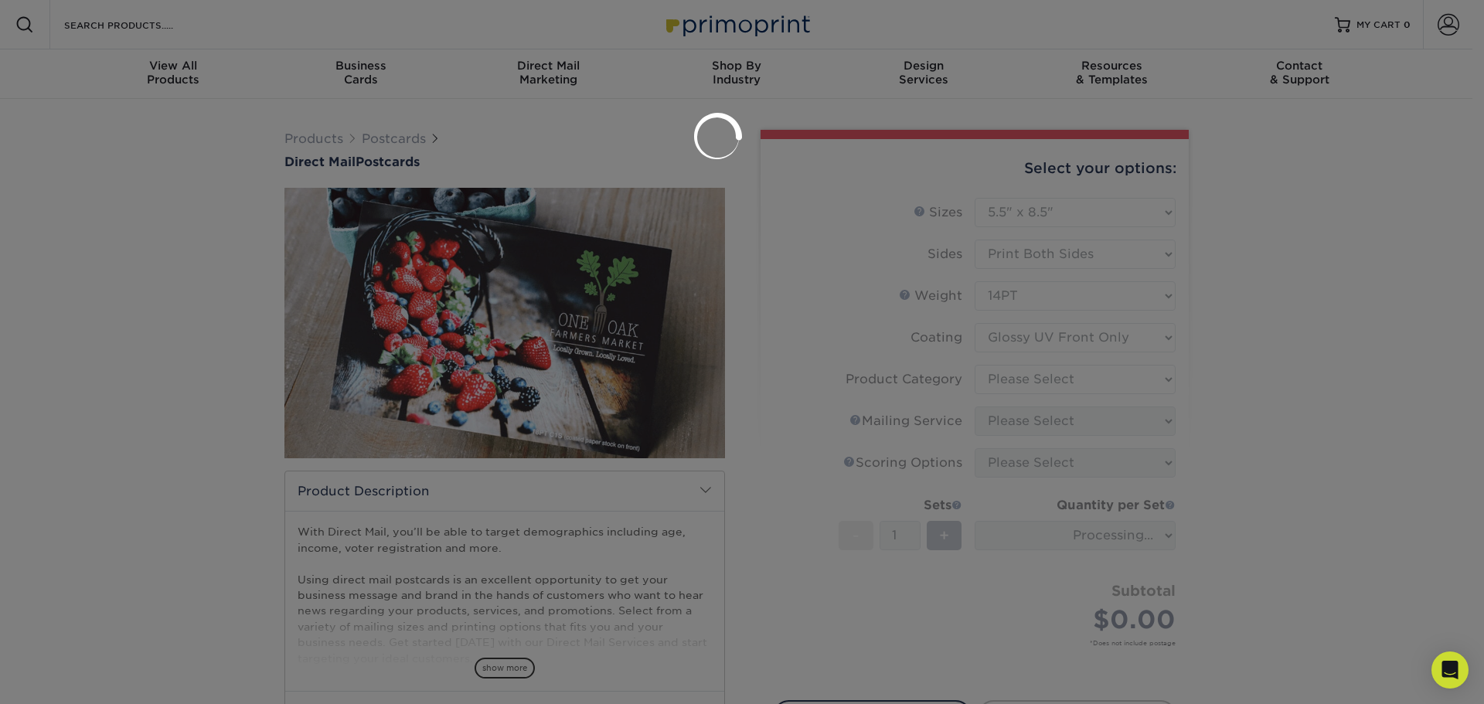
click at [1287, 339] on div at bounding box center [742, 352] width 1484 height 704
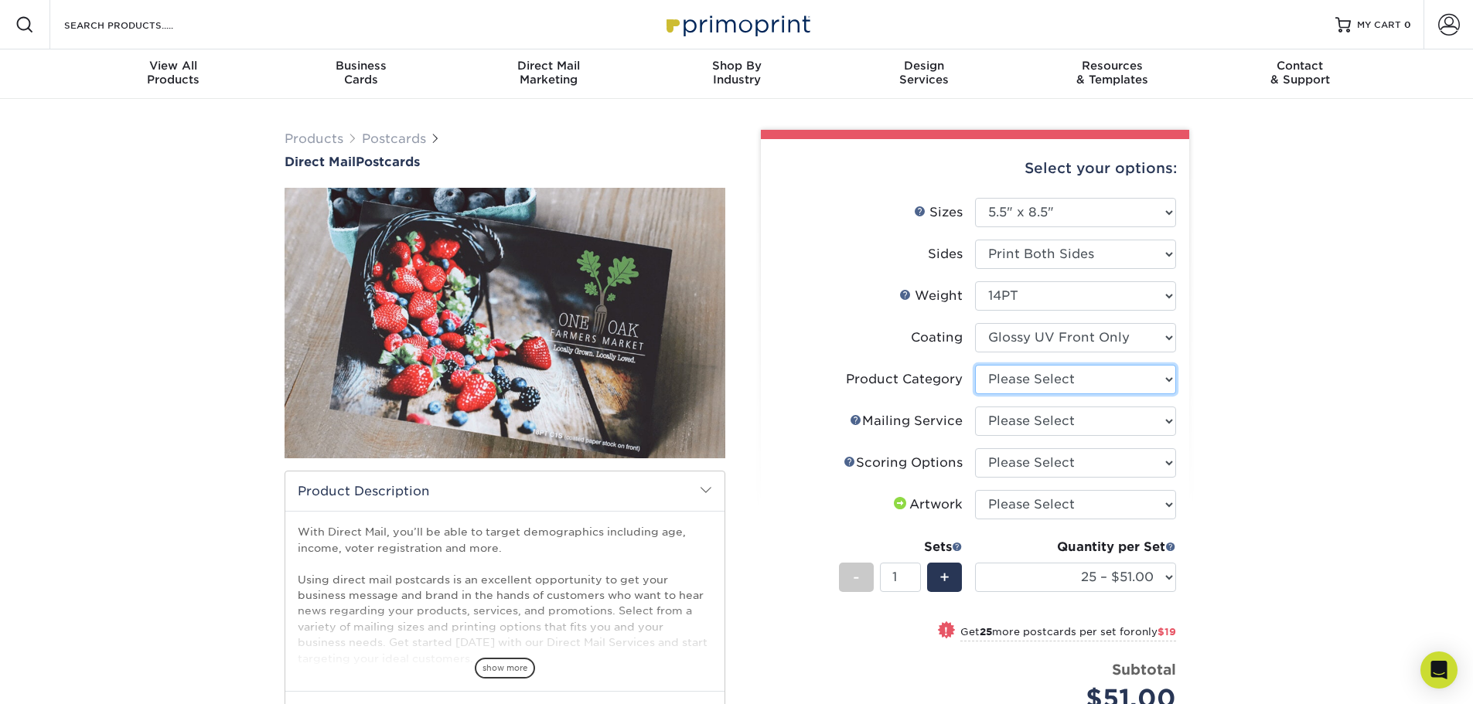
click at [1123, 386] on select "Please Select Postcards" at bounding box center [1075, 379] width 201 height 29
select select "9b7272e0-d6c8-4c3c-8e97-d3a1bcdab858"
click at [975, 365] on select "Please Select Postcards" at bounding box center [1075, 379] width 201 height 29
click at [1082, 421] on select "Please Select No Direct Mailing Service No, I will mail/stamp/imprint Direct Ma…" at bounding box center [1075, 421] width 201 height 29
select select "eb476b5d-8b66-4c79-8e65-1263f8f6ca3c"
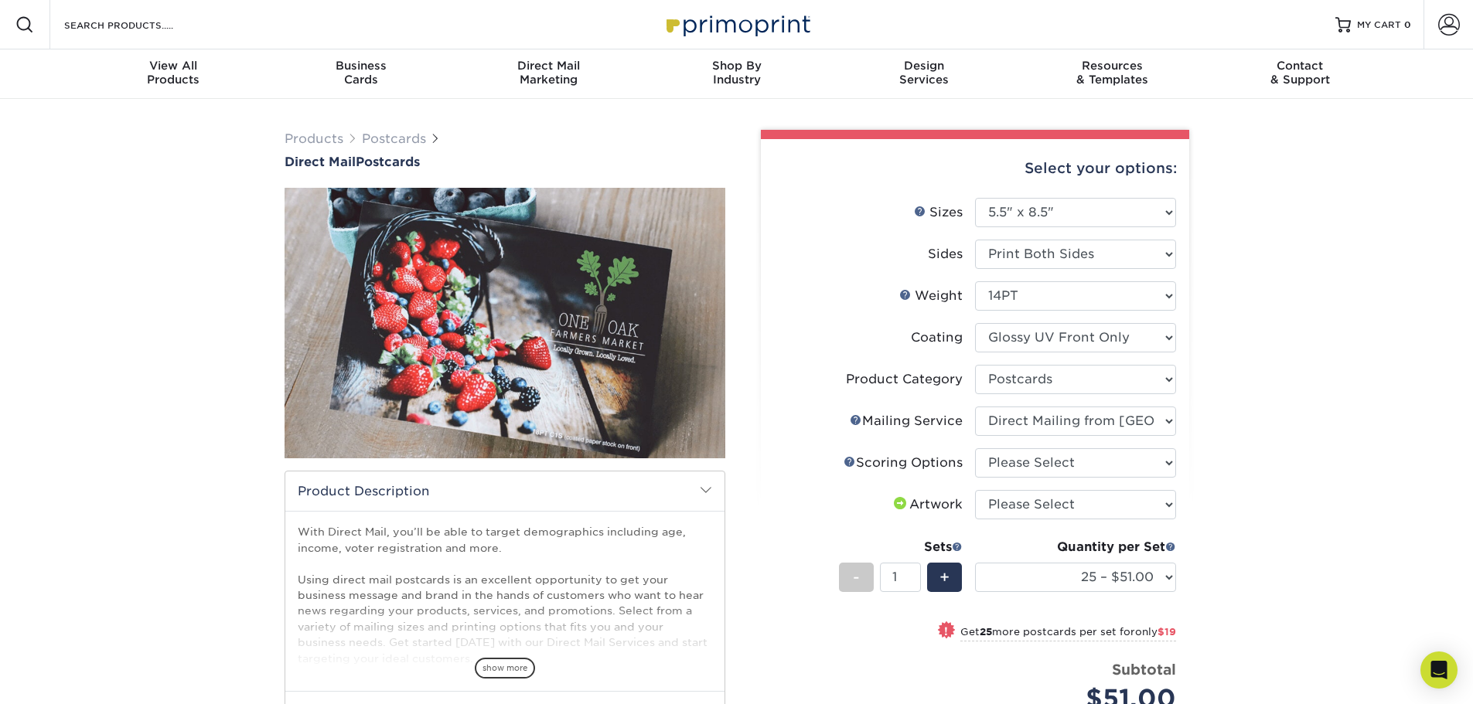
click at [975, 407] on select "Please Select No Direct Mailing Service No, I will mail/stamp/imprint Direct Ma…" at bounding box center [1075, 421] width 201 height 29
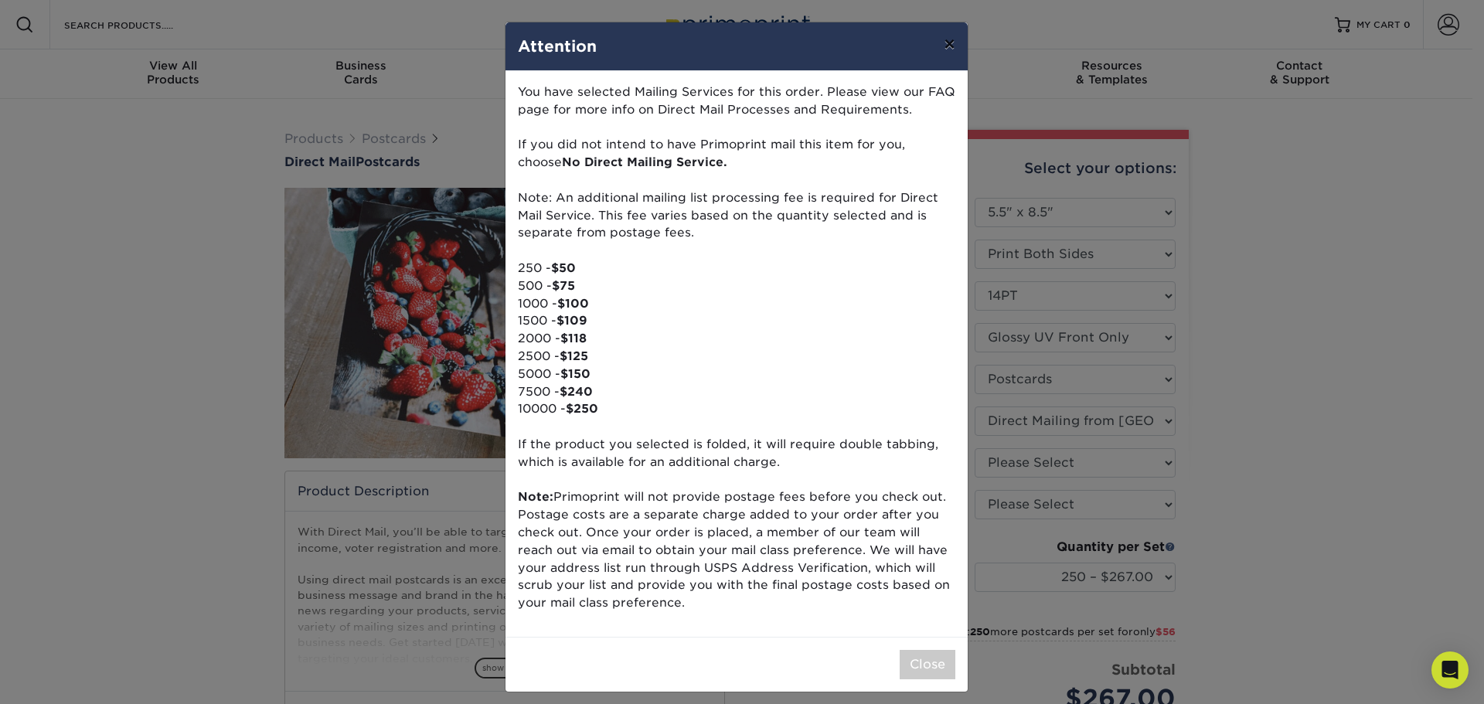
click at [938, 36] on button "×" at bounding box center [950, 43] width 36 height 43
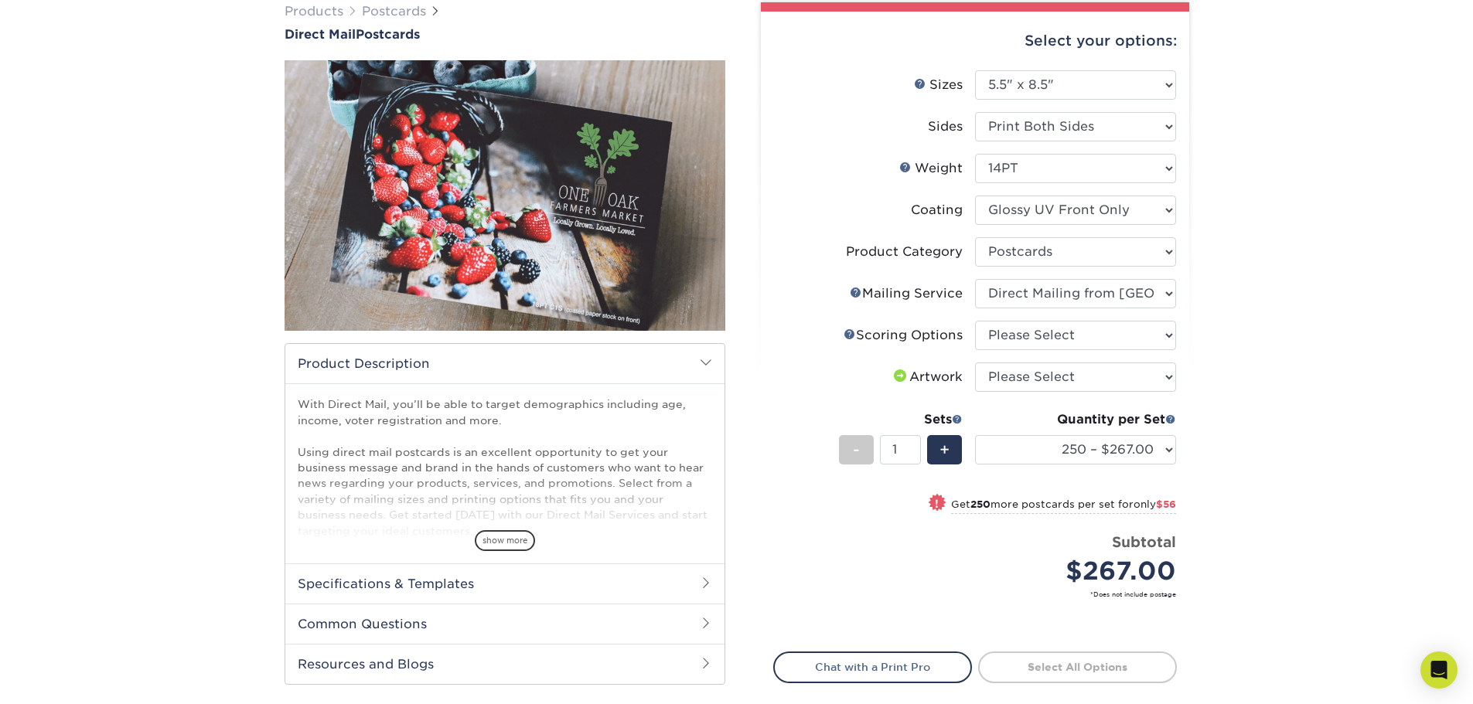
scroll to position [155, 0]
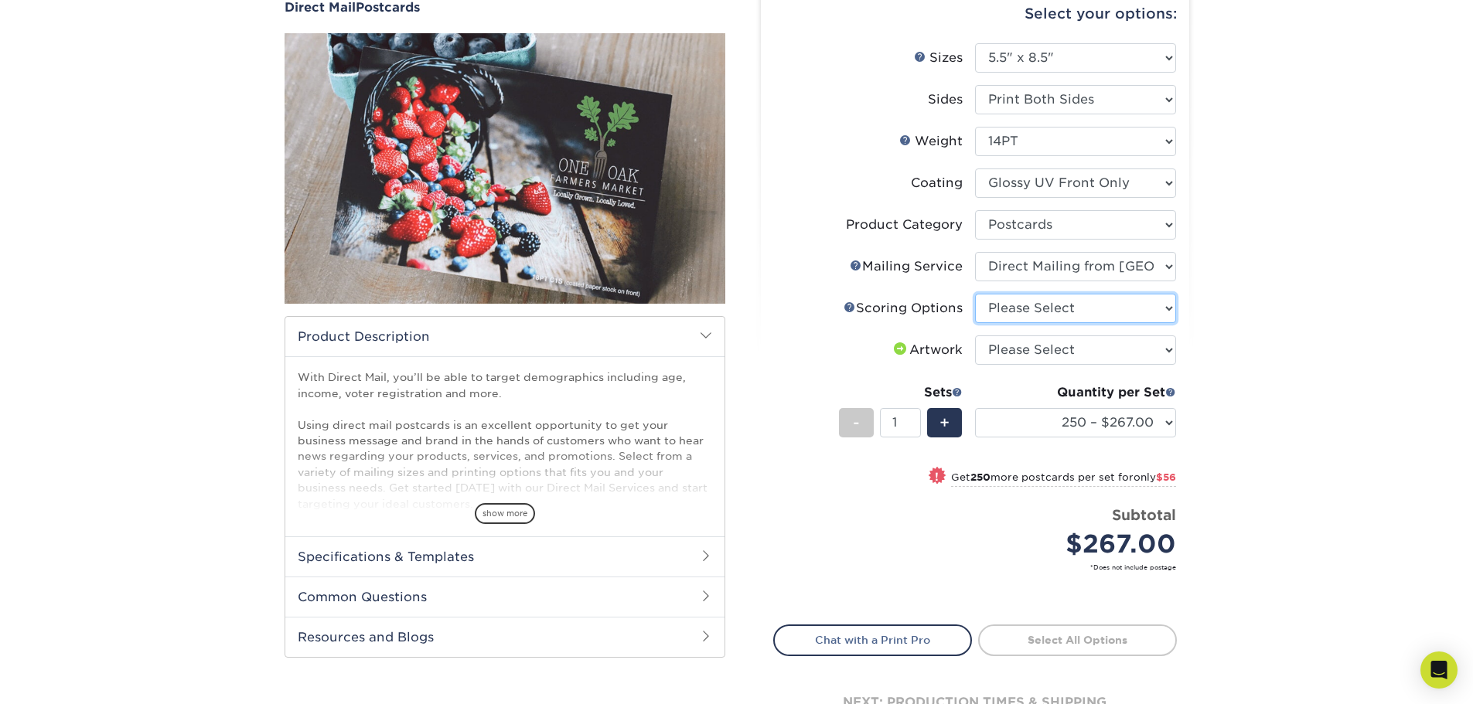
click at [1086, 308] on select "Please Select No Scoring One Score Score in Half Two Scores" at bounding box center [1075, 308] width 201 height 29
select select "16ebe401-5398-422d-8cb0-f3adbb82deb5"
click at [975, 294] on select "Please Select No Scoring One Score Score in Half Two Scores" at bounding box center [1075, 308] width 201 height 29
click at [1119, 344] on select "Please Select I will upload files I need a design - $150" at bounding box center [1075, 350] width 201 height 29
select select "upload"
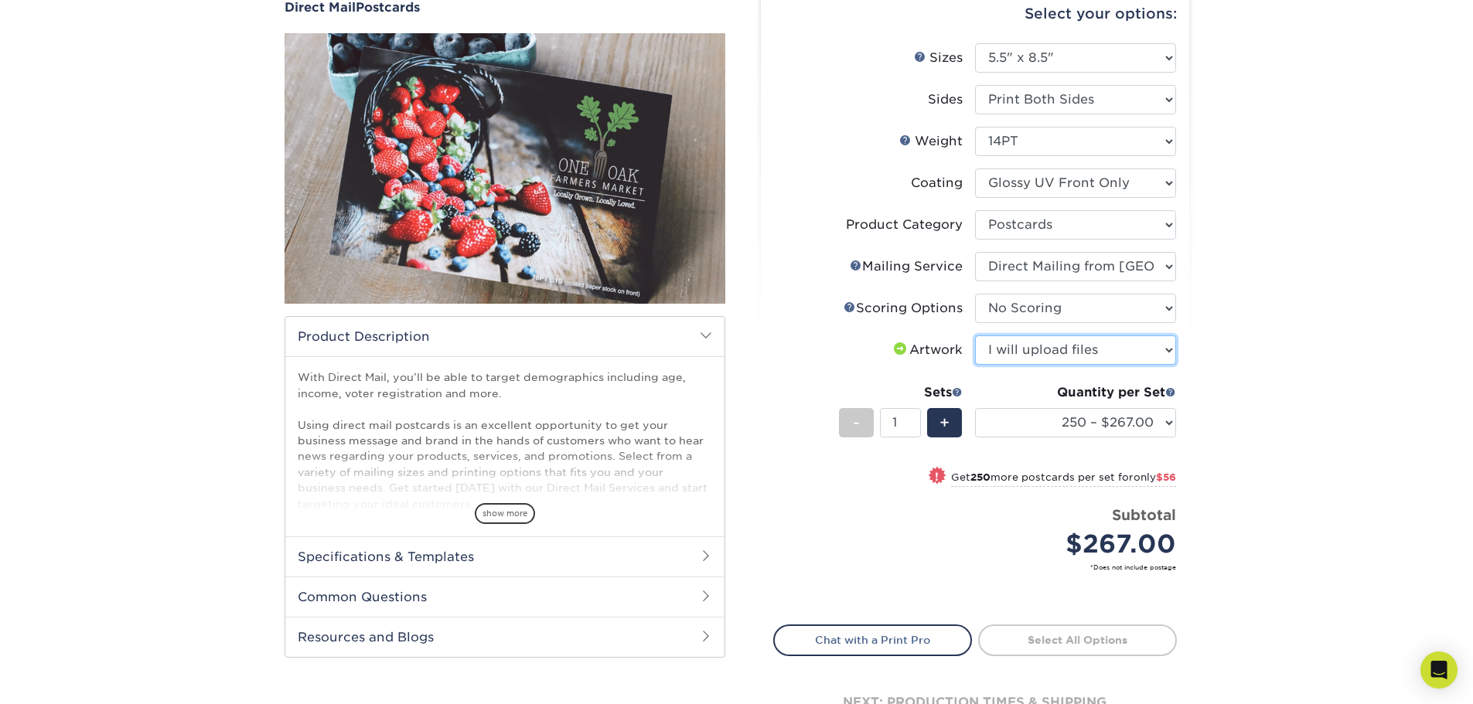
click at [975, 336] on select "Please Select I will upload files I need a design - $150" at bounding box center [1075, 350] width 201 height 29
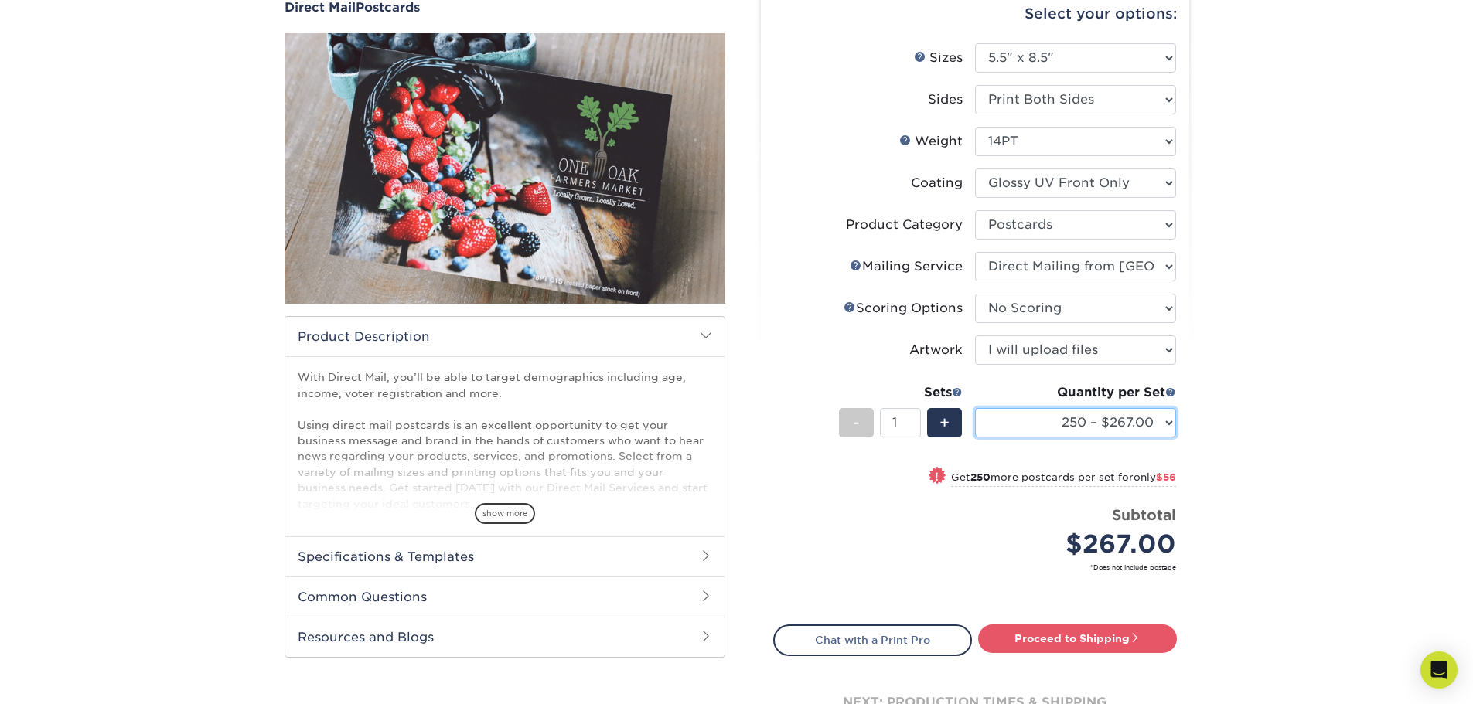
click at [1170, 421] on select "250 – $267.00 500 – $323.00 1000 – $426.00 2500 – $619.00 5000 – $875.00 7500 –…" at bounding box center [1075, 422] width 201 height 29
select select "10000 – $1701.00"
click at [975, 408] on select "250 – $267.00 500 – $323.00 1000 – $426.00 2500 – $619.00 5000 – $875.00 7500 –…" at bounding box center [1075, 422] width 201 height 29
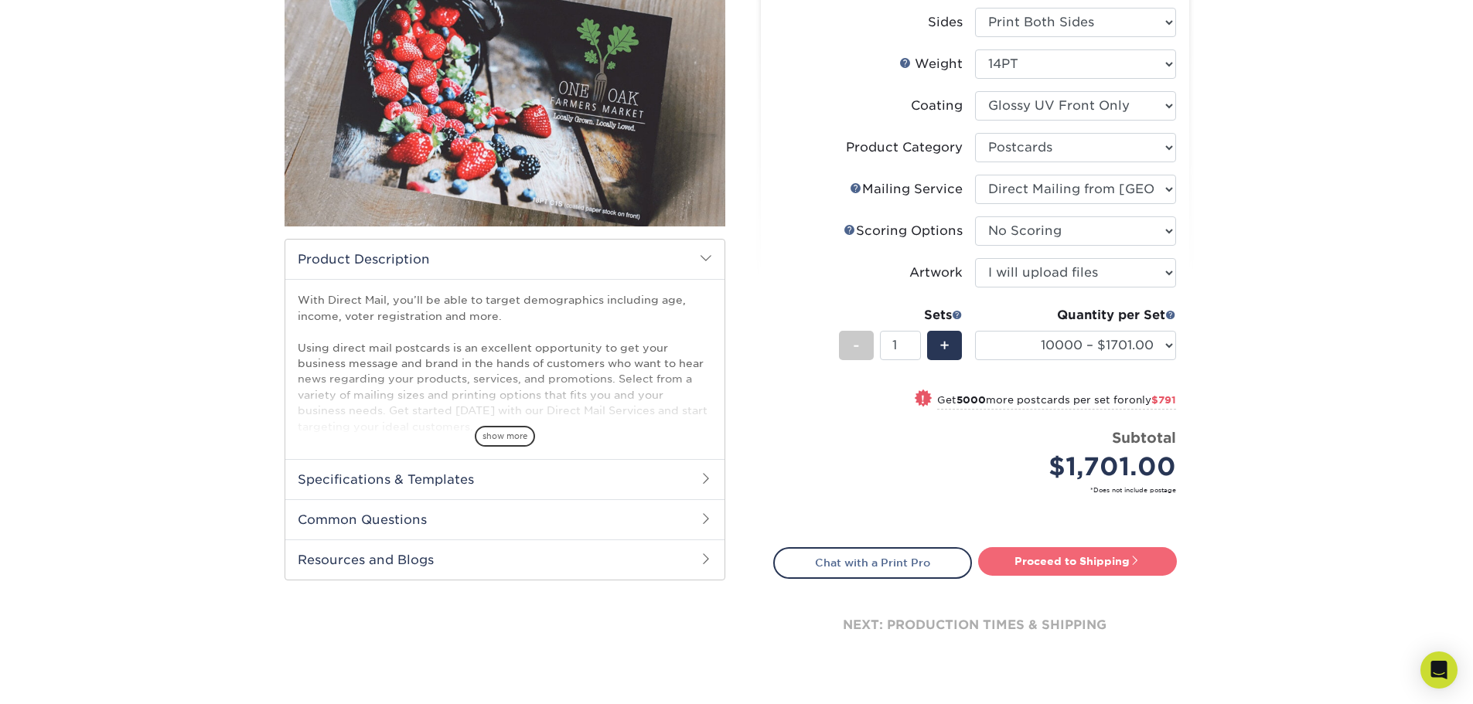
drag, startPoint x: 1068, startPoint y: 557, endPoint x: 1061, endPoint y: 554, distance: 8.0
click at [1068, 557] on link "Proceed to Shipping" at bounding box center [1077, 561] width 199 height 28
type input "Set 1"
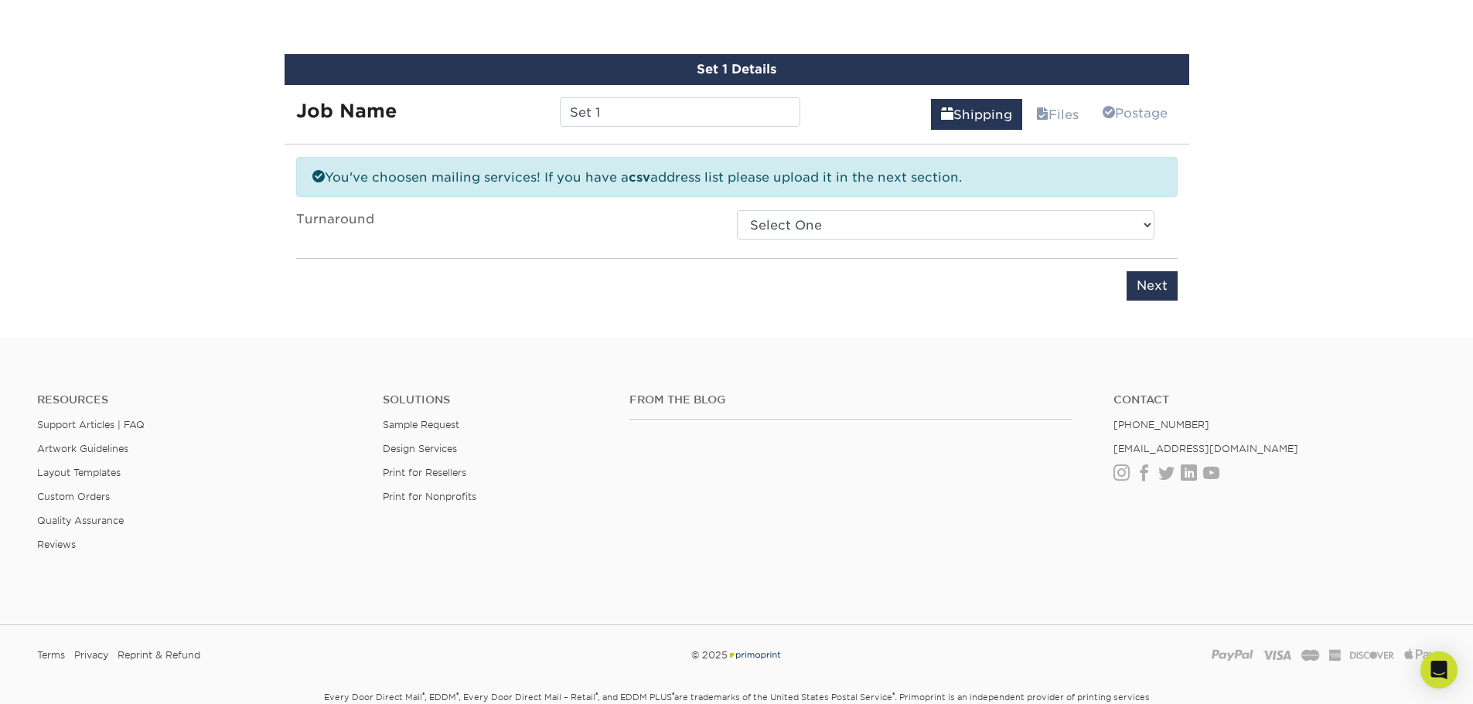
scroll to position [822, 0]
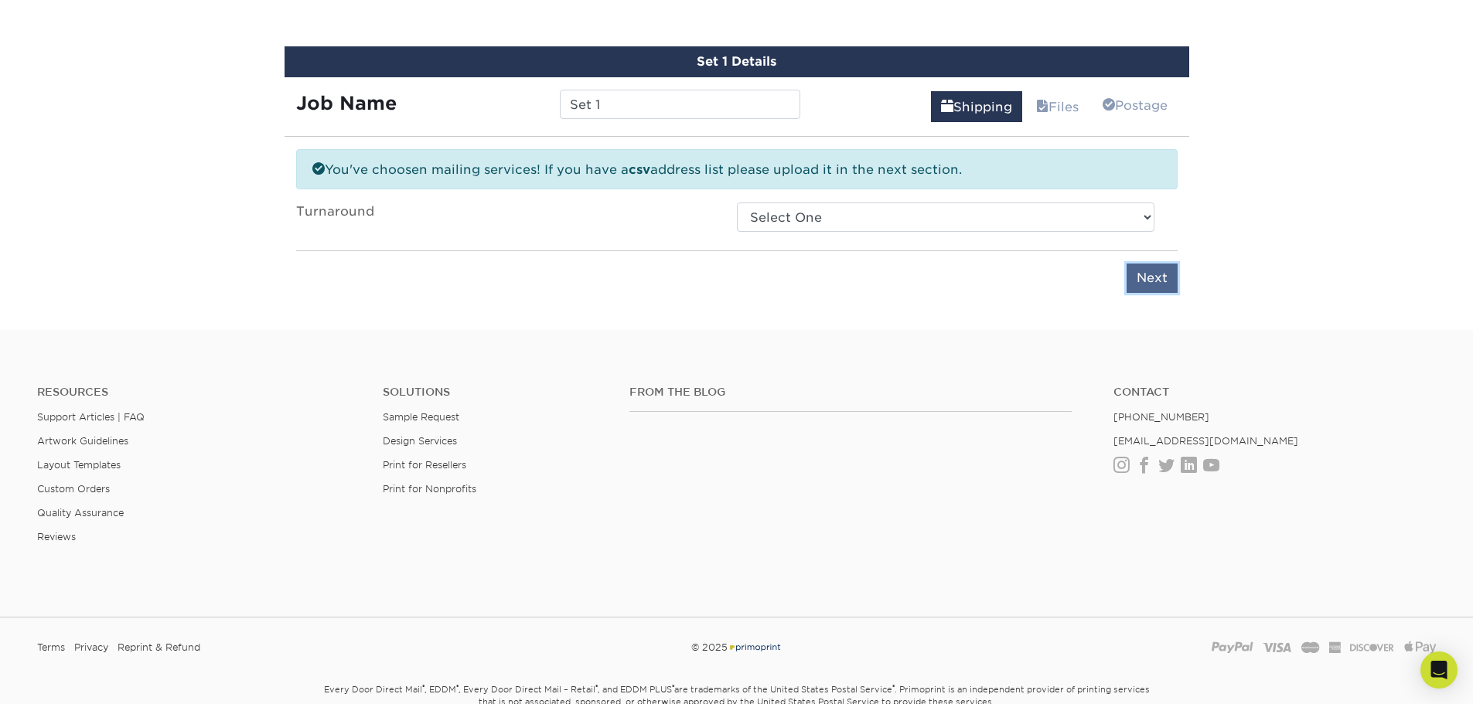
click at [1160, 281] on input "Next" at bounding box center [1151, 278] width 51 height 29
type input "Next"
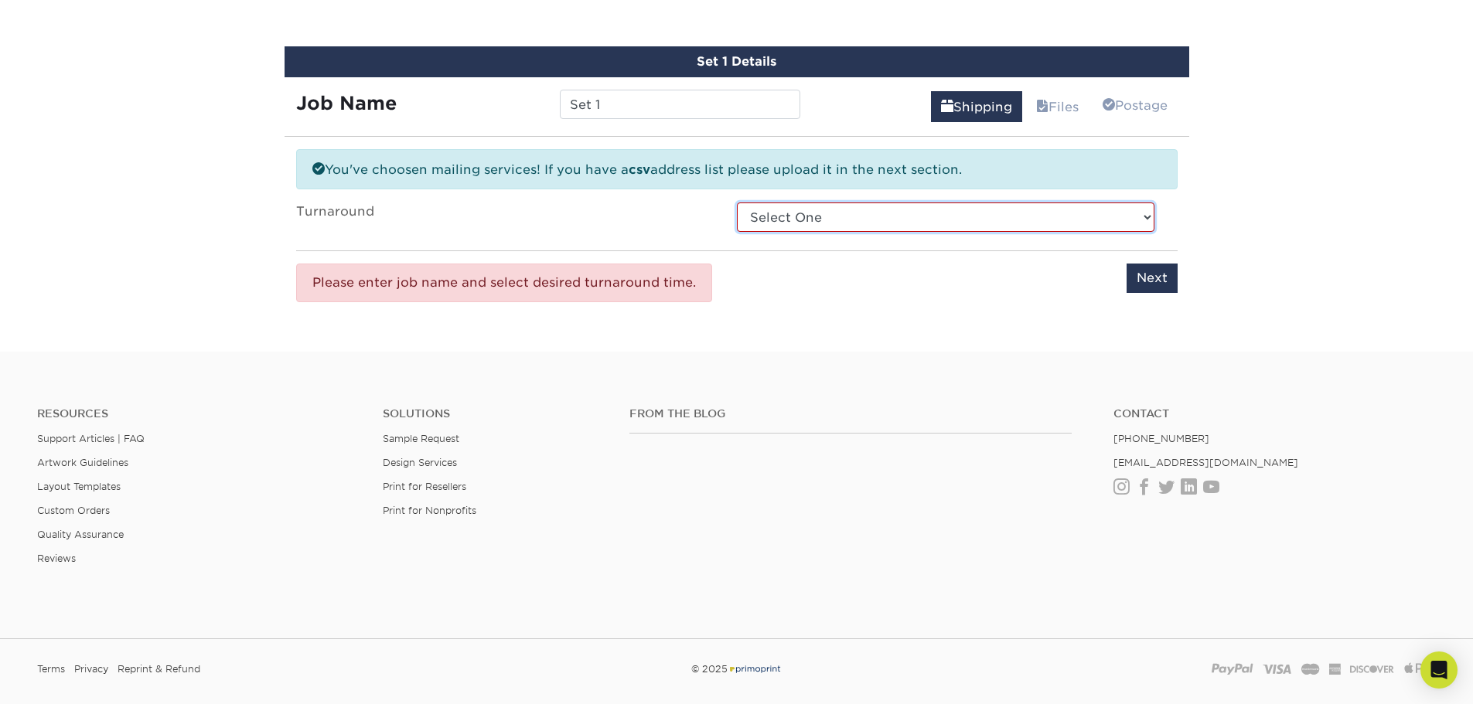
click at [1010, 210] on select "Select One 2-4 Business Days 2 Day Next Business Day" at bounding box center [945, 217] width 417 height 29
select select "a47f025f-f833-455d-a2a8-1039518dfcbc"
click at [737, 203] on select "Select One 2-4 Business Days 2 Day Next Business Day" at bounding box center [945, 217] width 417 height 29
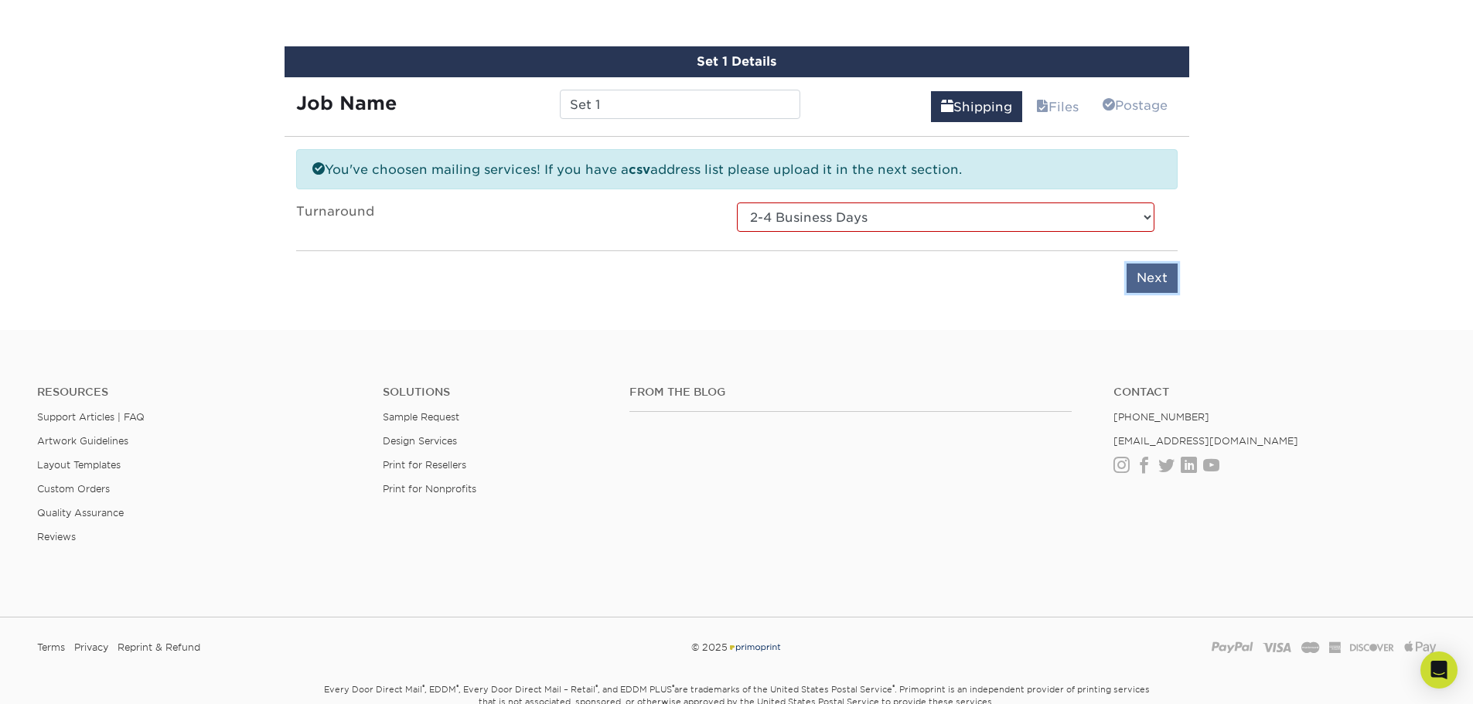
click at [1158, 273] on input "Next" at bounding box center [1151, 278] width 51 height 29
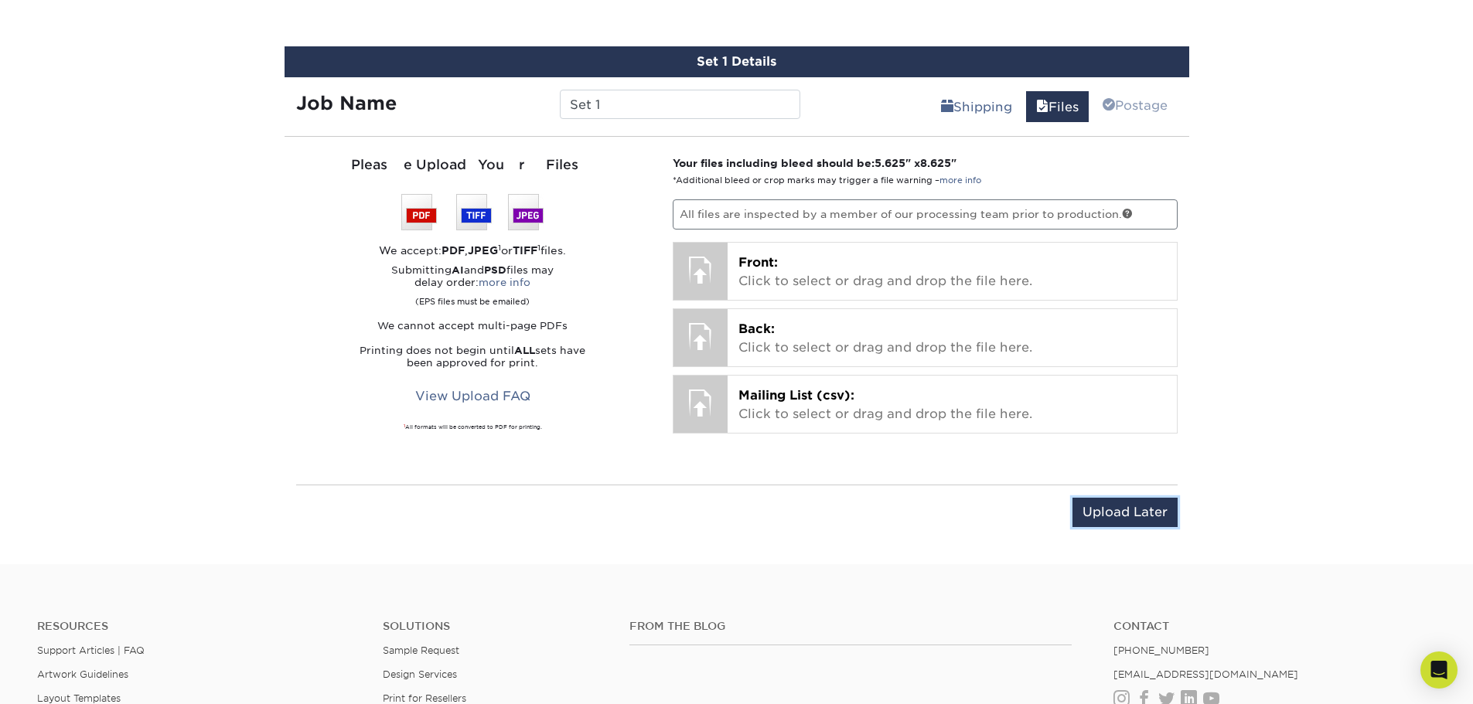
click at [1109, 515] on input "Upload Later" at bounding box center [1124, 512] width 105 height 29
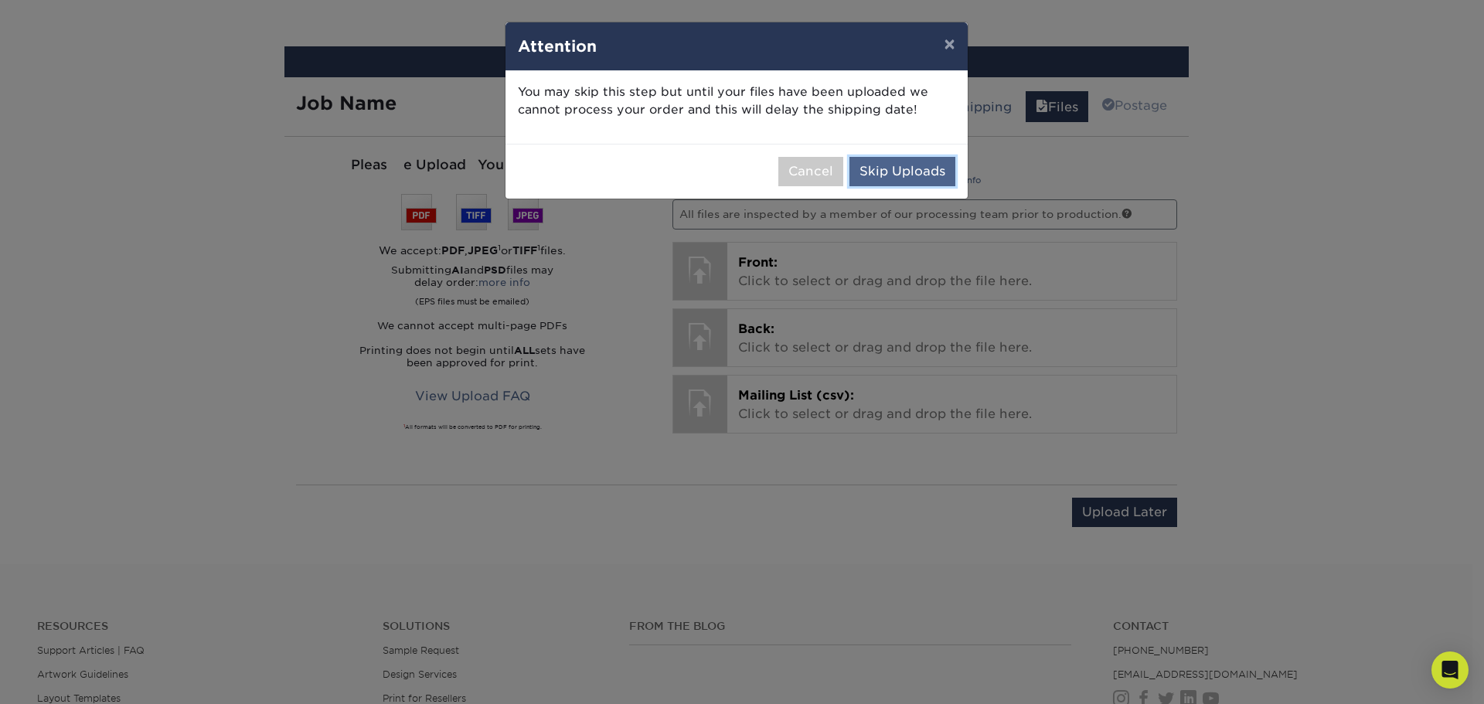
click at [894, 172] on button "Skip Uploads" at bounding box center [903, 171] width 106 height 29
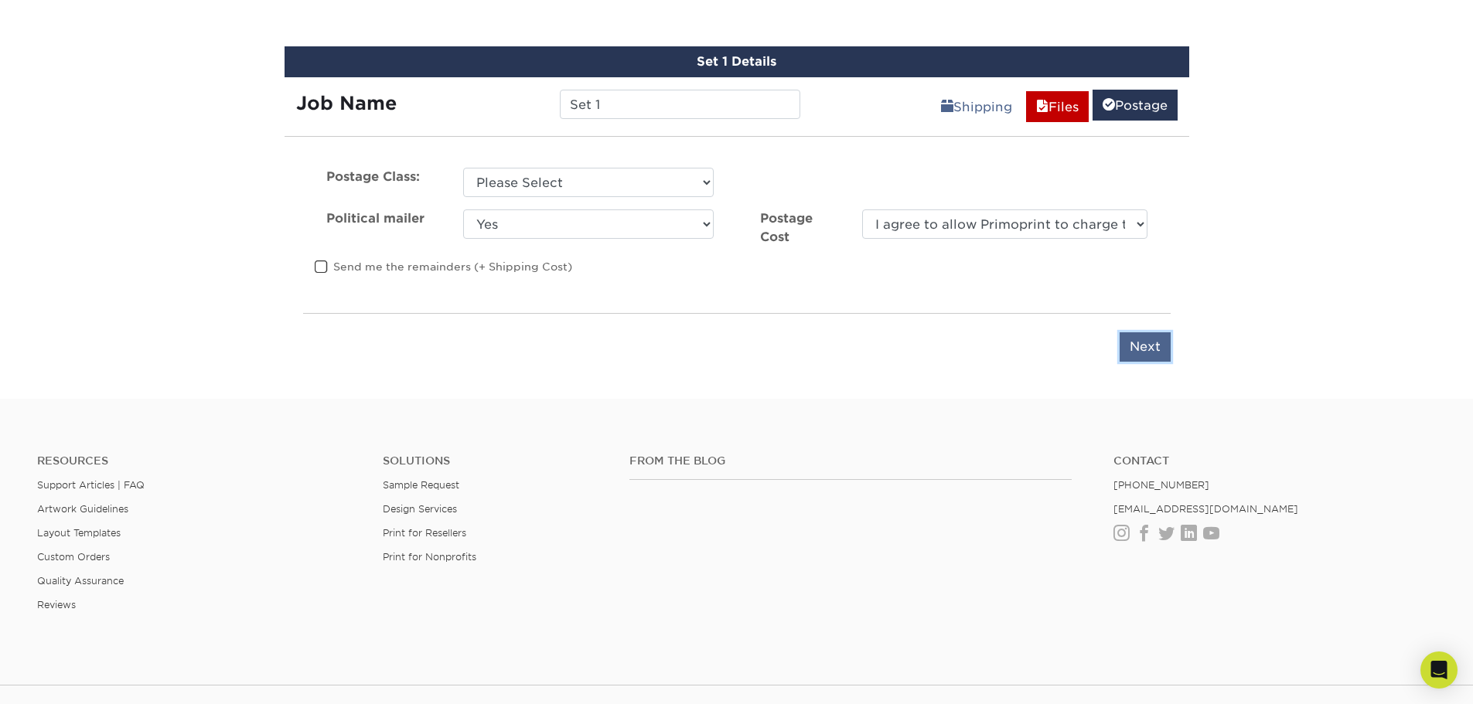
click at [1138, 348] on input "Next" at bounding box center [1144, 346] width 51 height 29
click at [533, 189] on select "Please Select First Class Standard Class Non Profit" at bounding box center [588, 182] width 250 height 29
select select "standard"
click at [463, 168] on select "Please Select First Class Standard Class Non Profit" at bounding box center [588, 182] width 250 height 29
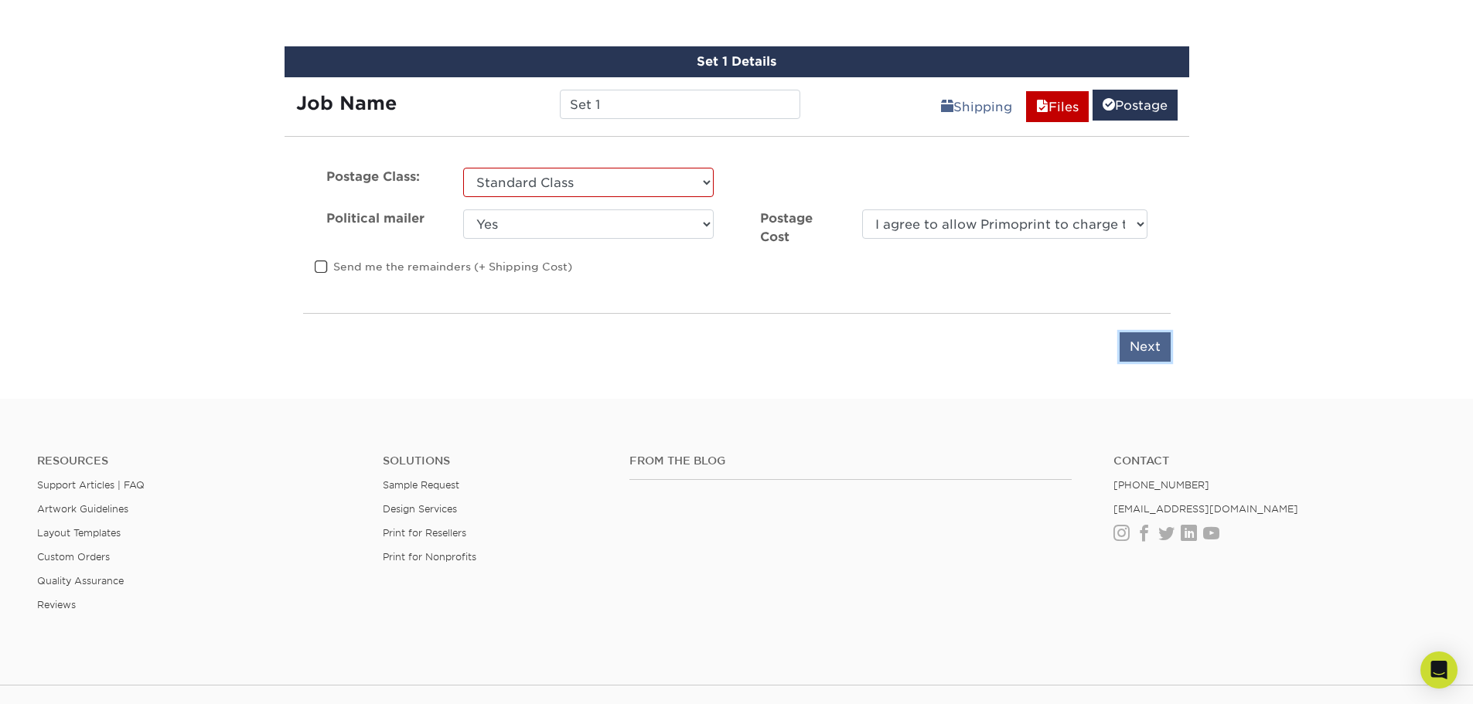
click at [1160, 336] on input "Next" at bounding box center [1144, 346] width 51 height 29
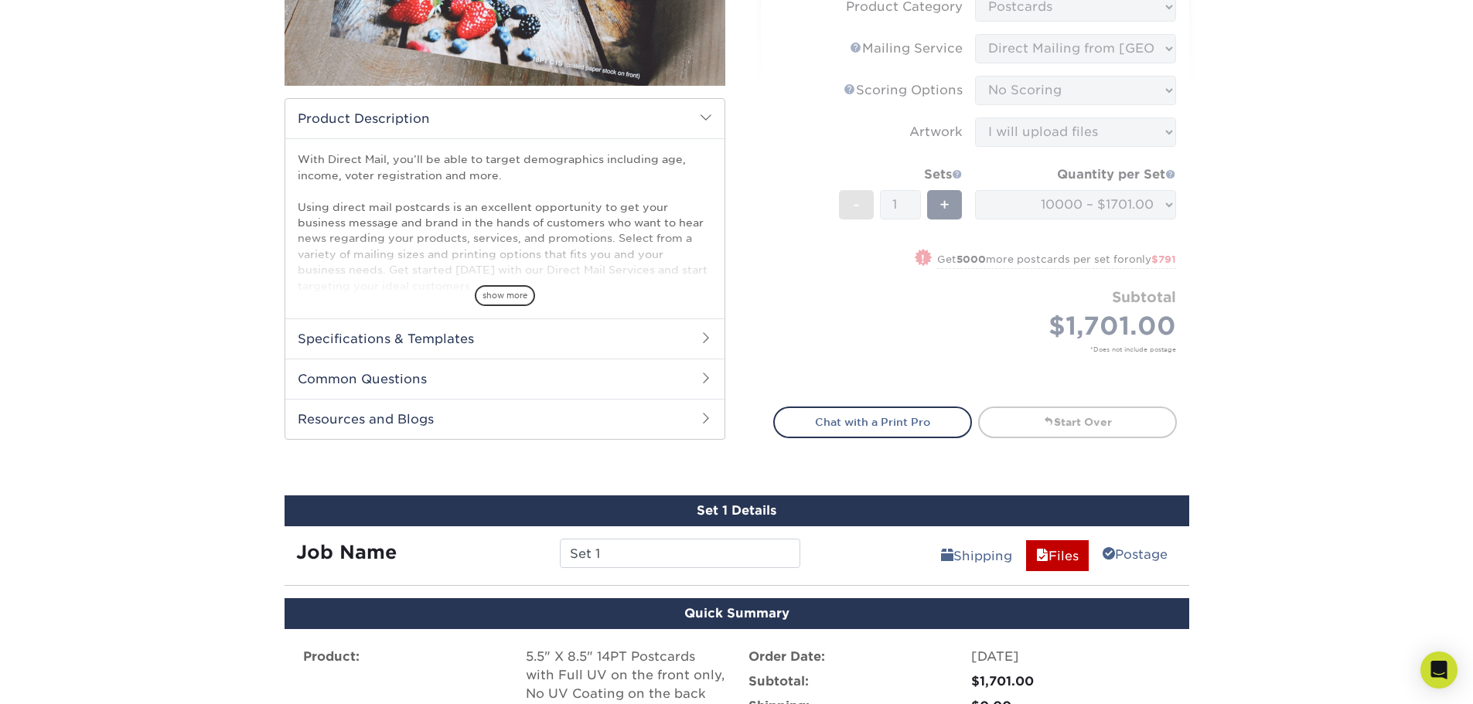
scroll to position [63, 0]
